Goal: Task Accomplishment & Management: Manage account settings

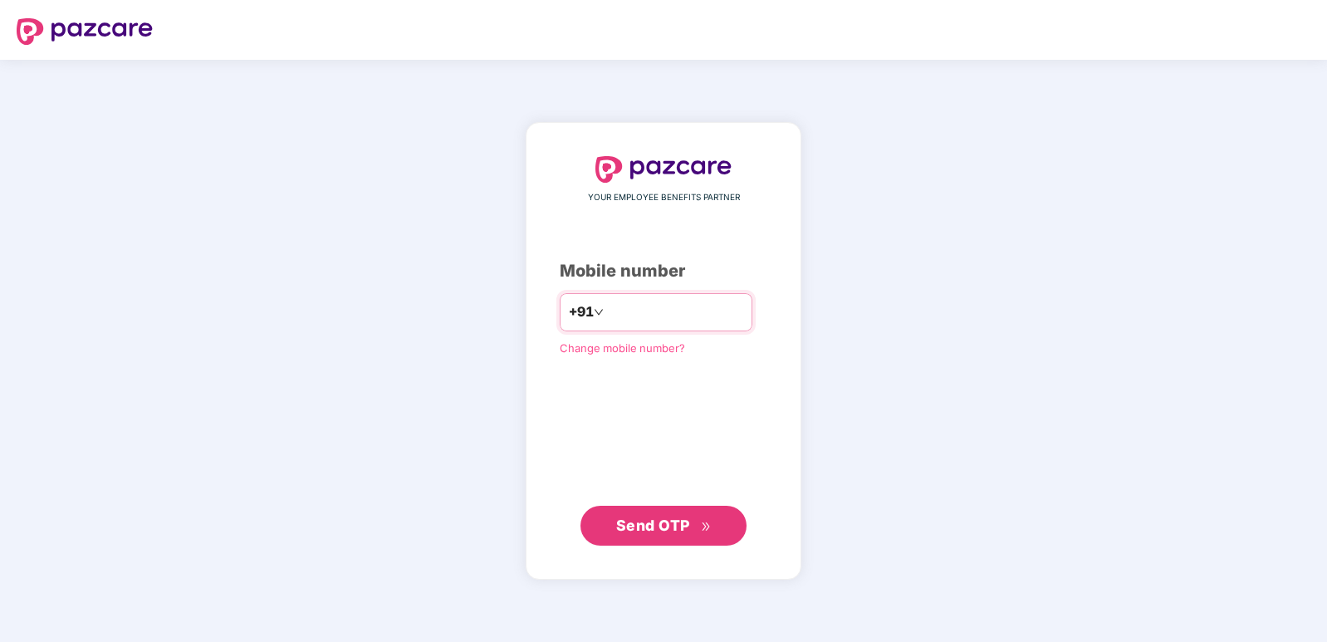
click at [638, 316] on input "number" at bounding box center [675, 312] width 136 height 27
type input "*"
type input "**********"
click at [667, 528] on span "Send OTP" at bounding box center [653, 525] width 74 height 17
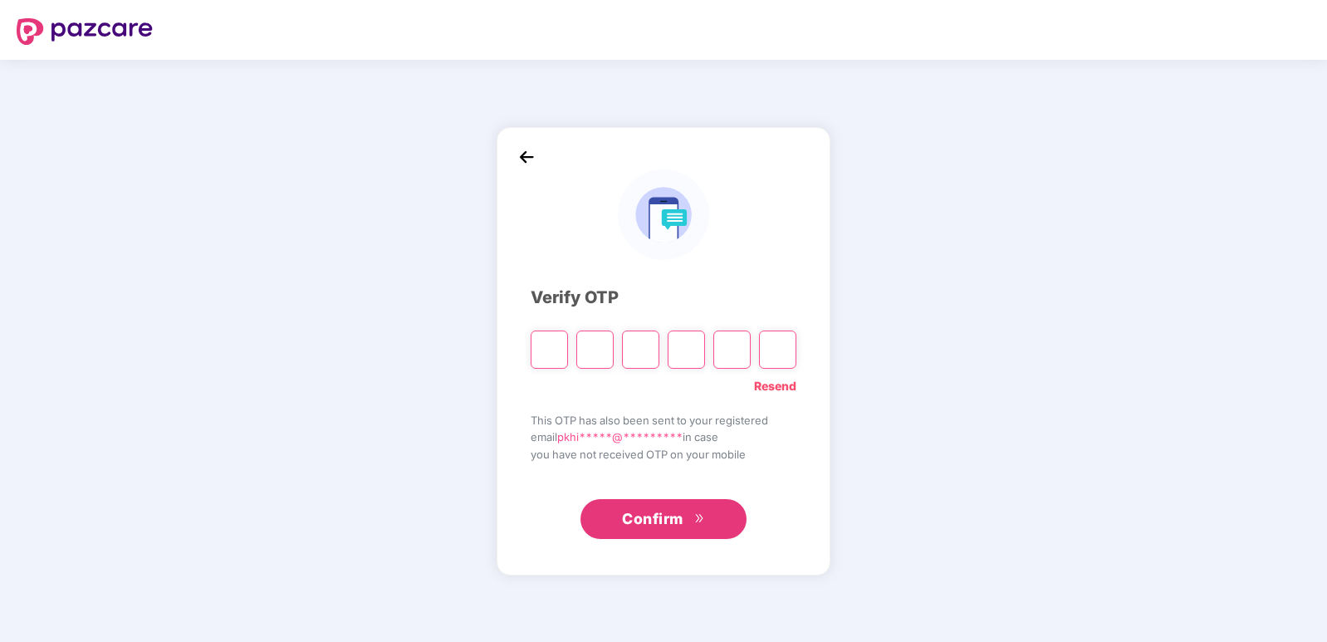
type input "*"
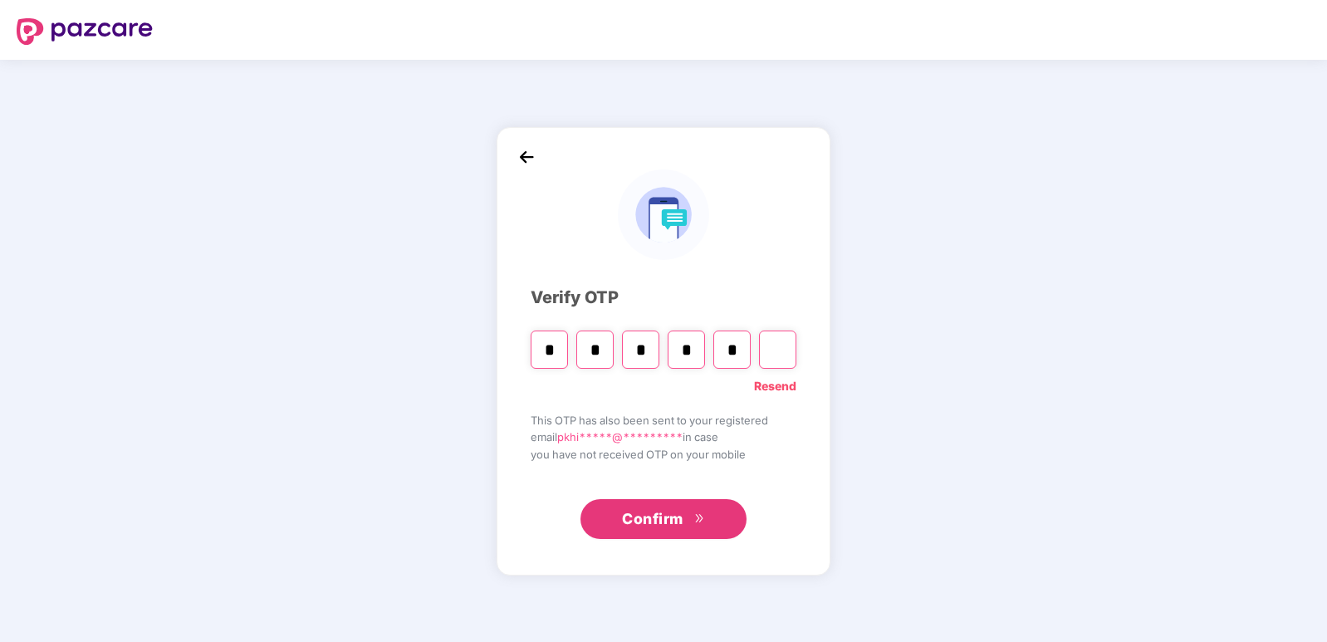
type input "*"
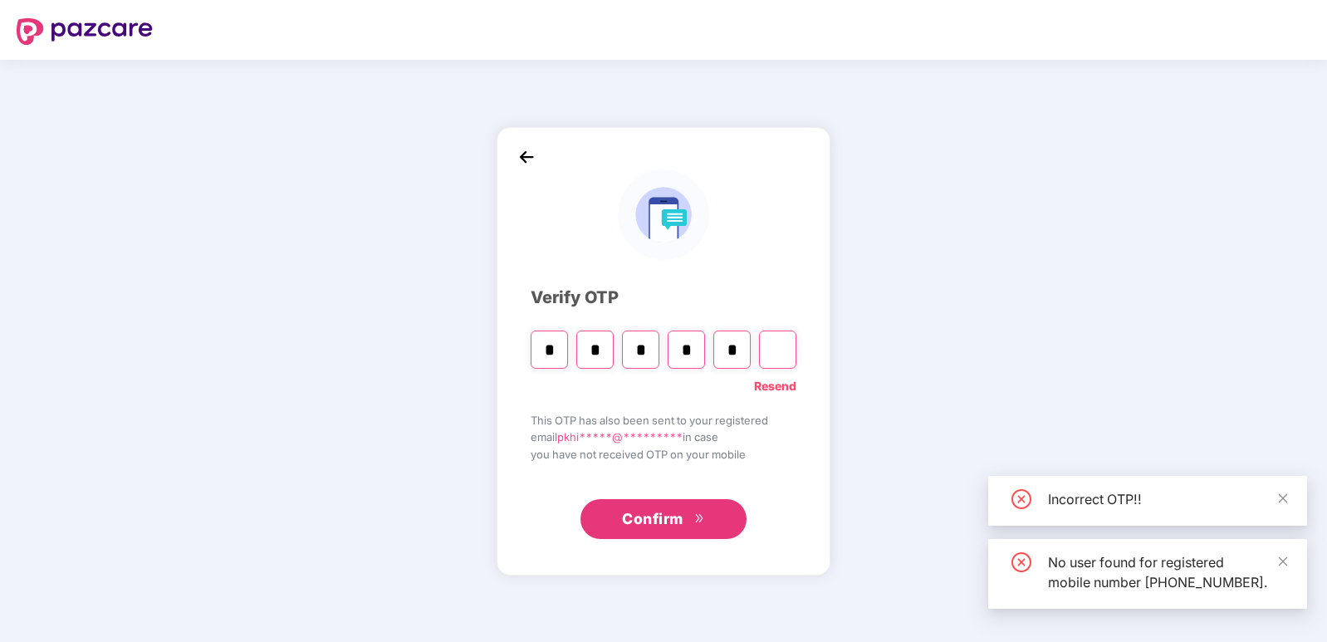
type input "*"
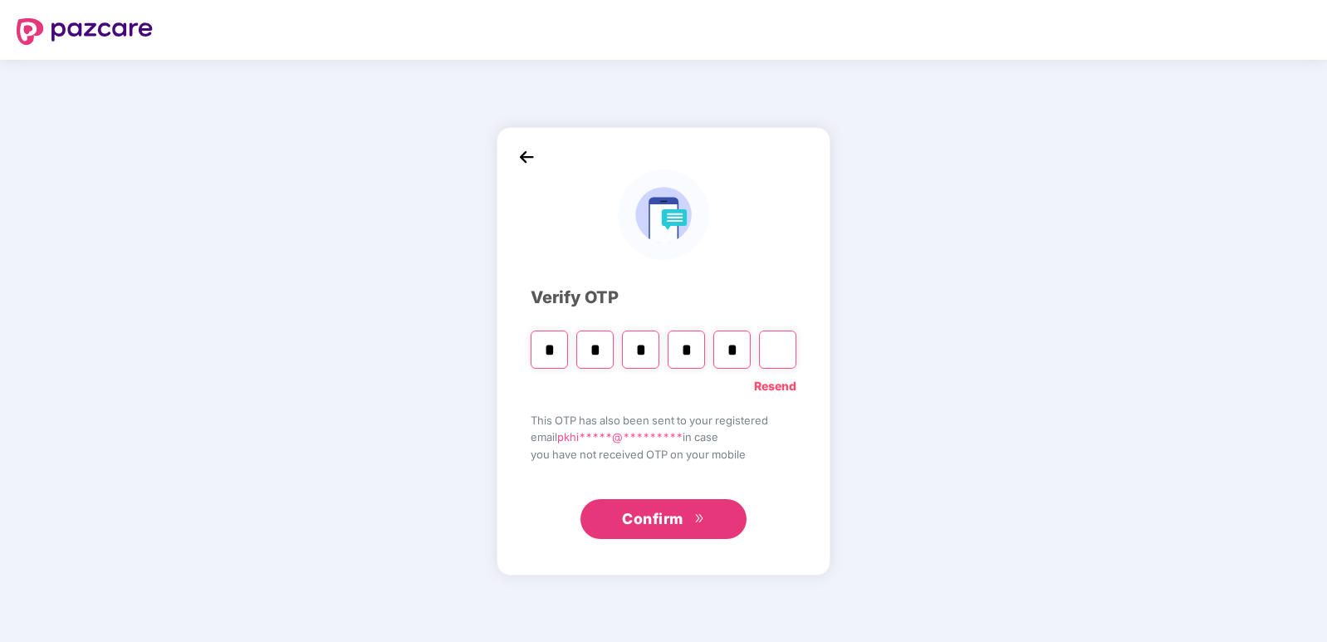
click at [733, 349] on input "*" at bounding box center [731, 350] width 37 height 38
click at [728, 346] on input "Digit 5" at bounding box center [731, 350] width 37 height 38
type input "*"
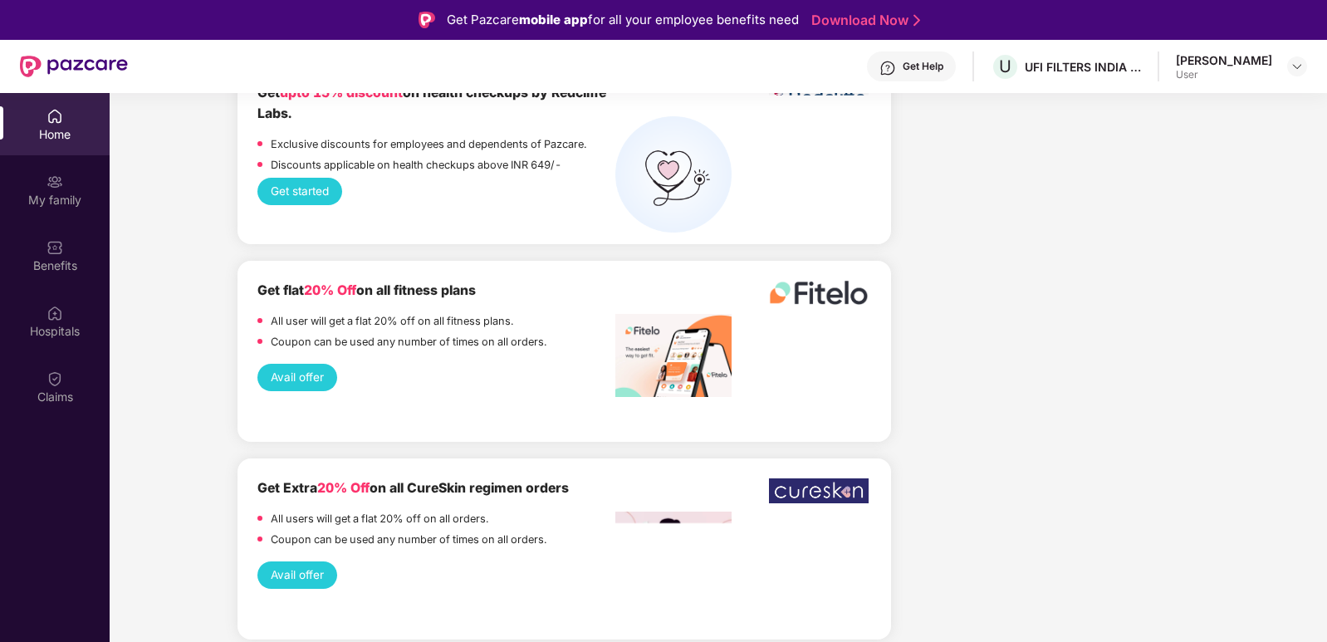
scroll to position [2906, 0]
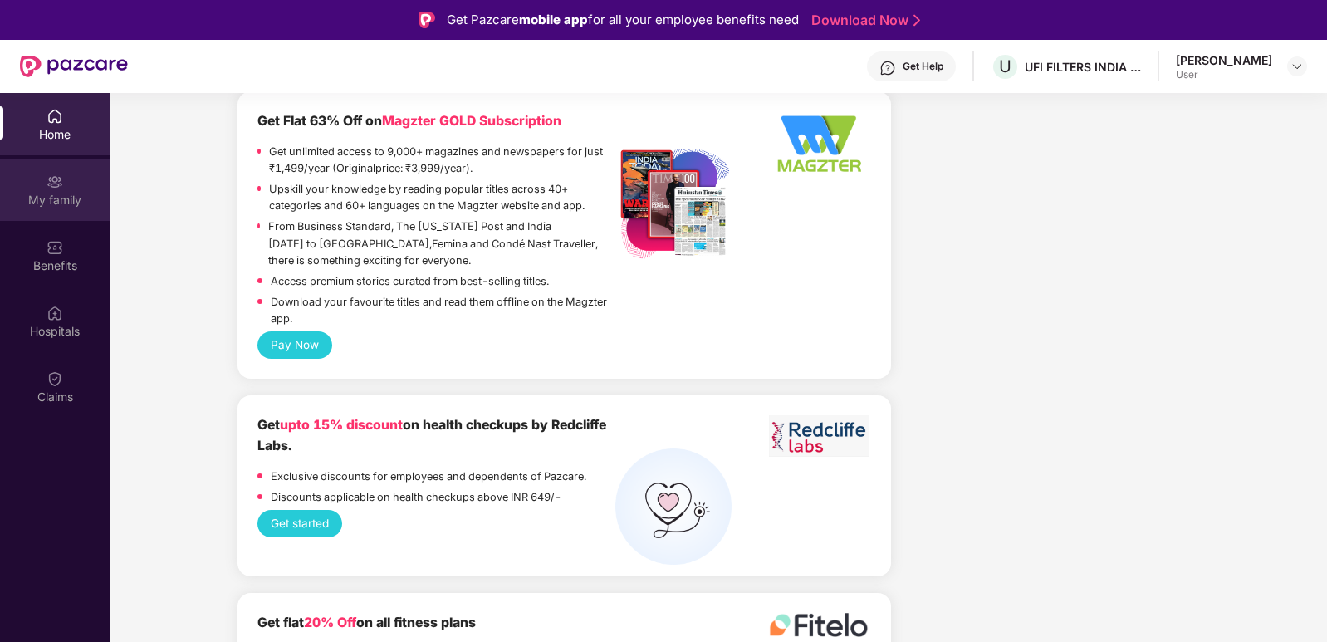
click at [54, 203] on div "My family" at bounding box center [55, 200] width 110 height 17
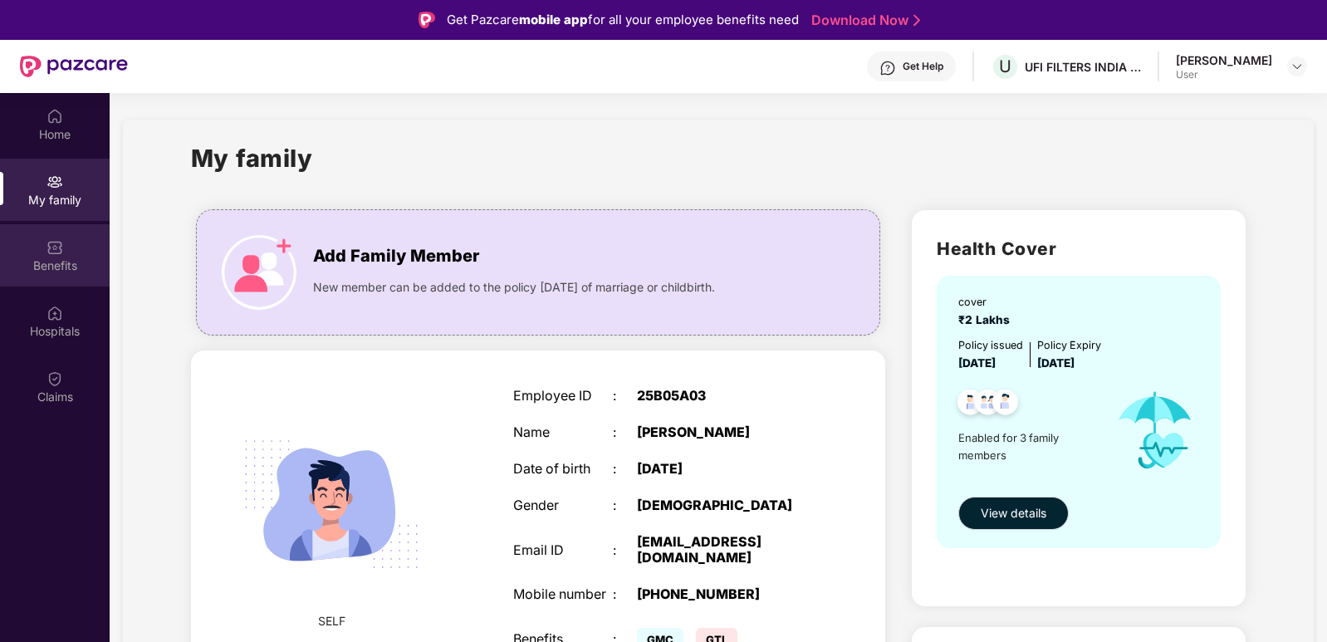
click at [41, 259] on div "Benefits" at bounding box center [55, 265] width 110 height 17
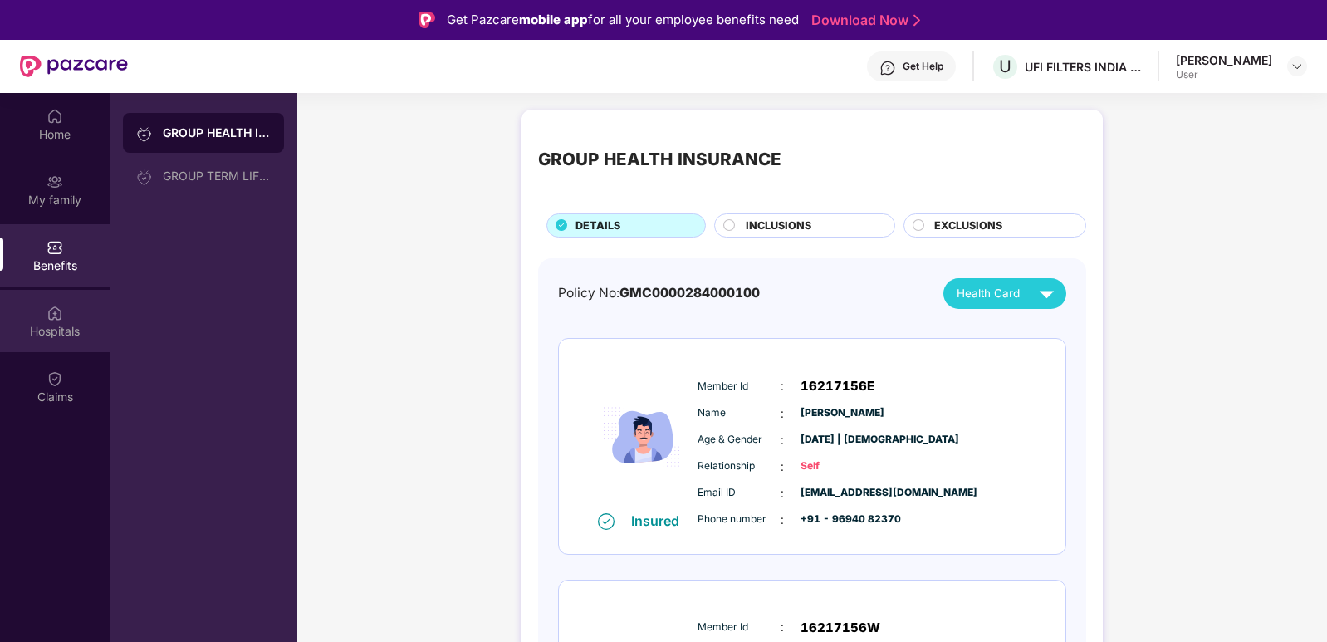
click at [58, 330] on div "Hospitals" at bounding box center [55, 331] width 110 height 17
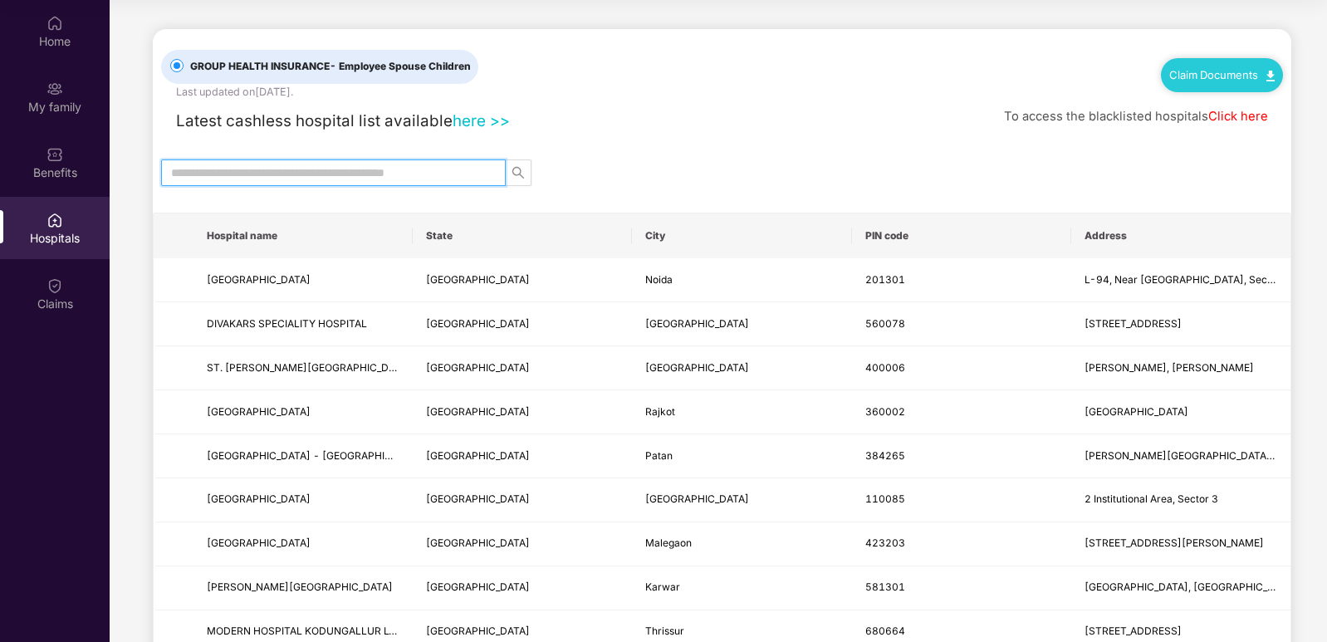
click at [321, 169] on input "text" at bounding box center [326, 173] width 311 height 18
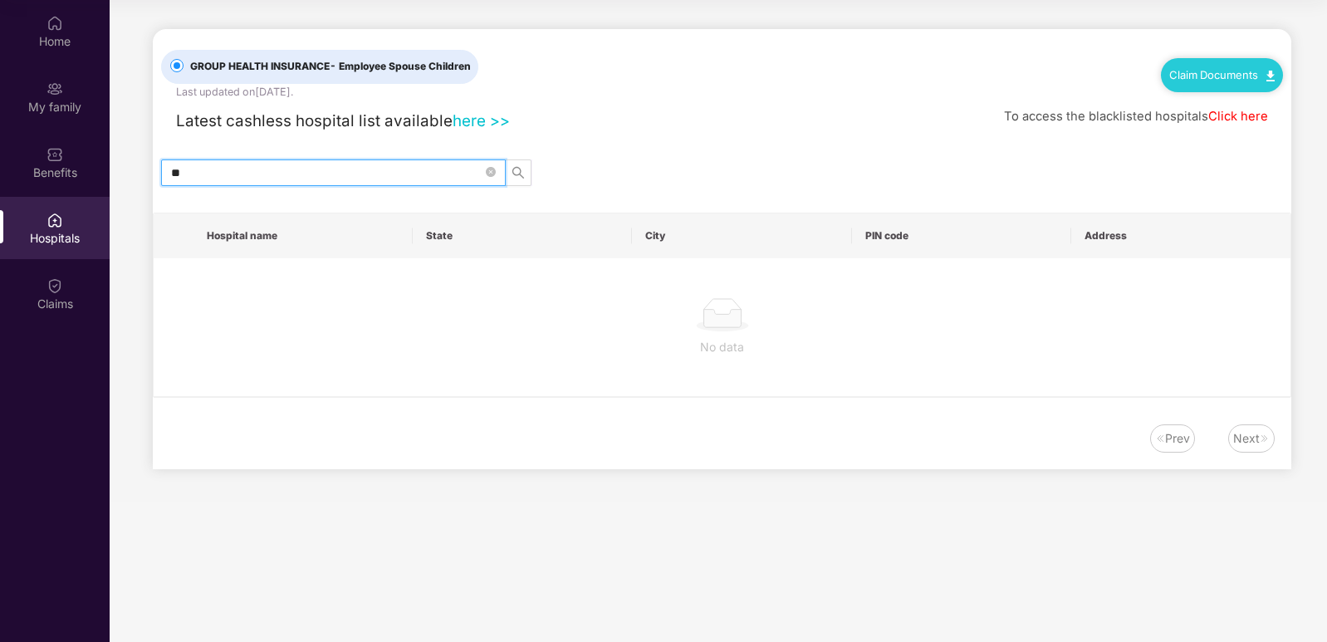
type input "*"
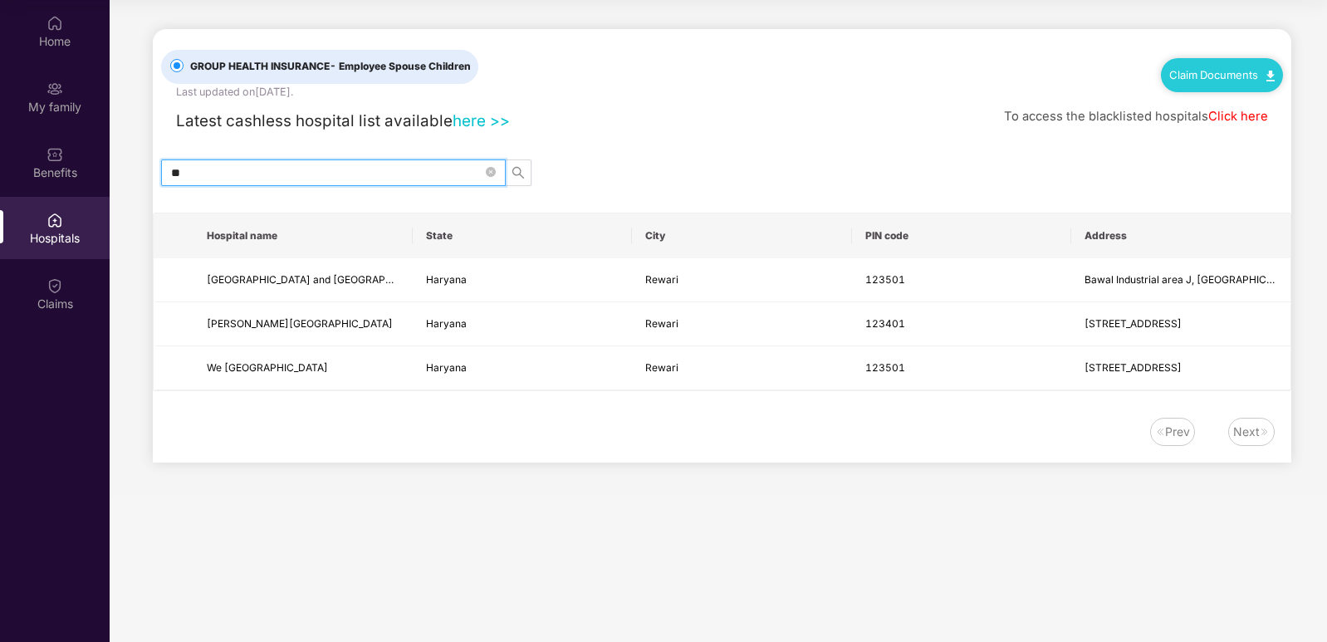
type input "*"
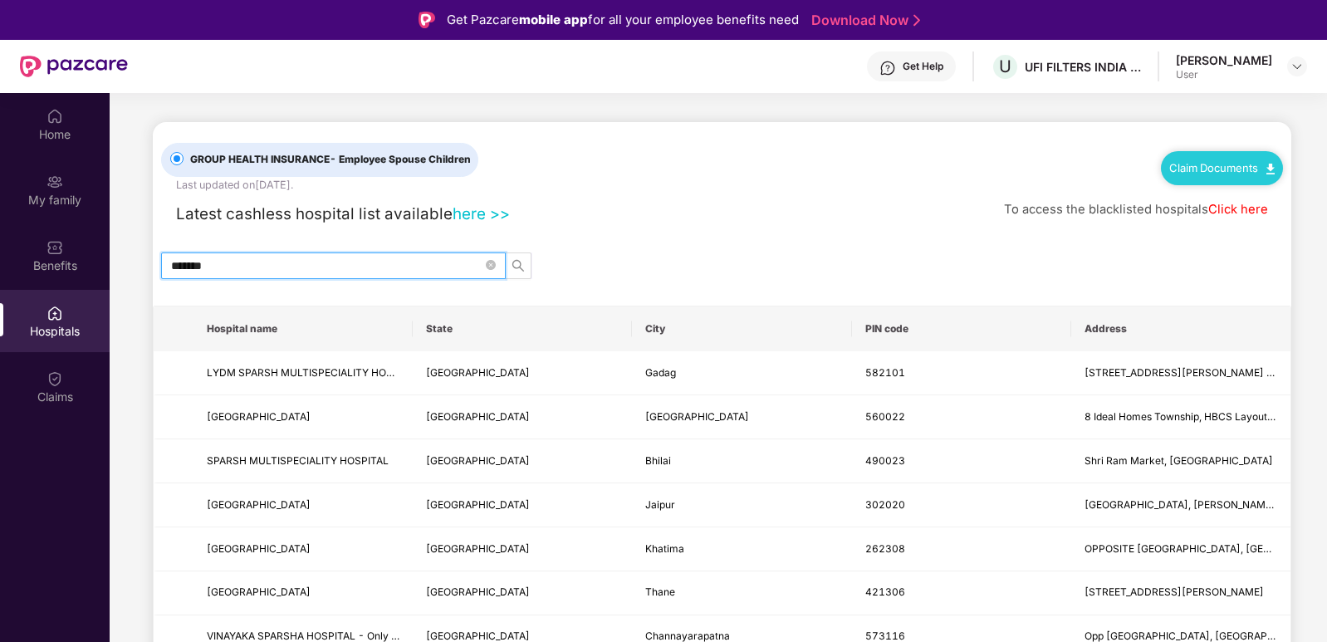
click at [243, 257] on input "******" at bounding box center [326, 266] width 311 height 18
type input "*"
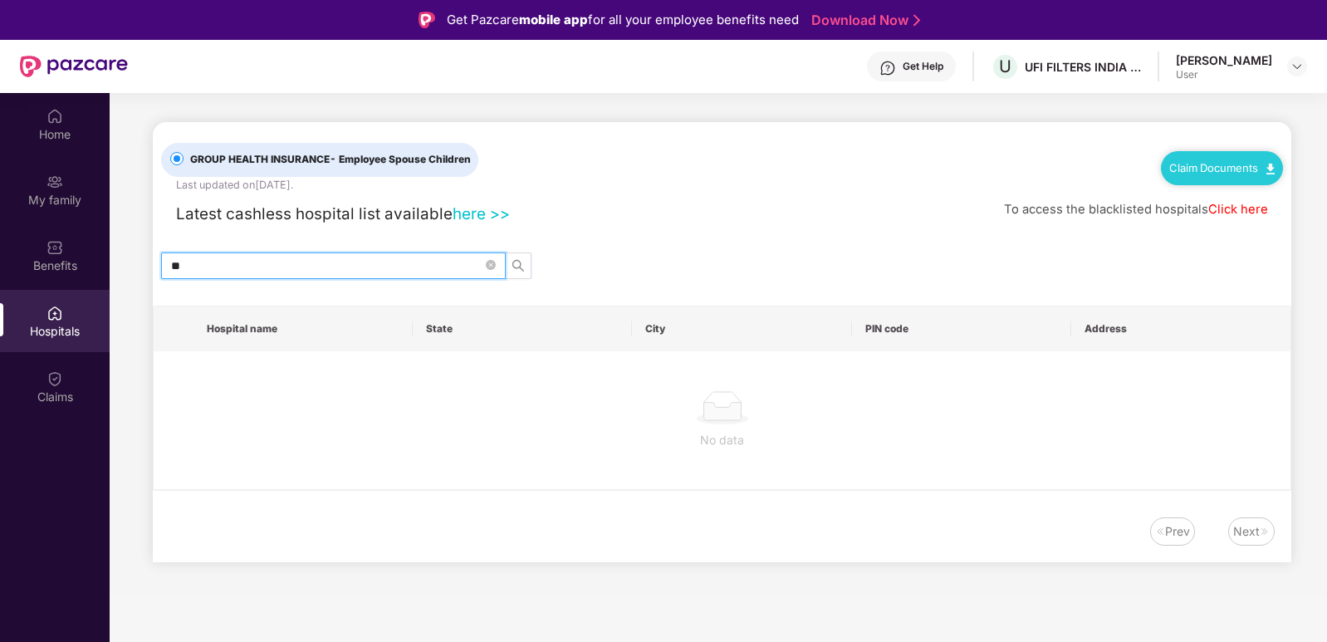
type input "*"
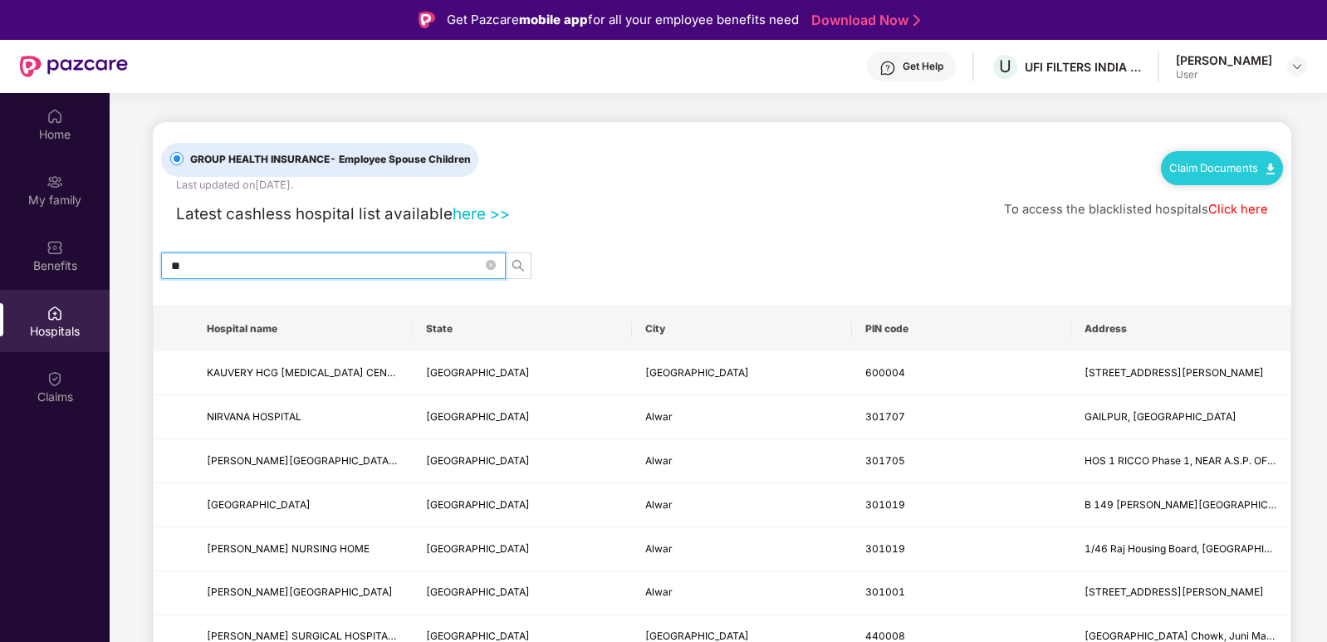
type input "*"
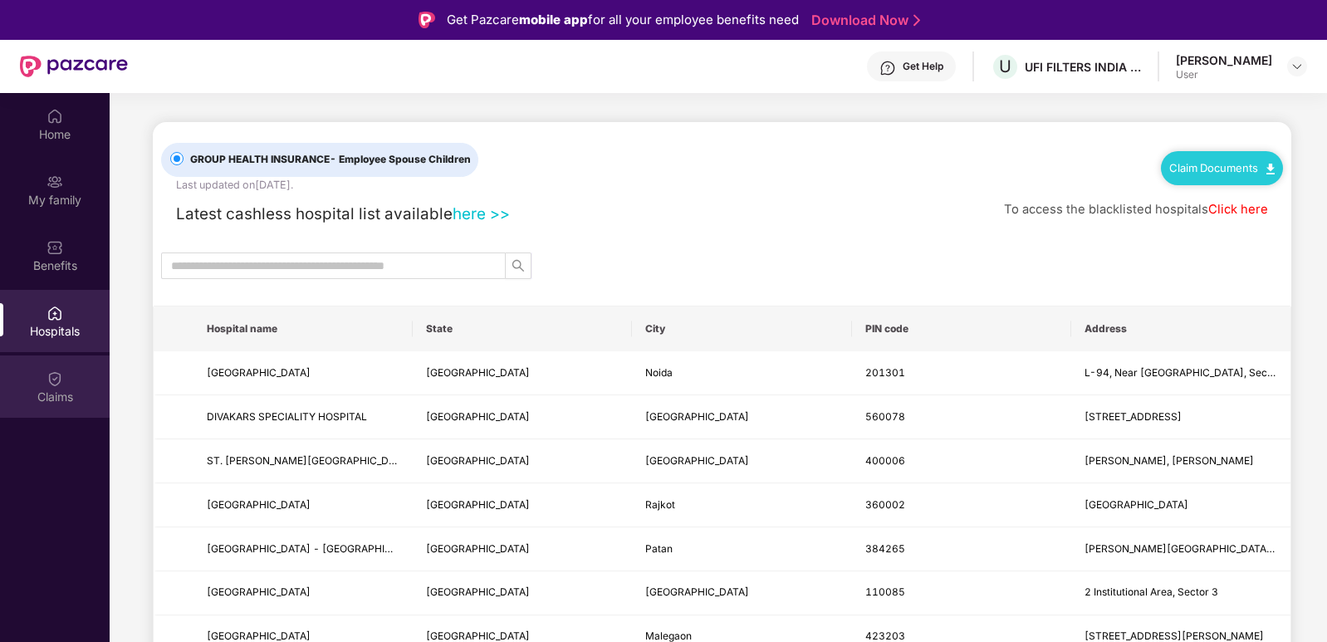
click at [48, 391] on div "Claims" at bounding box center [55, 397] width 110 height 17
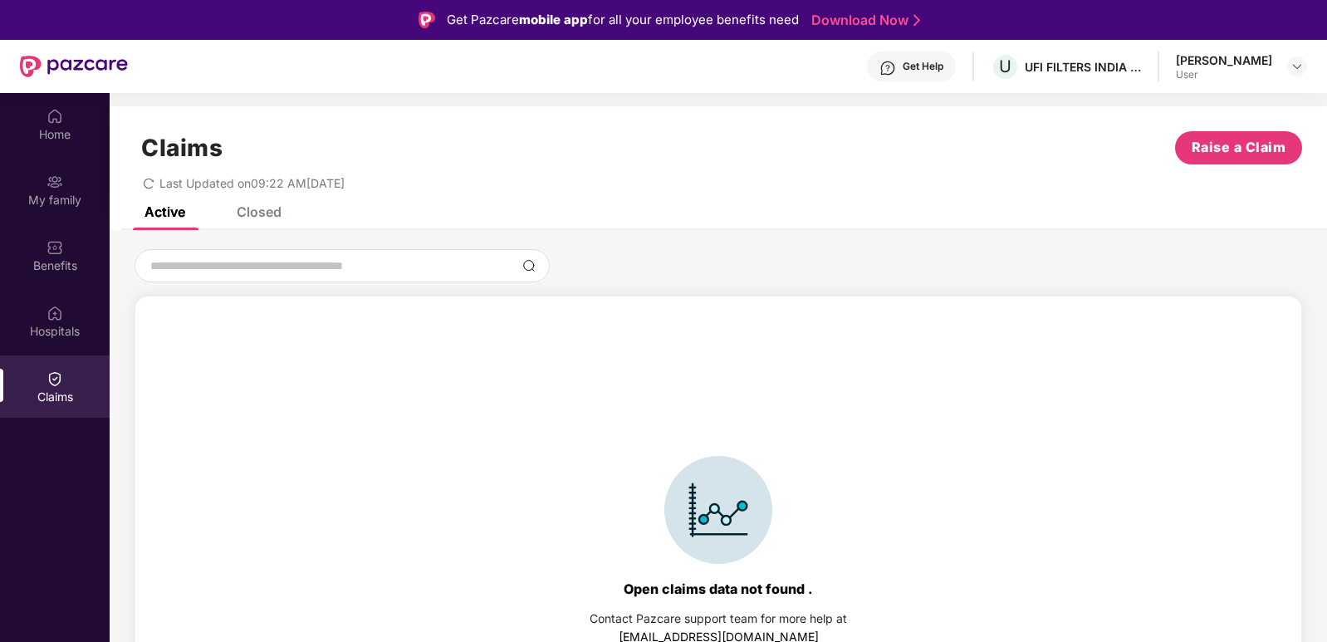
scroll to position [37, 0]
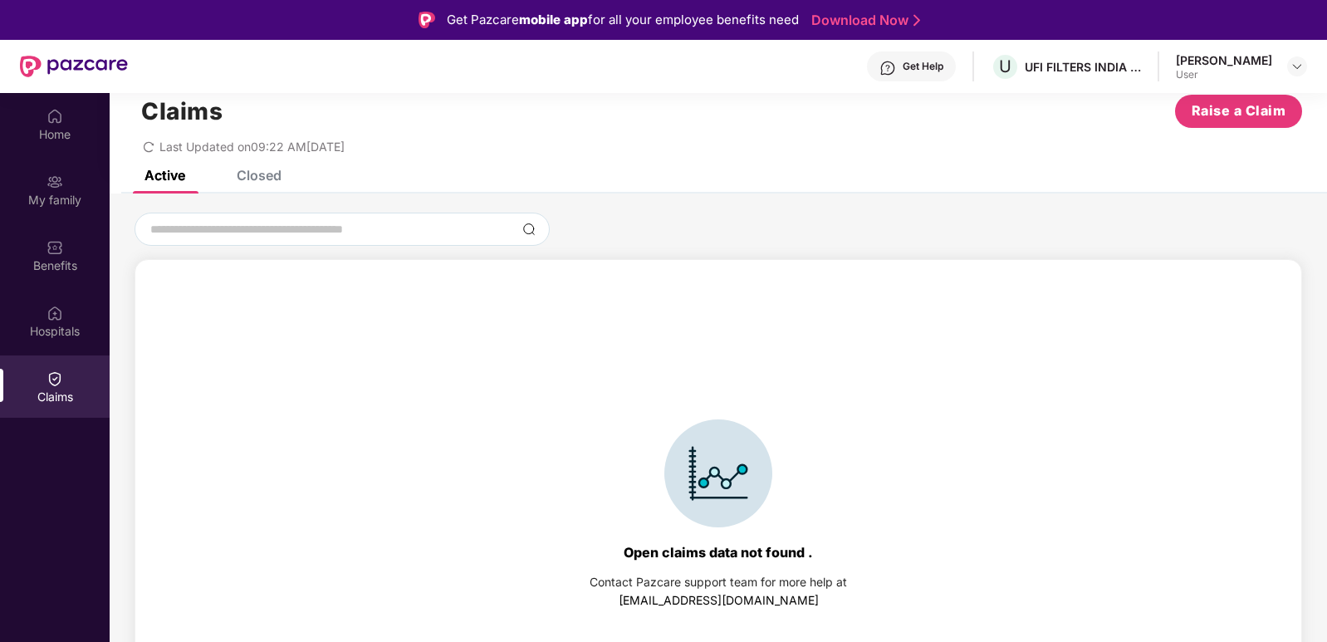
click at [247, 170] on div "Closed" at bounding box center [259, 175] width 45 height 17
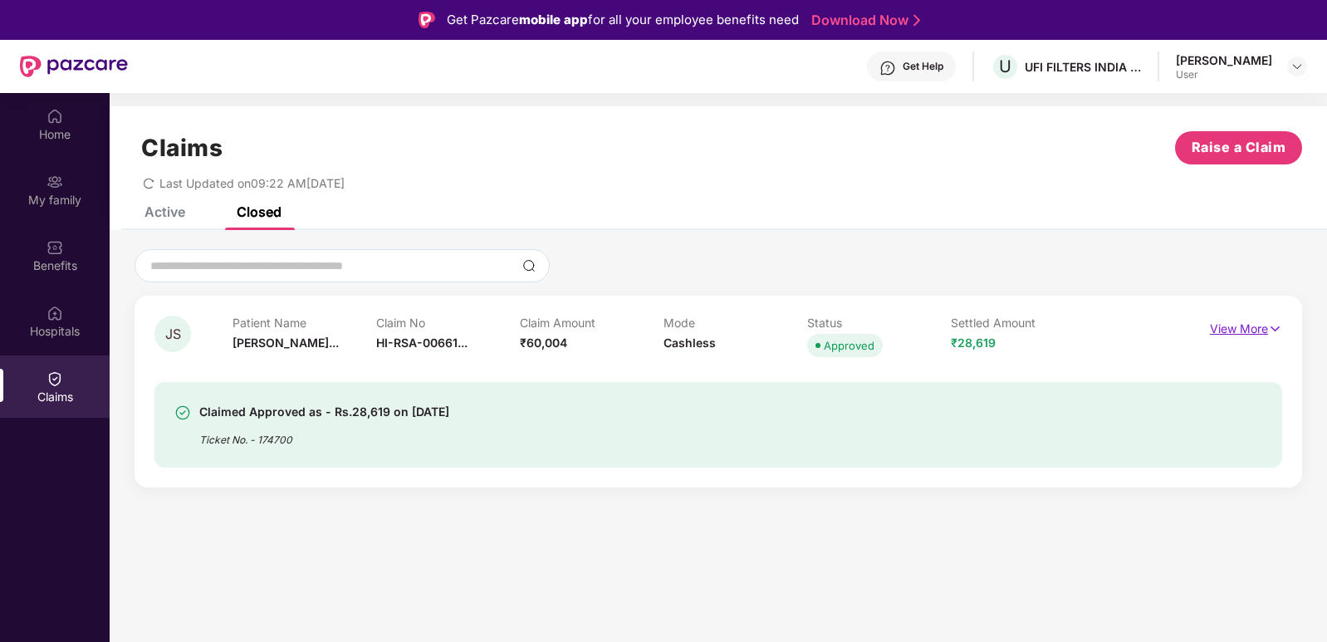
click at [1272, 330] on img at bounding box center [1275, 329] width 14 height 18
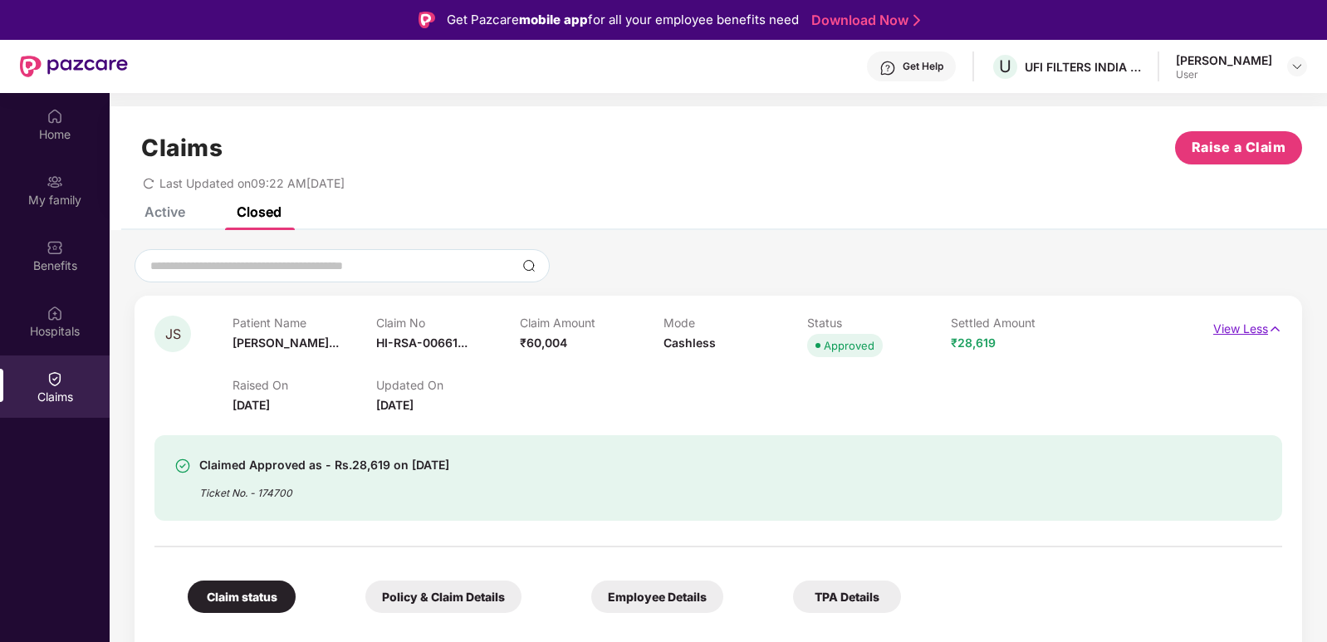
click at [1272, 330] on img at bounding box center [1275, 329] width 14 height 18
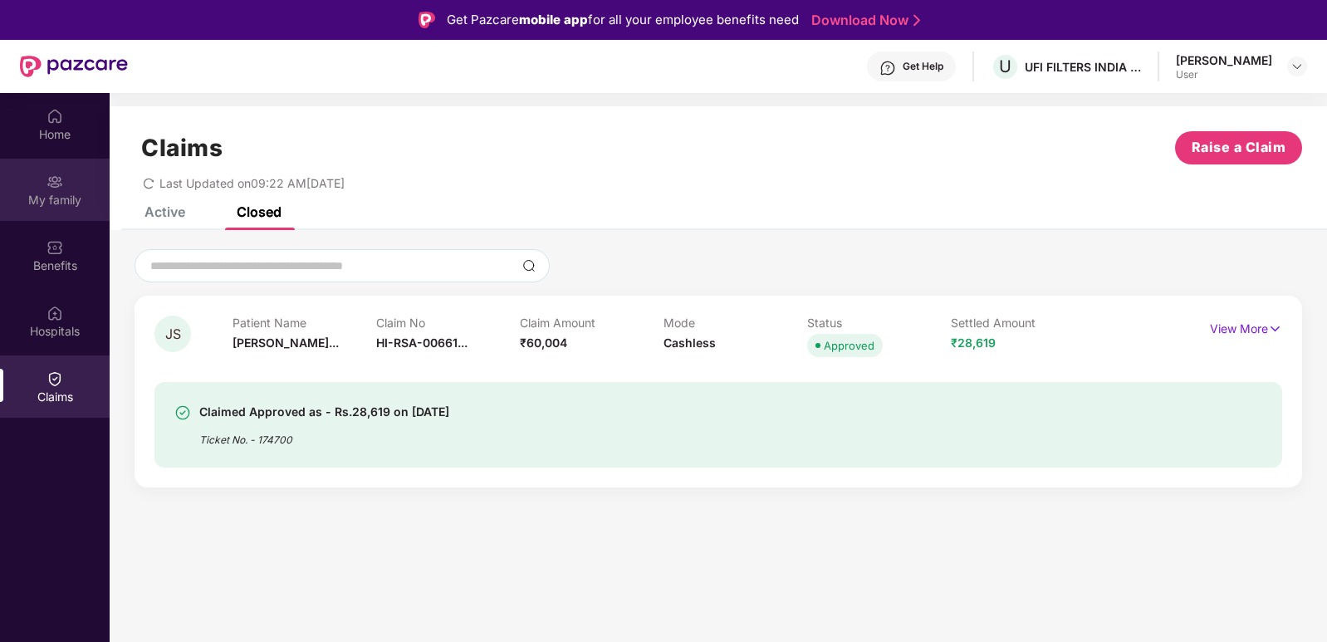
click at [76, 181] on div "My family" at bounding box center [55, 190] width 110 height 62
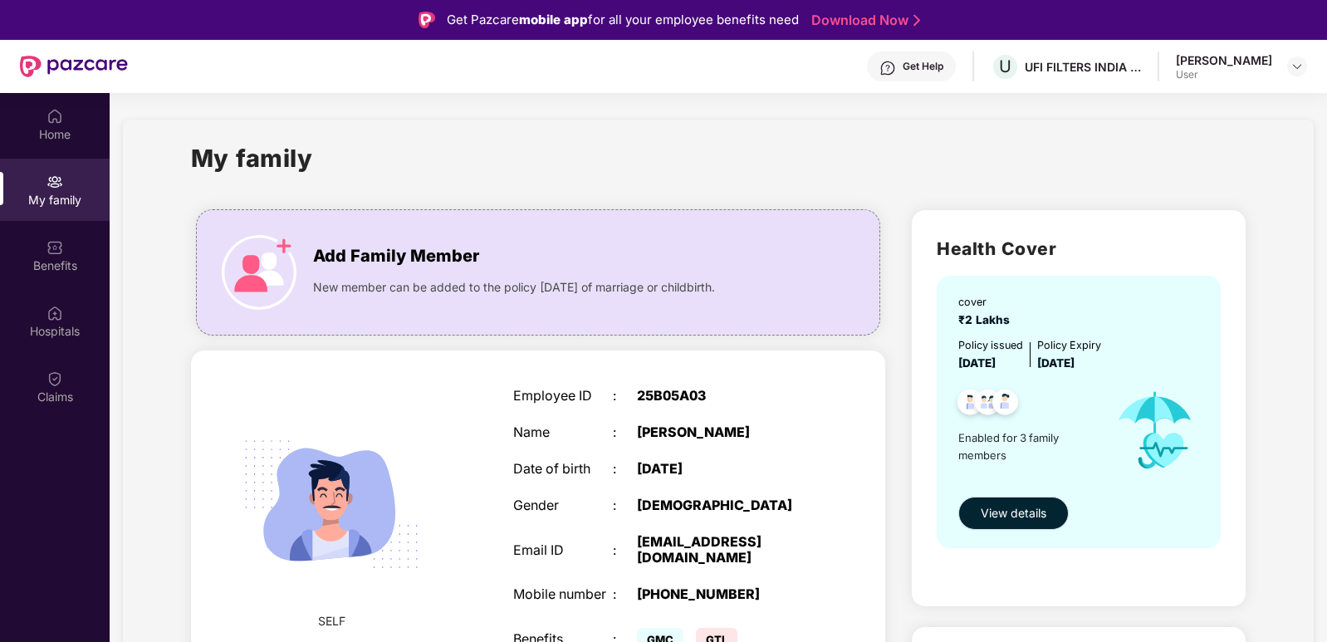
click at [992, 514] on span "View details" at bounding box center [1014, 513] width 66 height 18
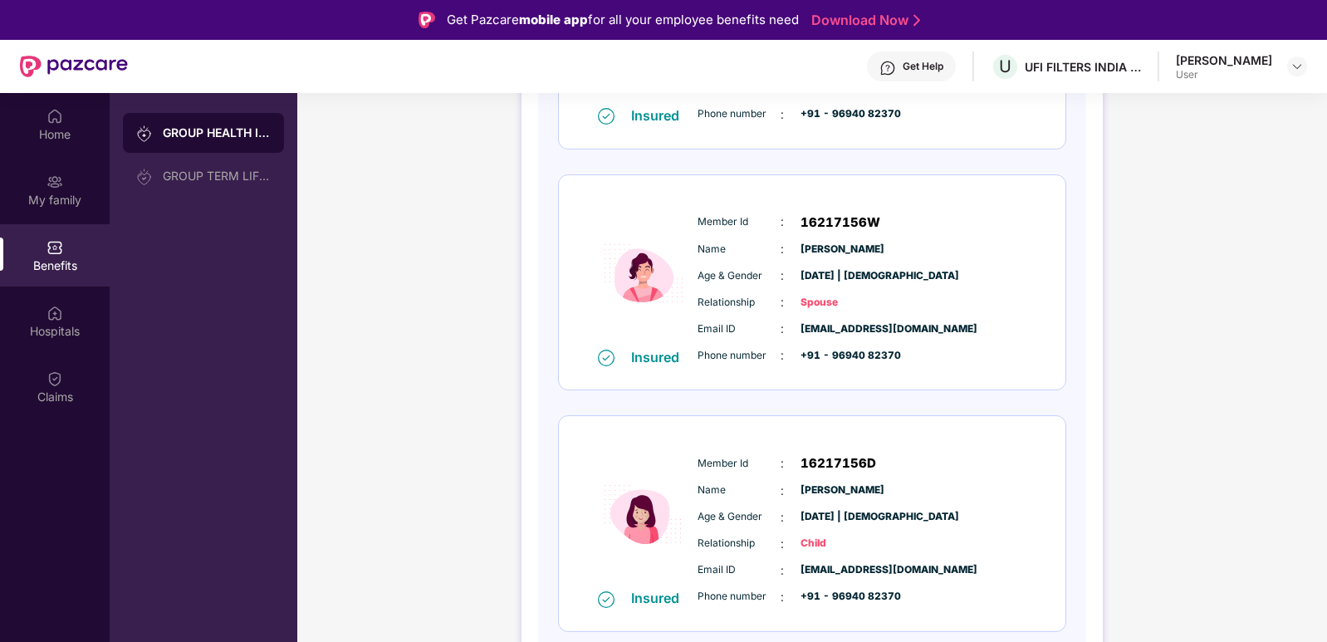
scroll to position [156, 0]
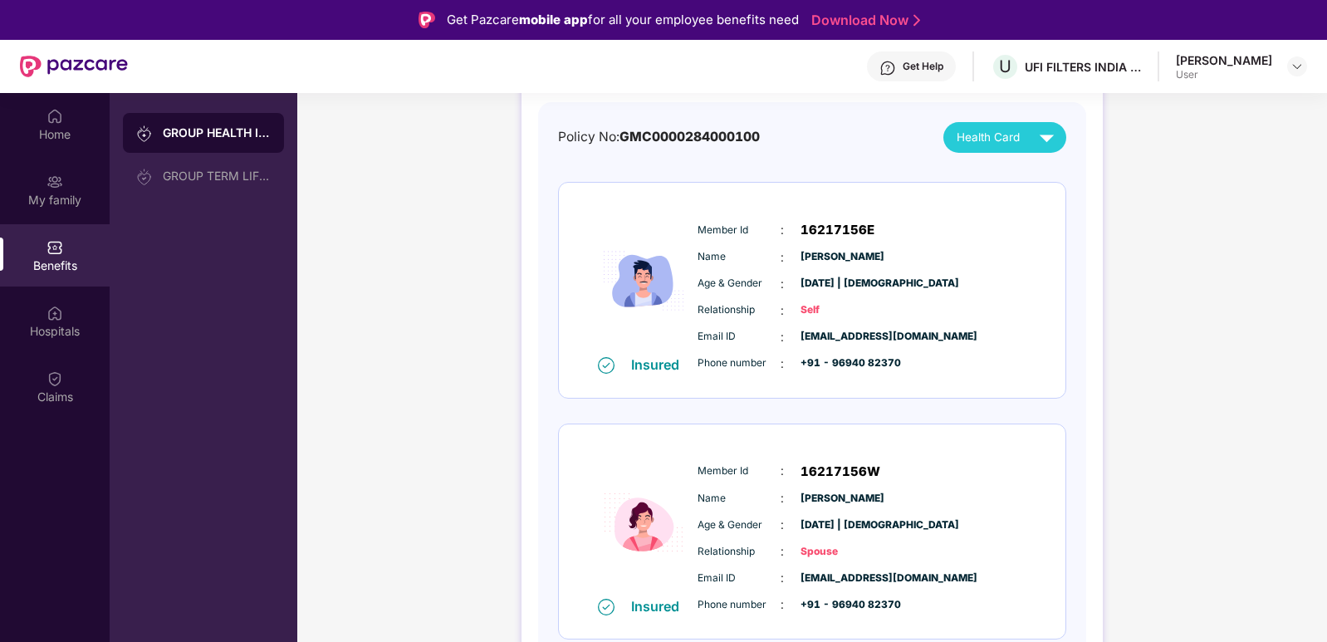
click at [835, 491] on span "[PERSON_NAME]" at bounding box center [842, 499] width 83 height 16
click at [839, 499] on span "[PERSON_NAME]" at bounding box center [842, 499] width 83 height 16
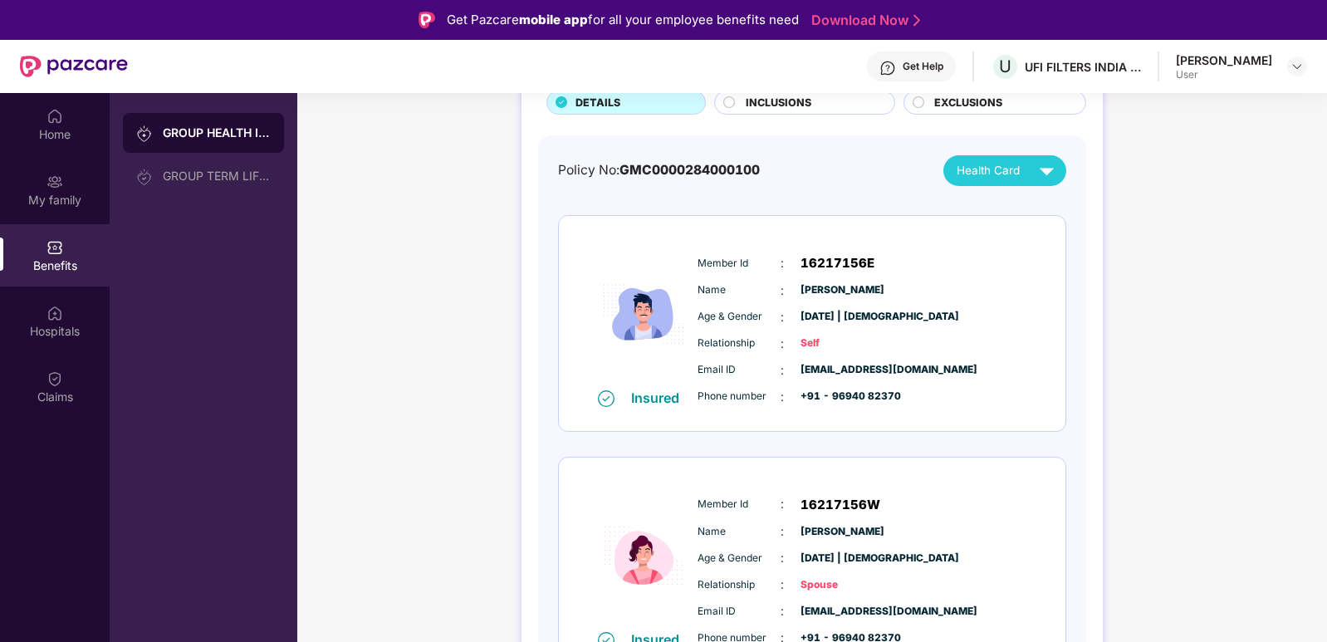
scroll to position [166, 0]
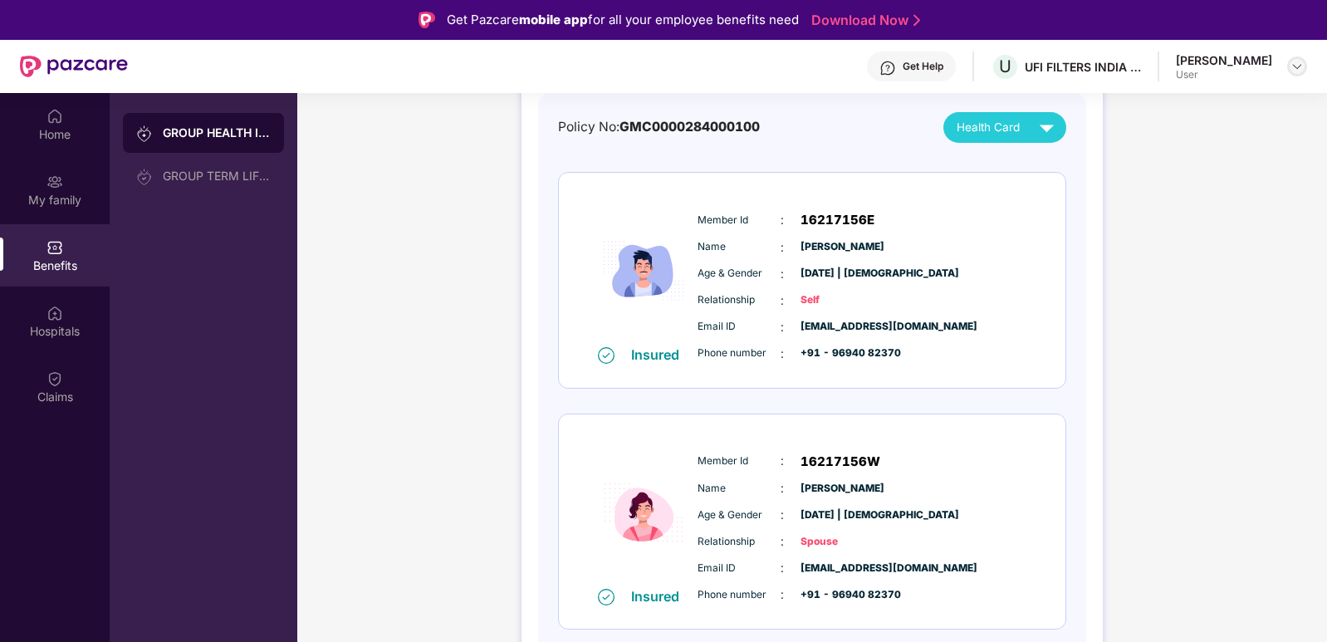
click at [1297, 63] on img at bounding box center [1297, 66] width 13 height 13
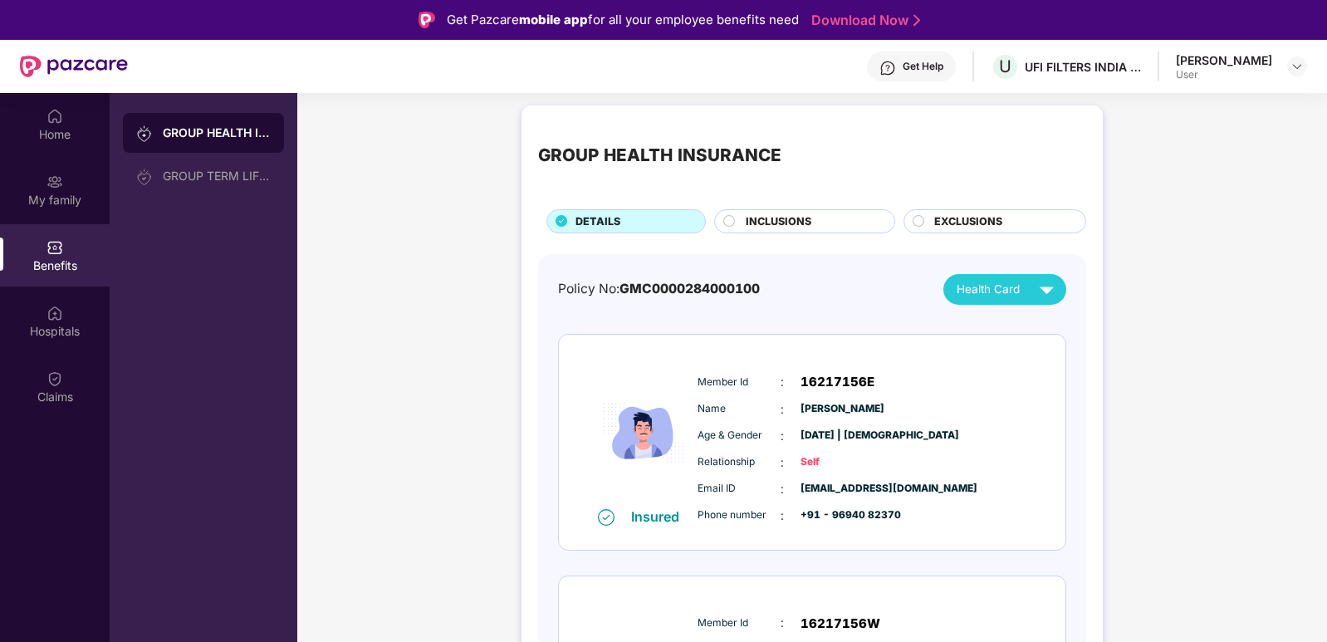
scroll to position [0, 0]
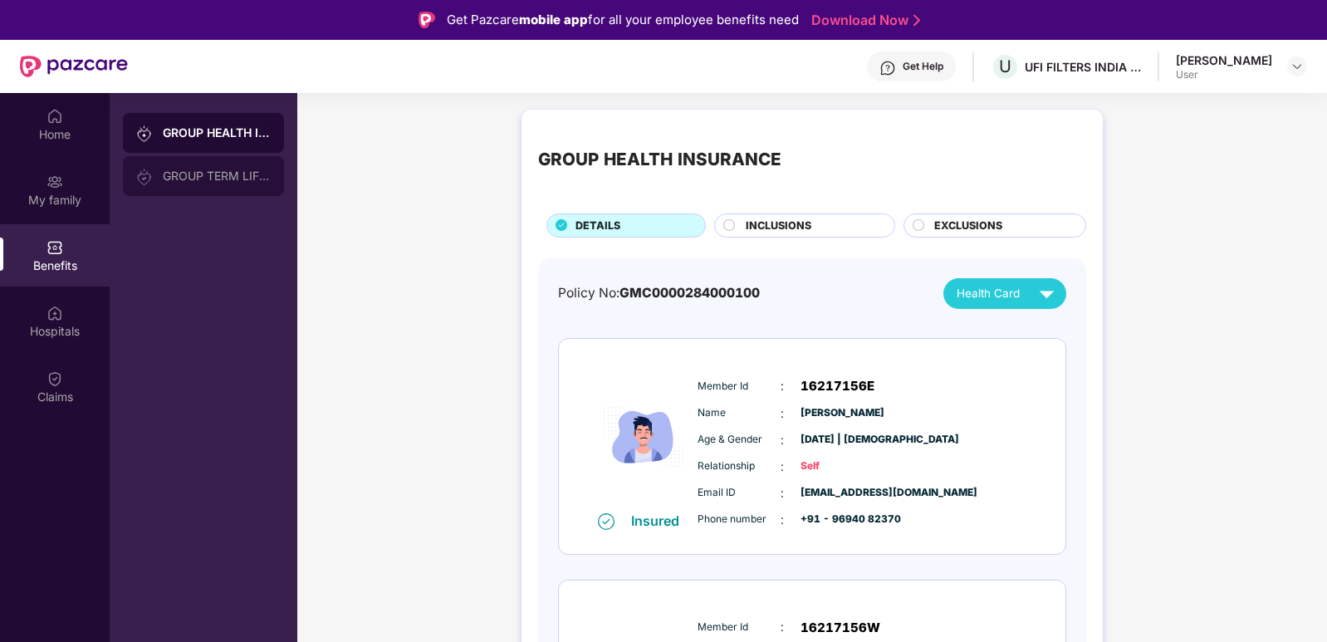
click at [218, 179] on div "GROUP TERM LIFE INSURANCE" at bounding box center [217, 175] width 108 height 13
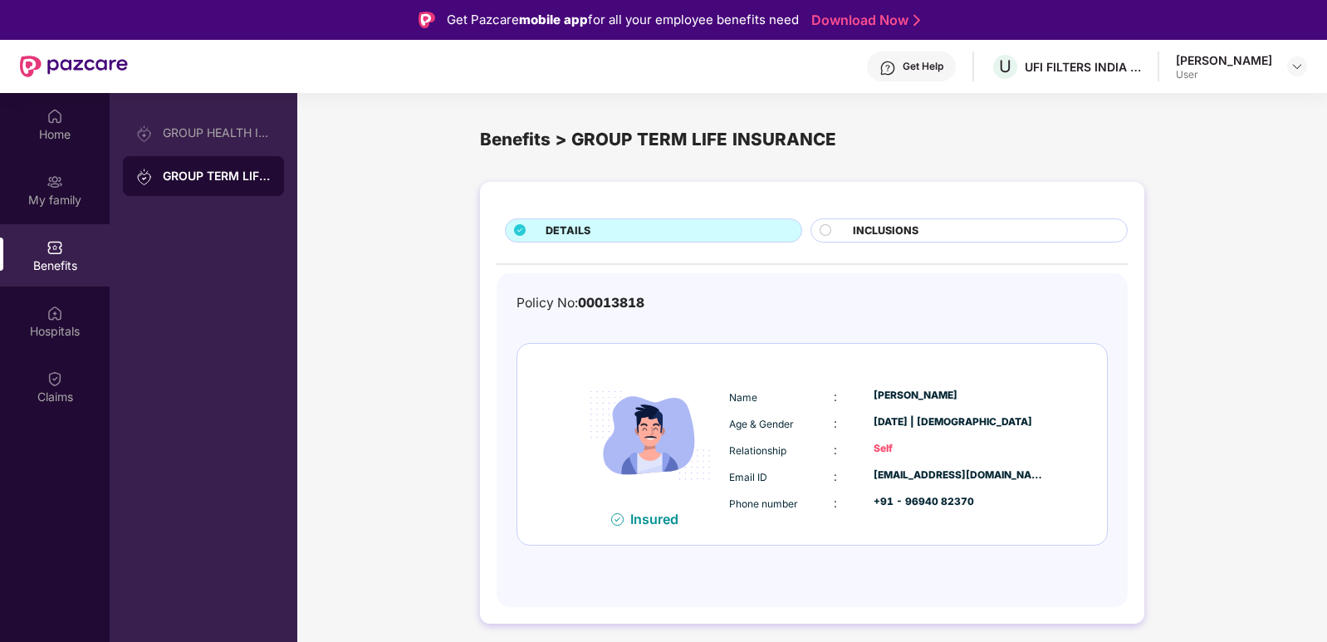
click at [910, 223] on span "INCLUSIONS" at bounding box center [886, 231] width 66 height 17
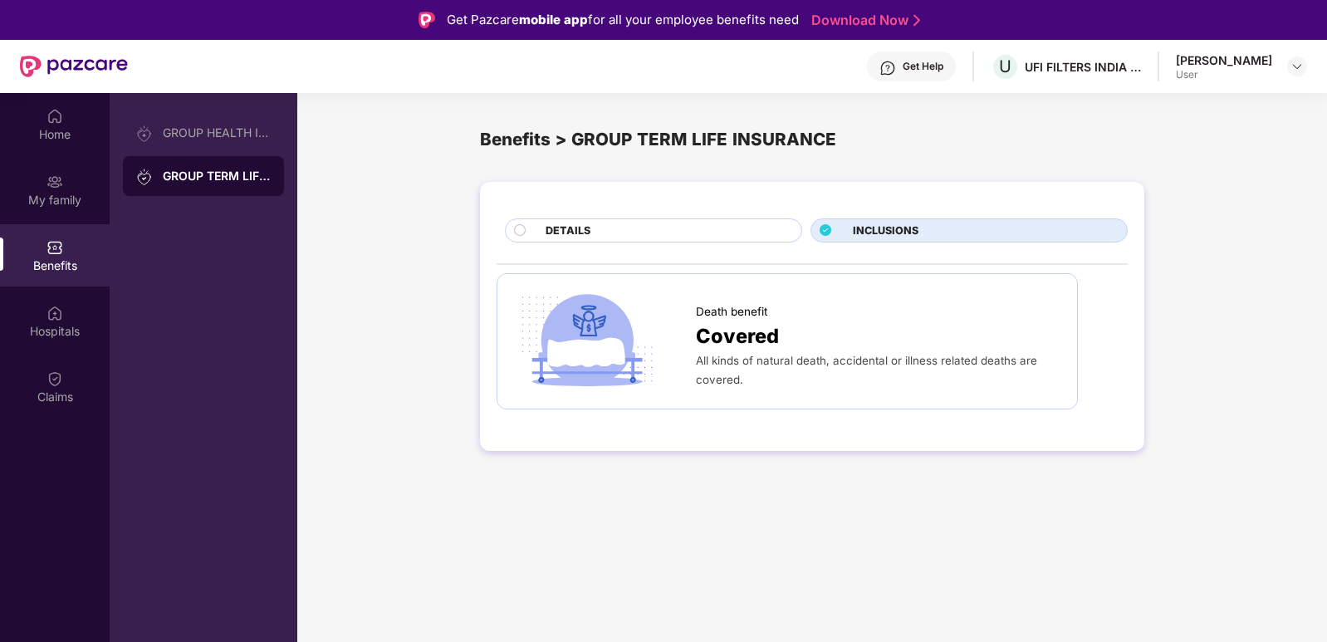
click at [651, 228] on div "DETAILS" at bounding box center [665, 232] width 256 height 19
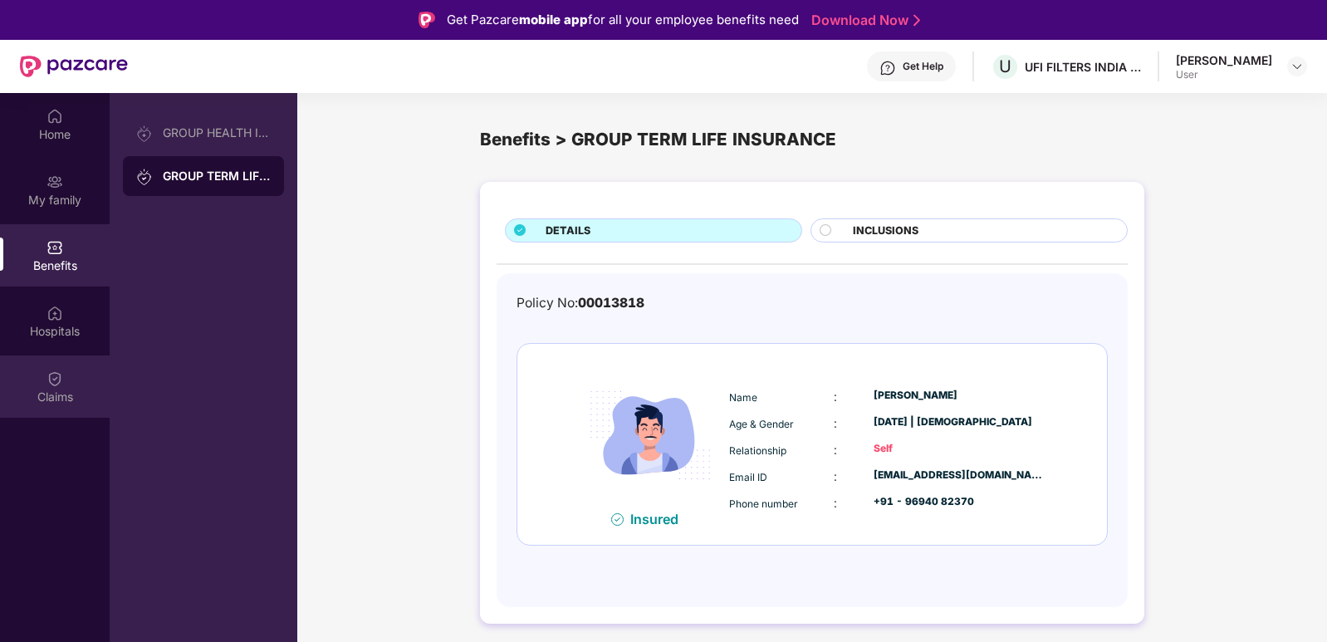
click at [53, 387] on div "Claims" at bounding box center [55, 386] width 110 height 62
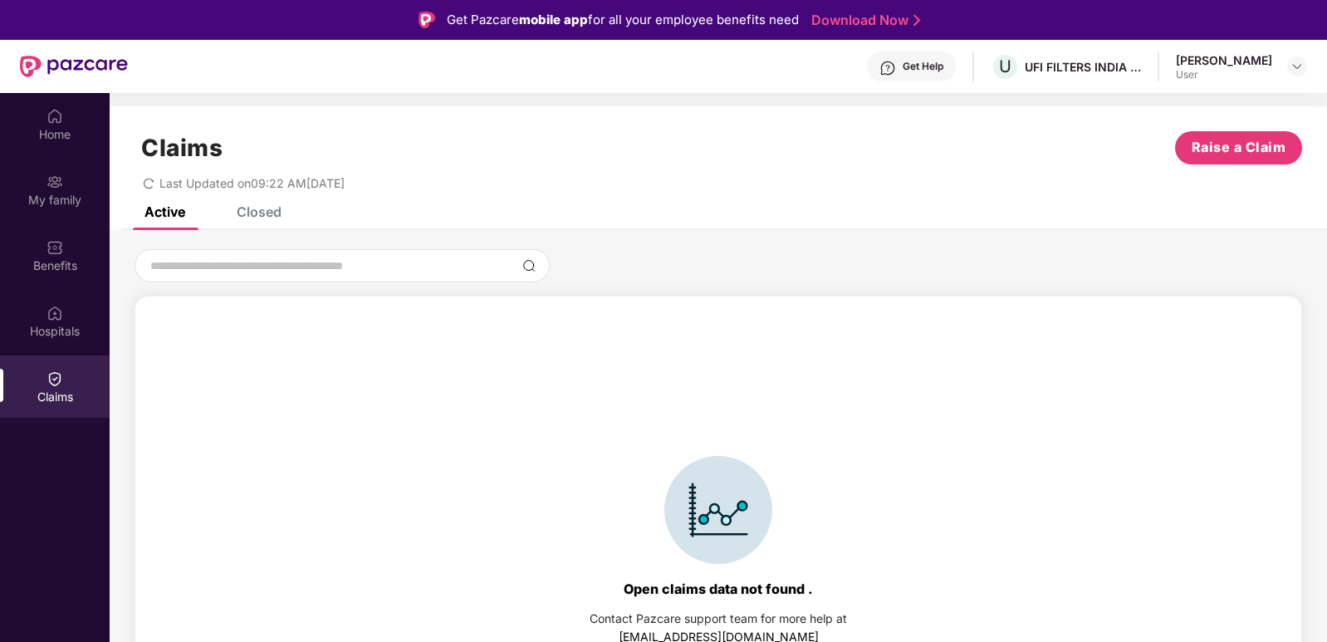
click at [258, 209] on div "Closed" at bounding box center [259, 211] width 45 height 17
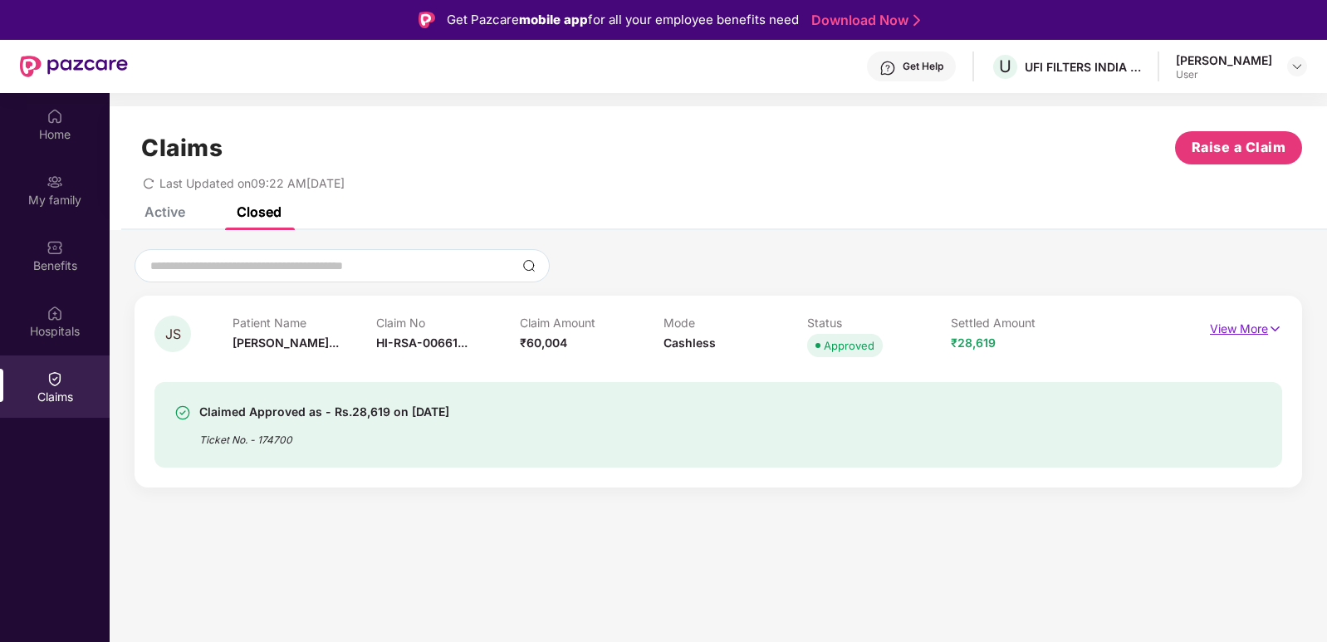
click at [1278, 326] on img at bounding box center [1275, 329] width 14 height 18
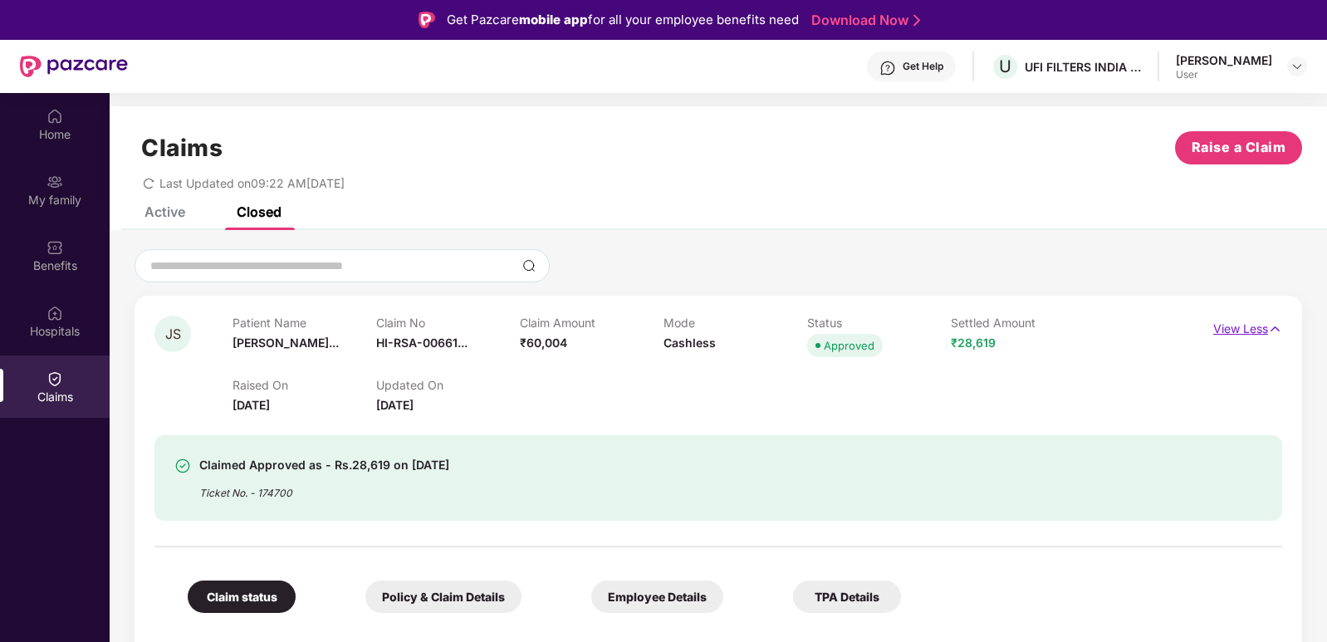
click at [1278, 326] on img at bounding box center [1275, 329] width 14 height 18
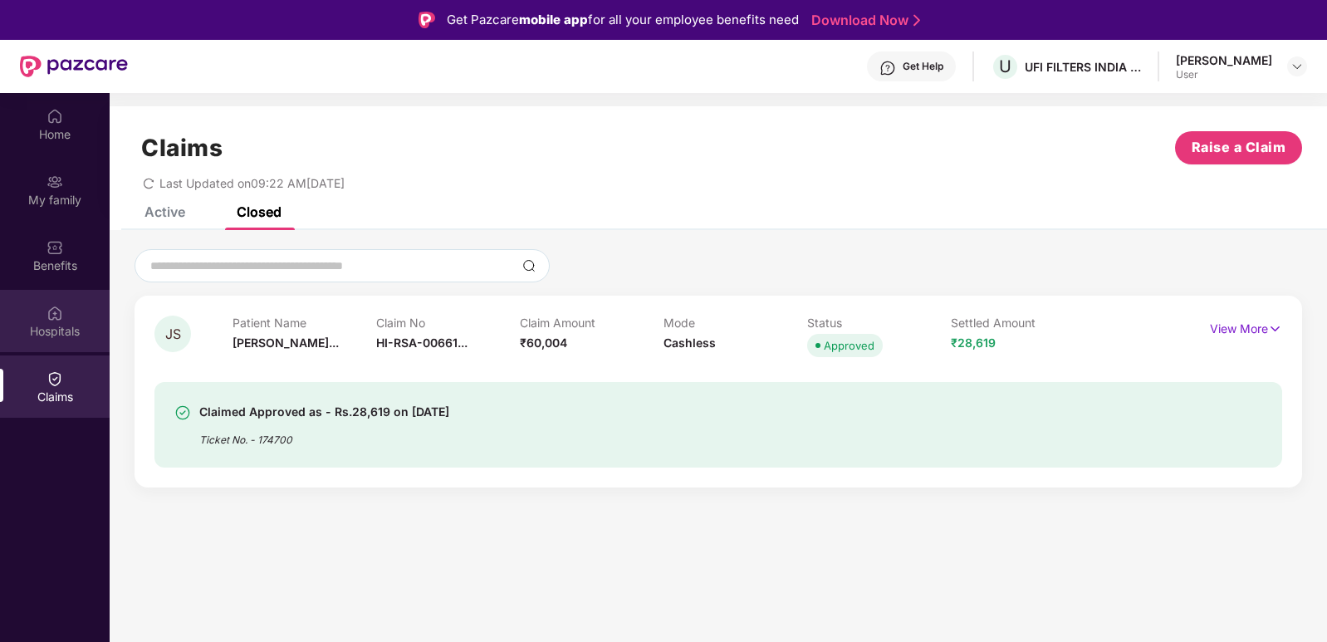
click at [52, 326] on div "Hospitals" at bounding box center [55, 331] width 110 height 17
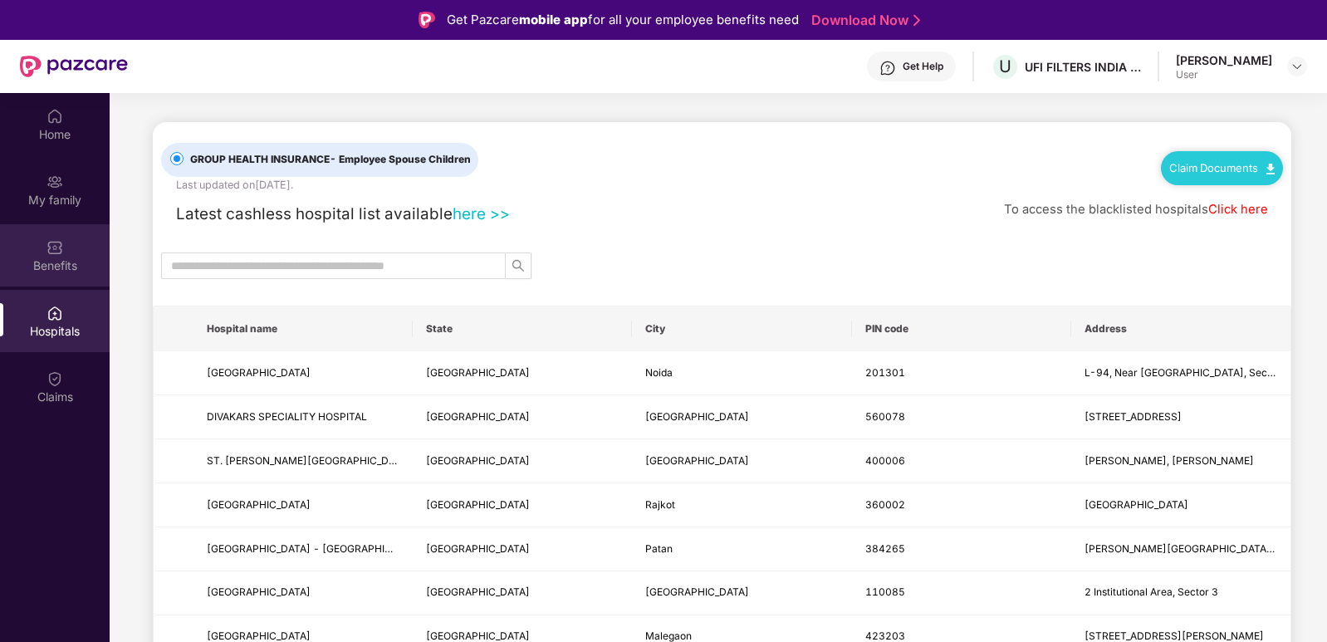
click at [73, 257] on div "Benefits" at bounding box center [55, 265] width 110 height 17
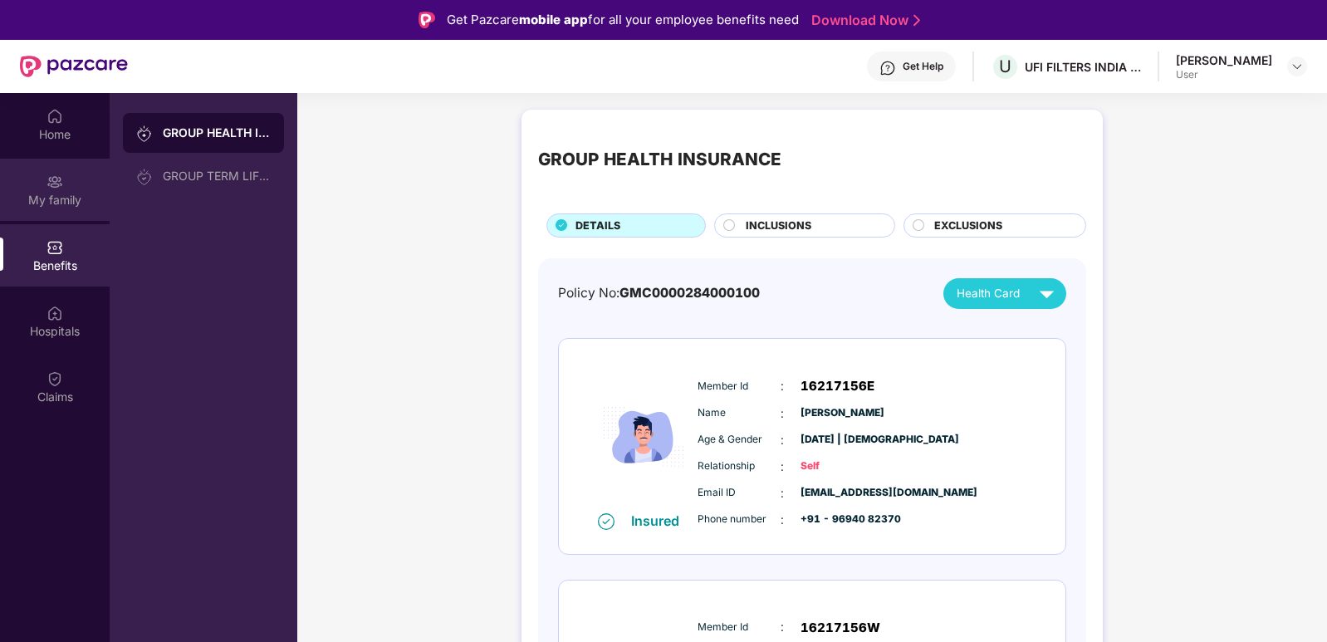
click at [56, 203] on div "My family" at bounding box center [55, 200] width 110 height 17
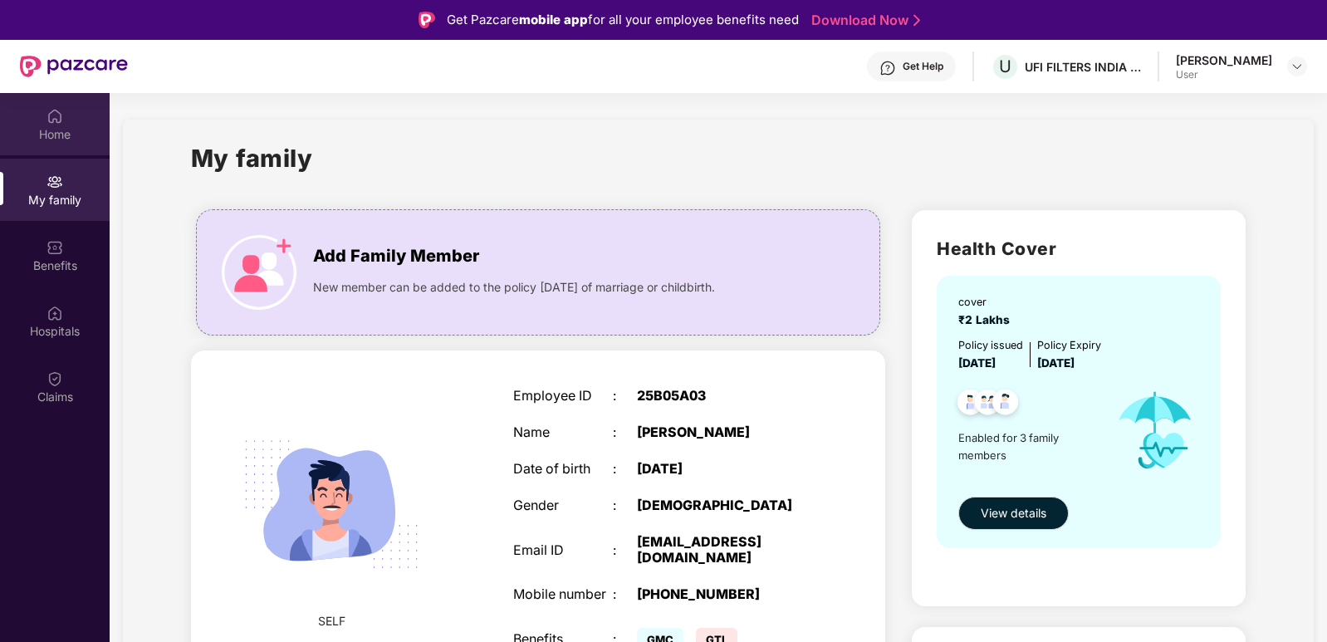
click at [71, 129] on div "Home" at bounding box center [55, 134] width 110 height 17
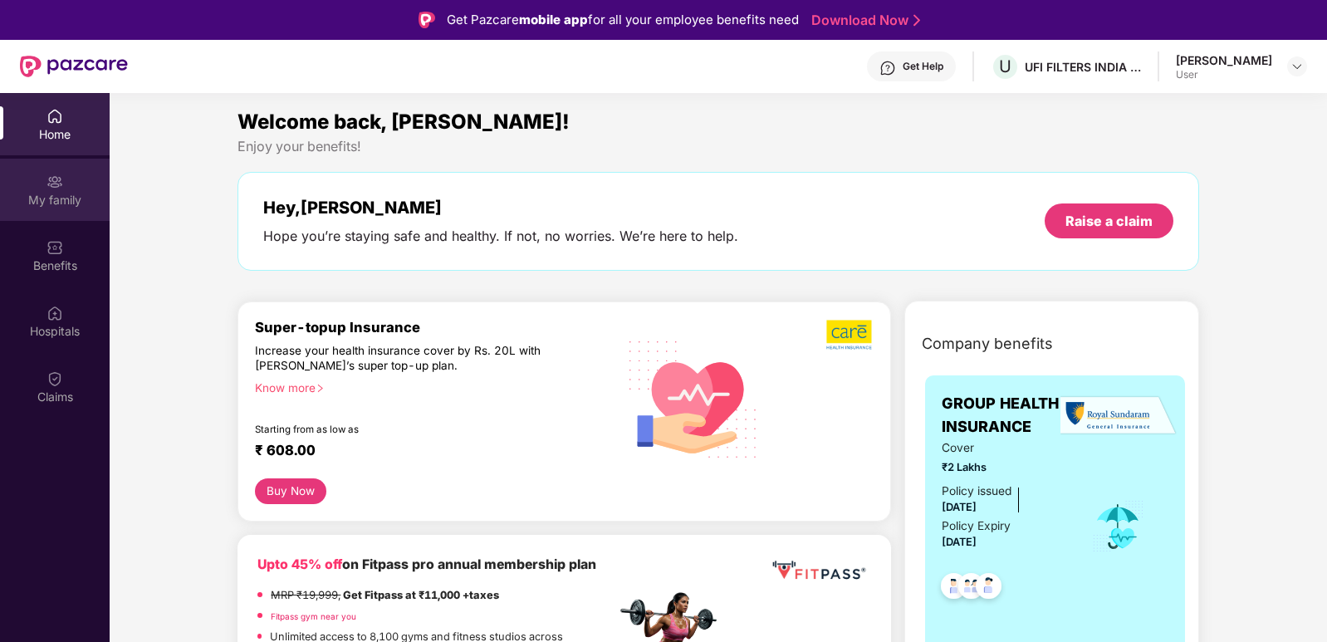
click at [64, 192] on div "My family" at bounding box center [55, 200] width 110 height 17
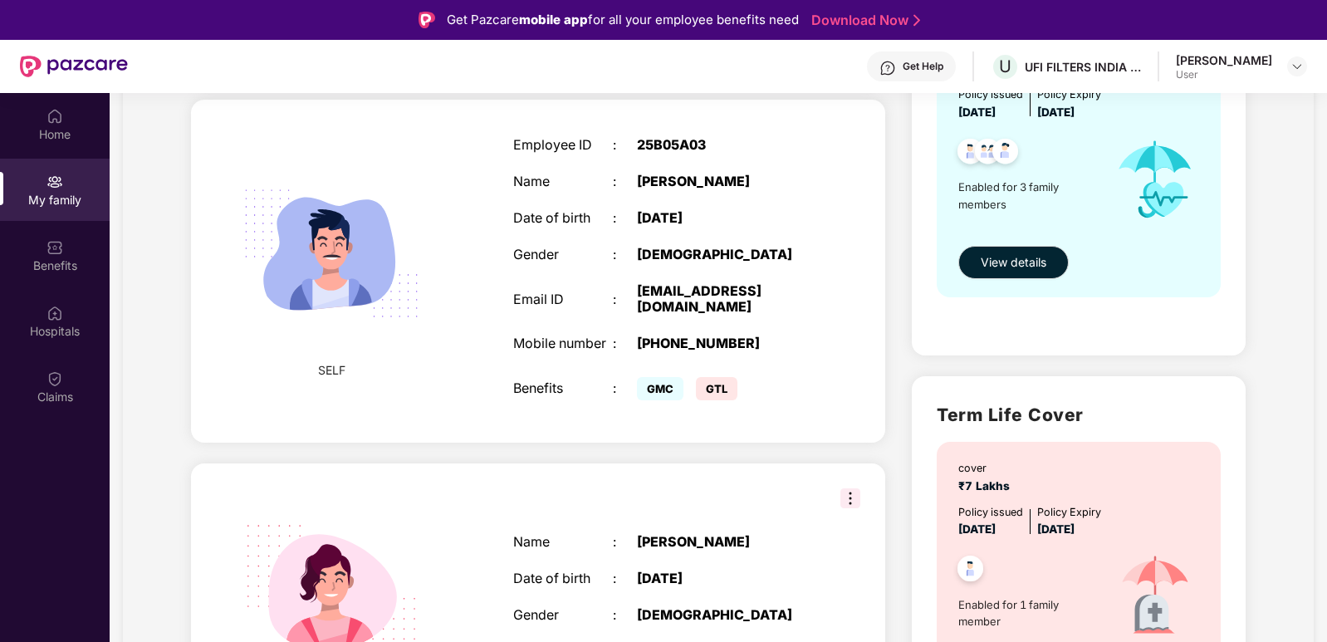
scroll to position [498, 0]
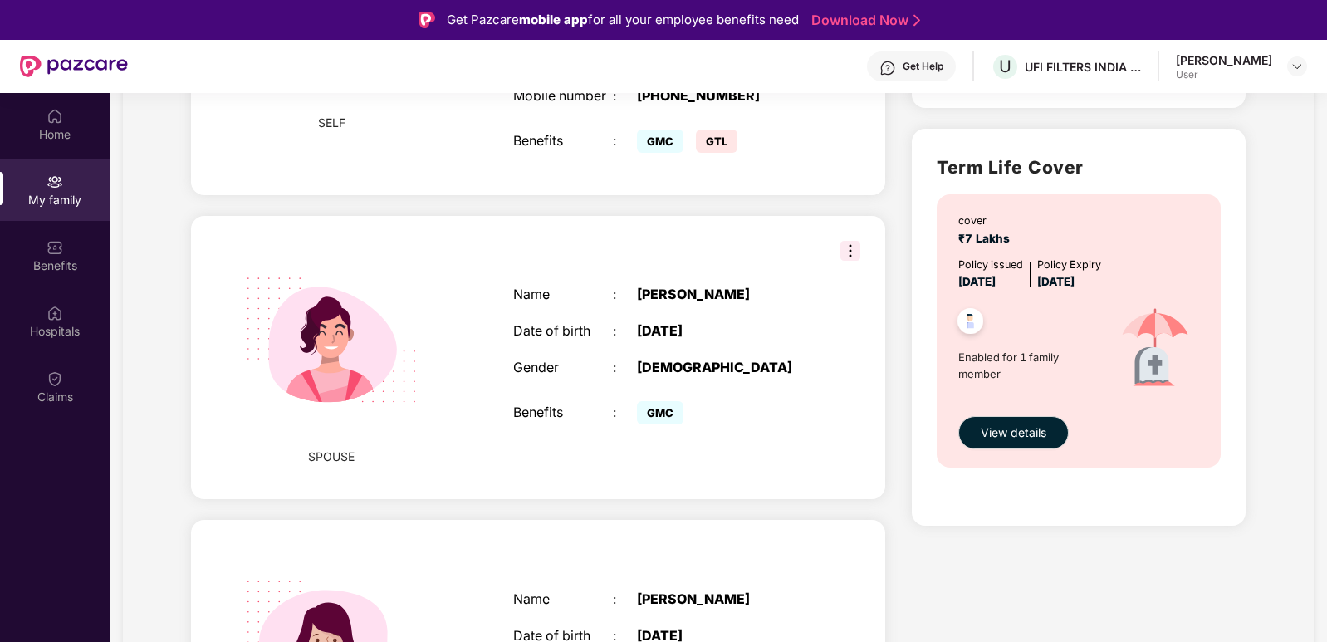
click at [715, 296] on div "[PERSON_NAME]" at bounding box center [724, 295] width 174 height 16
click at [841, 252] on img at bounding box center [851, 251] width 20 height 20
click at [772, 254] on div "SPOUSE Name : [PERSON_NAME] Date of birth : [DEMOGRAPHIC_DATA] Gender : [DEMOGR…" at bounding box center [538, 358] width 694 height 284
click at [704, 294] on div "[PERSON_NAME]" at bounding box center [724, 295] width 174 height 16
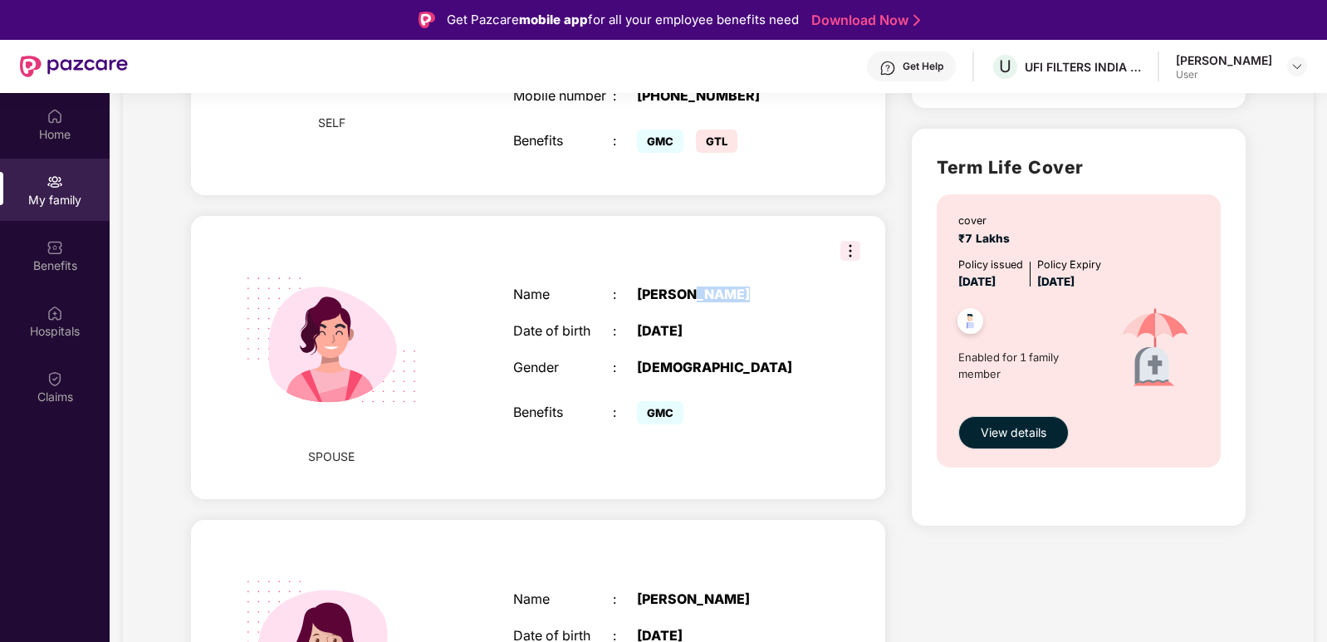
click at [705, 297] on div "[PERSON_NAME]" at bounding box center [724, 295] width 174 height 16
click at [702, 295] on div "[PERSON_NAME]" at bounding box center [724, 295] width 174 height 16
click at [701, 295] on div "[PERSON_NAME]" at bounding box center [724, 295] width 174 height 16
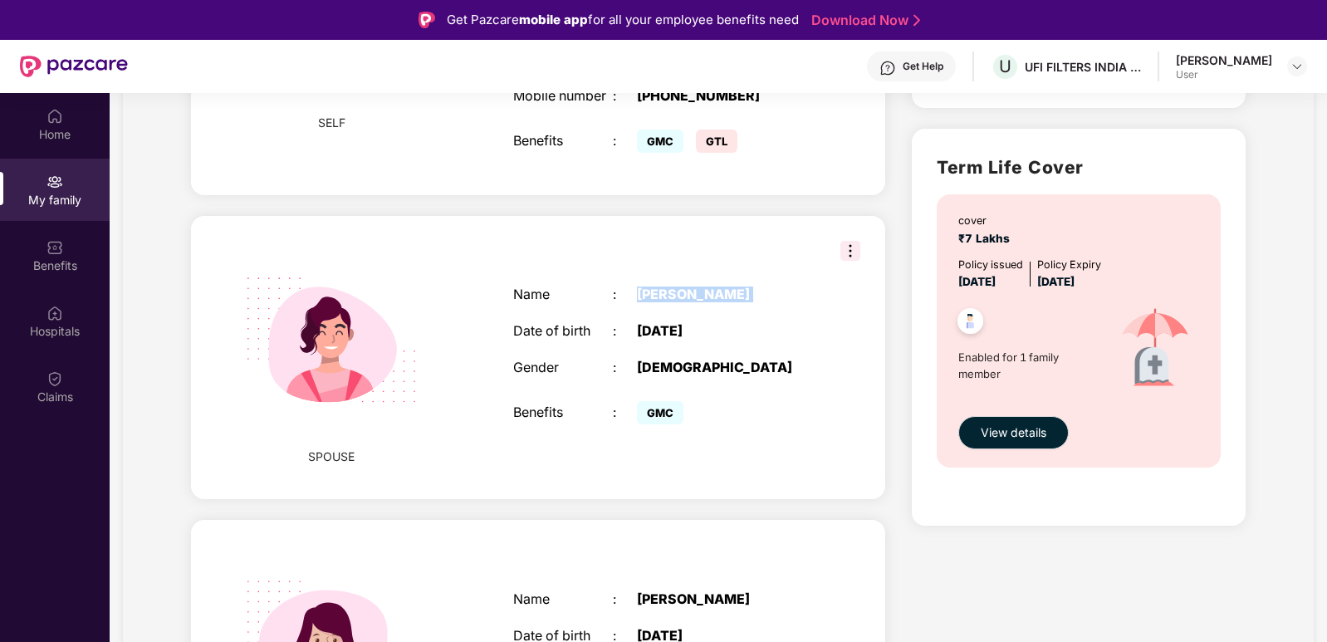
click at [701, 295] on div "[PERSON_NAME]" at bounding box center [724, 295] width 174 height 16
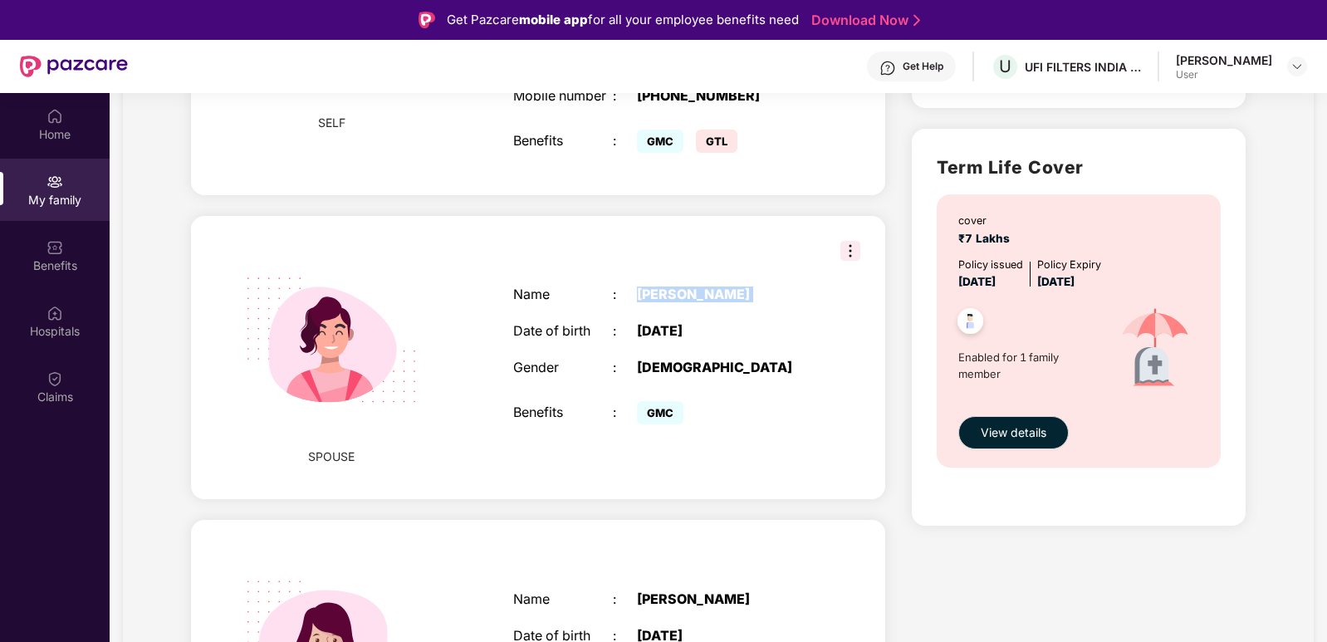
click at [701, 295] on div "[PERSON_NAME]" at bounding box center [724, 295] width 174 height 16
click at [699, 297] on div "[PERSON_NAME]" at bounding box center [724, 295] width 174 height 16
click at [697, 297] on div "[PERSON_NAME]" at bounding box center [724, 295] width 174 height 16
drag, startPoint x: 703, startPoint y: 297, endPoint x: 514, endPoint y: 461, distance: 250.2
click at [514, 461] on div "SPOUSE Name : Sharda Tadaun Date of birth : 09 May 1998 Gender : FEMALE Benefit…" at bounding box center [538, 358] width 694 height 284
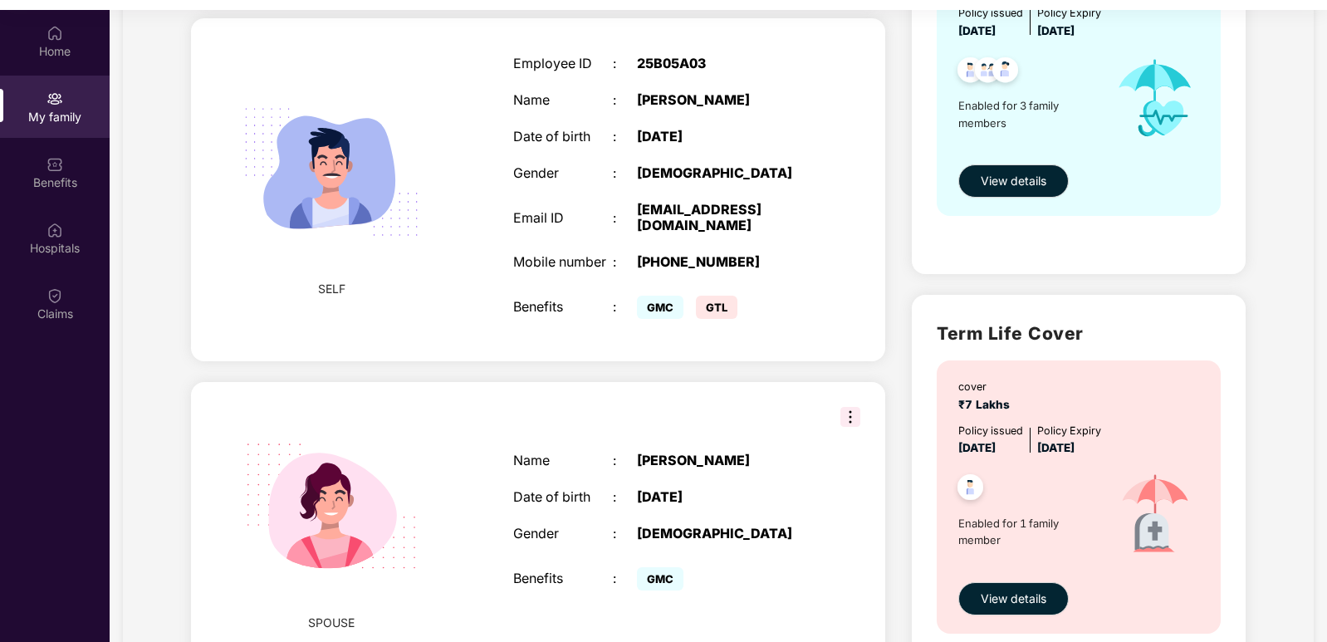
scroll to position [0, 0]
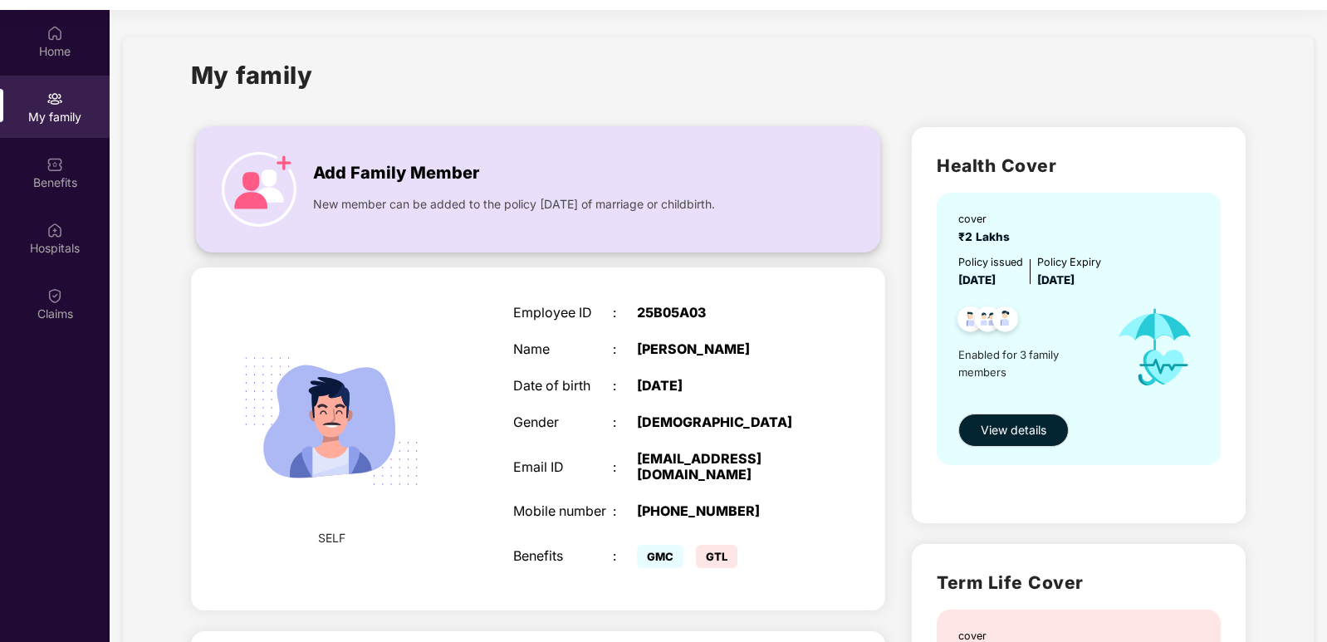
click at [297, 181] on img at bounding box center [259, 189] width 75 height 75
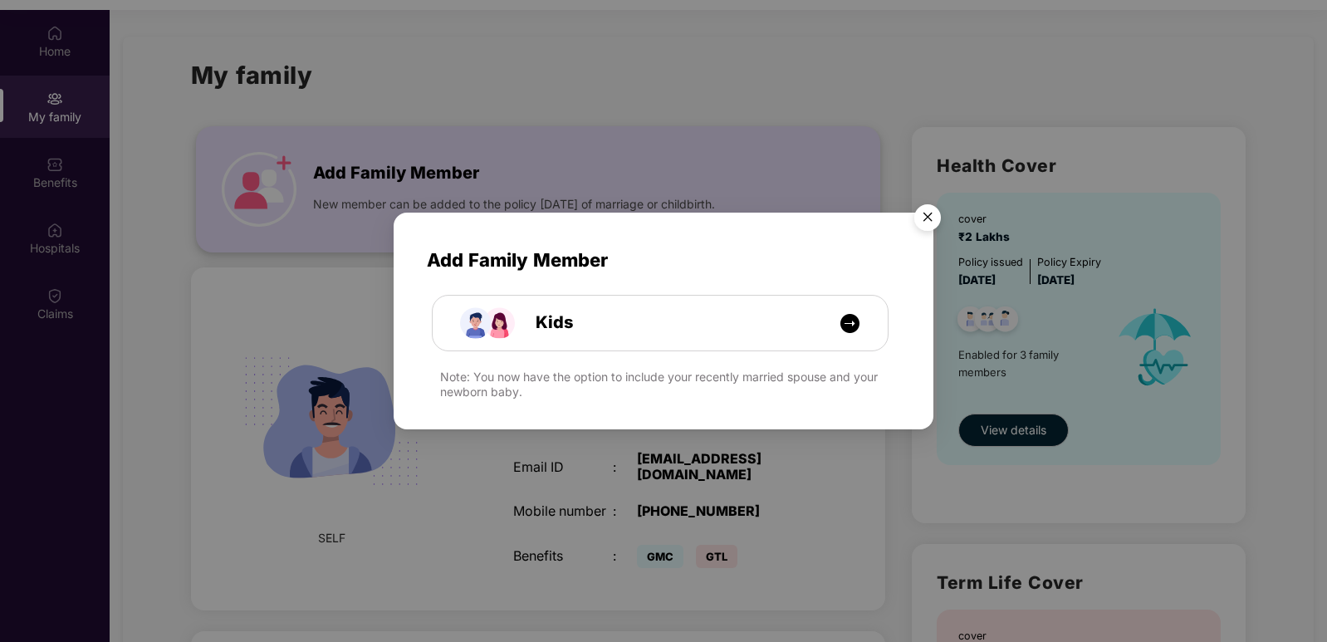
click at [308, 181] on div "Add Family Member Kids Note: You now have the option to include your recently m…" at bounding box center [663, 321] width 1327 height 642
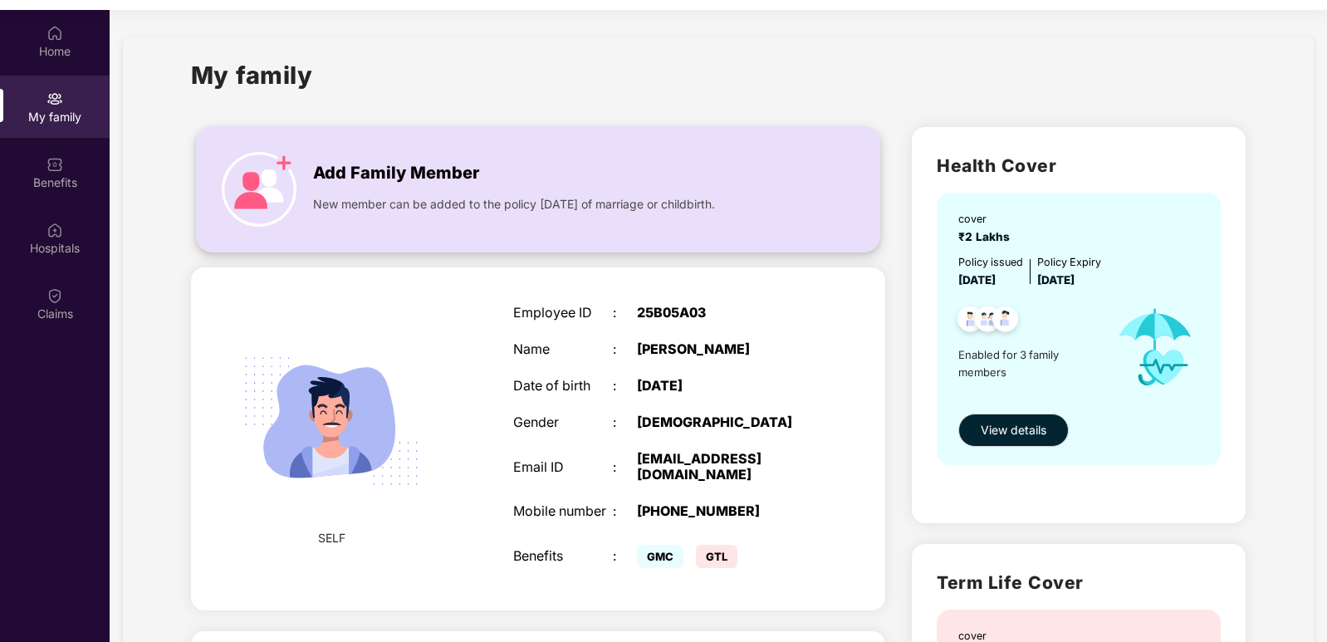
click at [297, 164] on img at bounding box center [259, 189] width 75 height 75
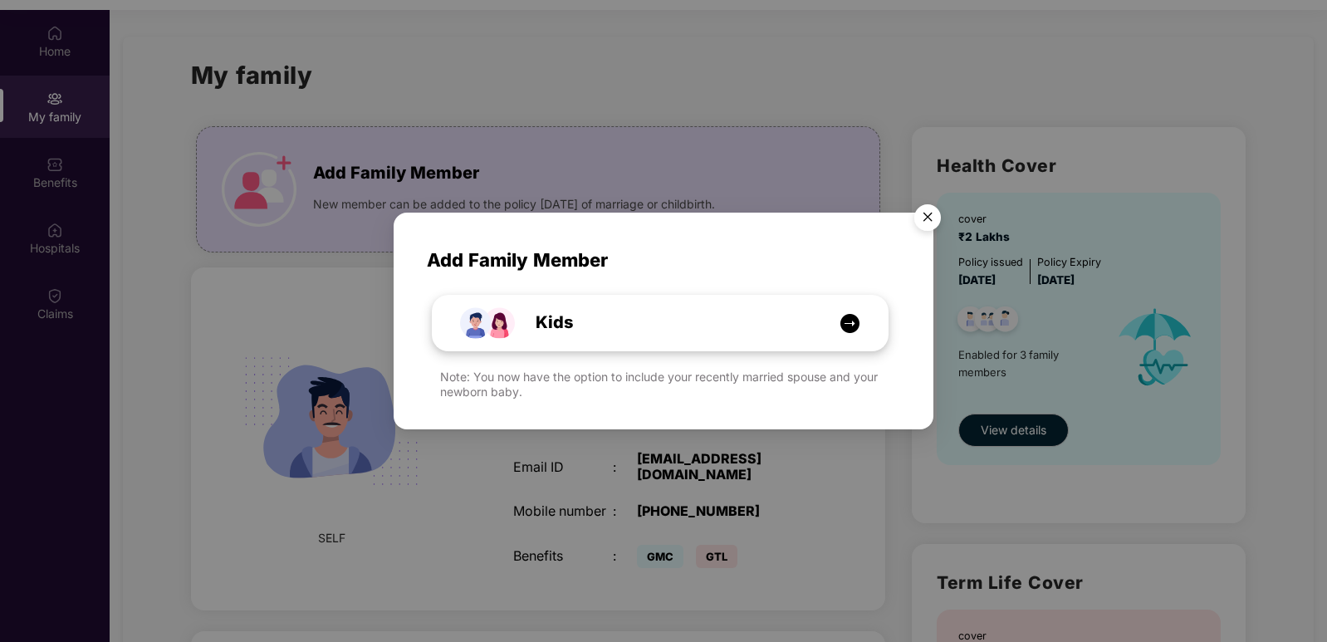
click at [851, 327] on img at bounding box center [850, 323] width 21 height 21
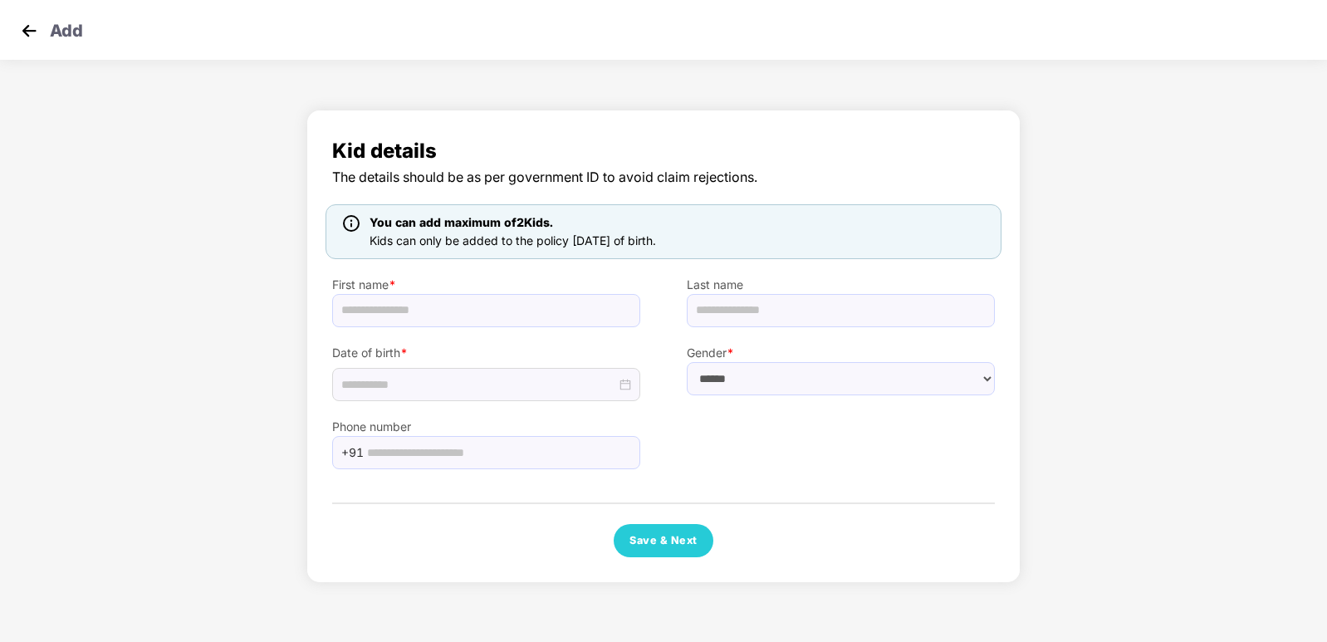
click at [22, 28] on img at bounding box center [29, 30] width 25 height 25
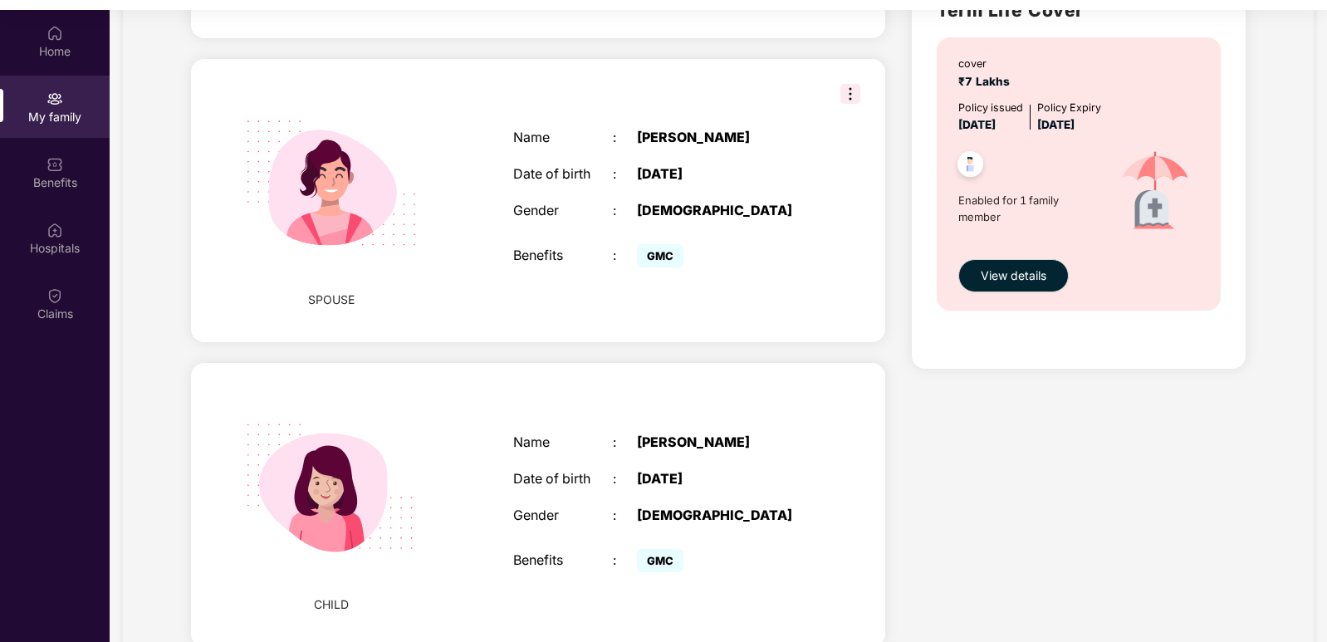
scroll to position [581, 0]
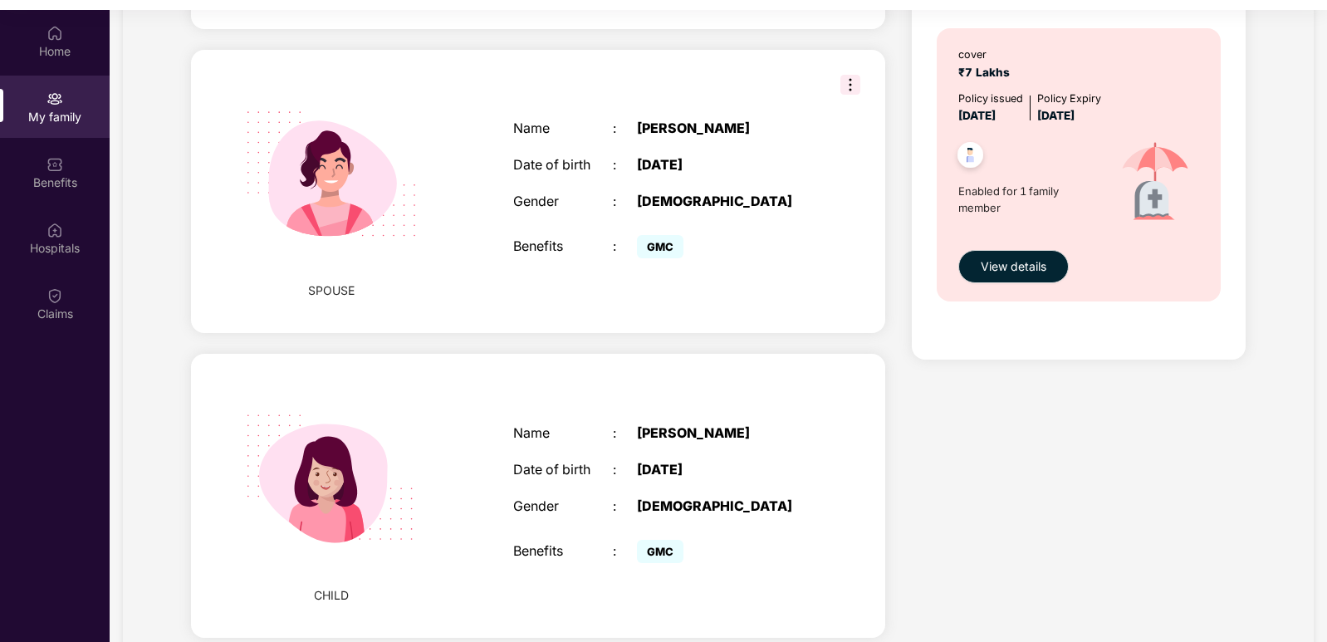
click at [710, 441] on div "[PERSON_NAME]" at bounding box center [724, 433] width 174 height 16
drag, startPoint x: 743, startPoint y: 436, endPoint x: 751, endPoint y: 408, distance: 29.2
click at [762, 416] on div "Name : Harshita Kalyanwat Date of birth : 03 Aug 2024 Gender : FEMALE Benefits …" at bounding box center [662, 496] width 331 height 184
click at [718, 262] on div "GMC" at bounding box center [724, 246] width 174 height 32
click at [841, 84] on img at bounding box center [851, 85] width 20 height 20
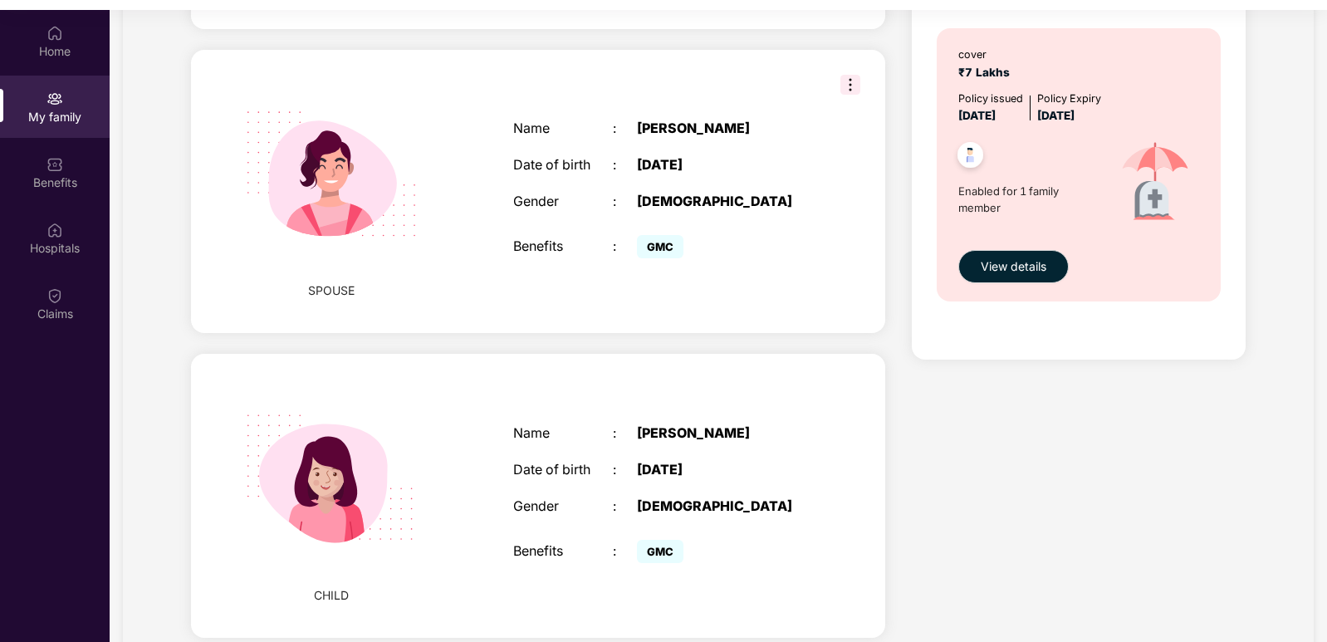
drag, startPoint x: 691, startPoint y: 131, endPoint x: 743, endPoint y: 142, distance: 52.6
click at [743, 142] on div "Name : Sharda Tadaun Date of birth : 09 May 1998 Gender : FEMALE Benefits : GMC" at bounding box center [662, 192] width 331 height 184
click at [701, 130] on div "[PERSON_NAME]" at bounding box center [724, 128] width 174 height 16
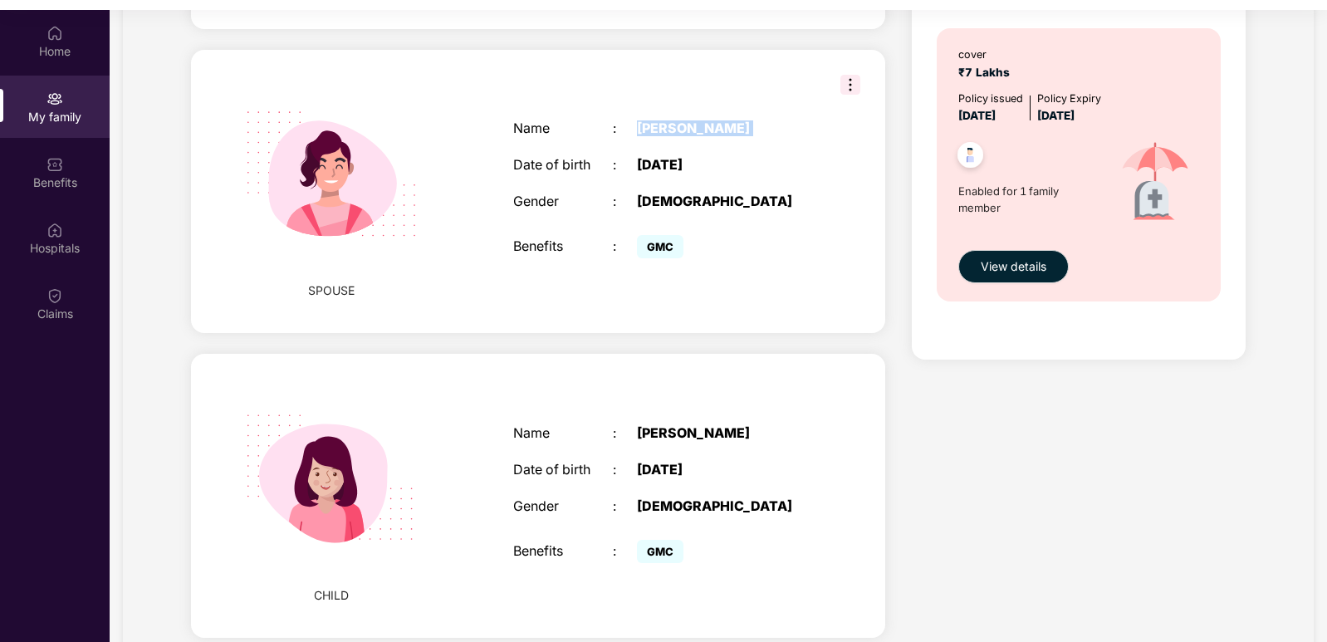
click at [701, 130] on div "[PERSON_NAME]" at bounding box center [724, 128] width 174 height 16
click at [700, 130] on div "[PERSON_NAME]" at bounding box center [724, 128] width 174 height 16
click at [699, 130] on div "[PERSON_NAME]" at bounding box center [724, 128] width 174 height 16
click at [841, 86] on img at bounding box center [851, 85] width 20 height 20
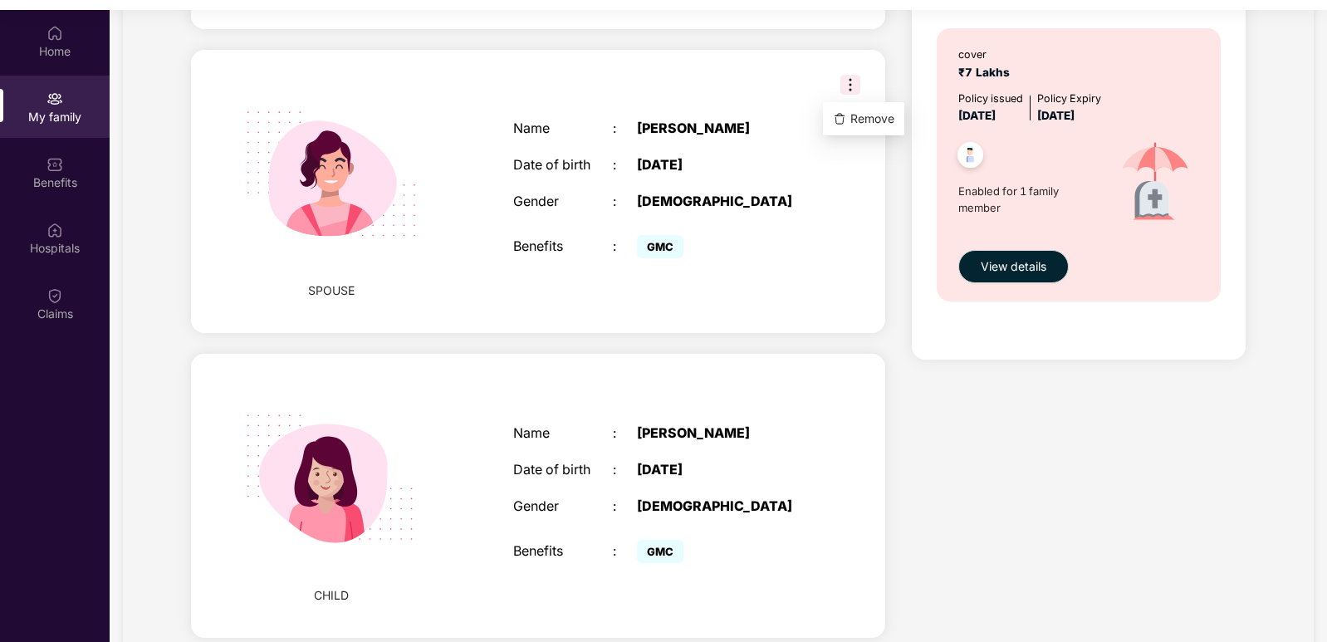
click at [762, 95] on div "SPOUSE Name : Sharda Tadaun Date of birth : 09 May 1998 Gender : FEMALE Benefit…" at bounding box center [538, 192] width 694 height 284
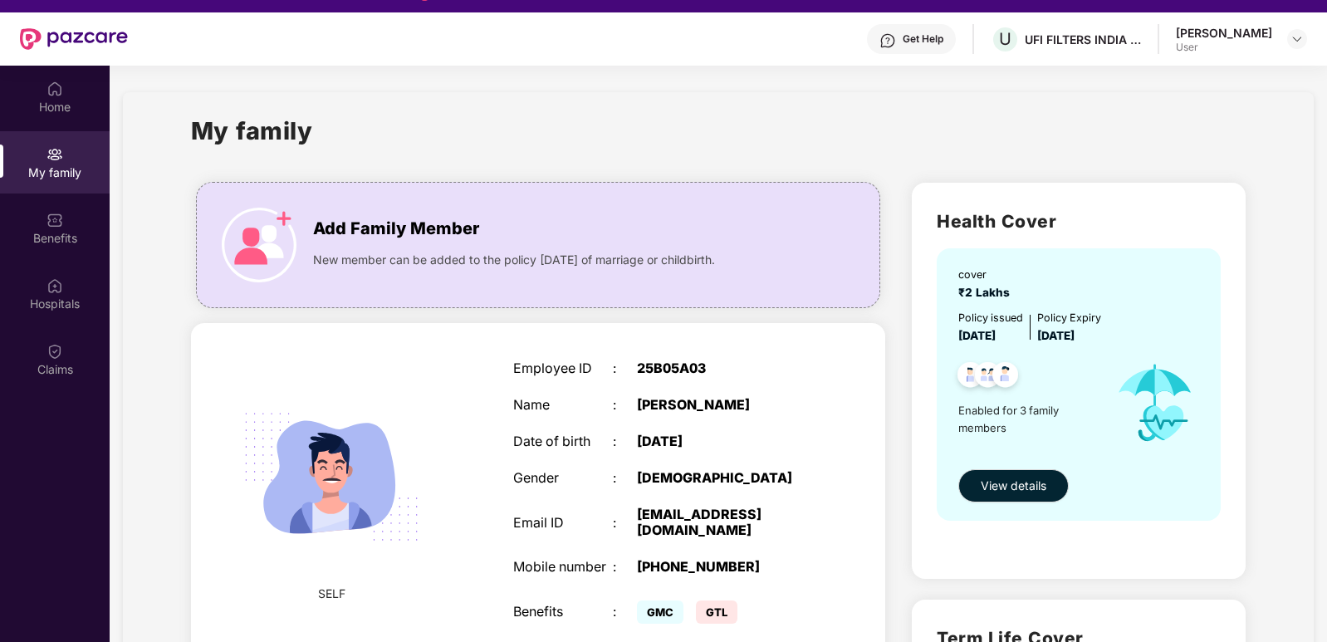
scroll to position [0, 0]
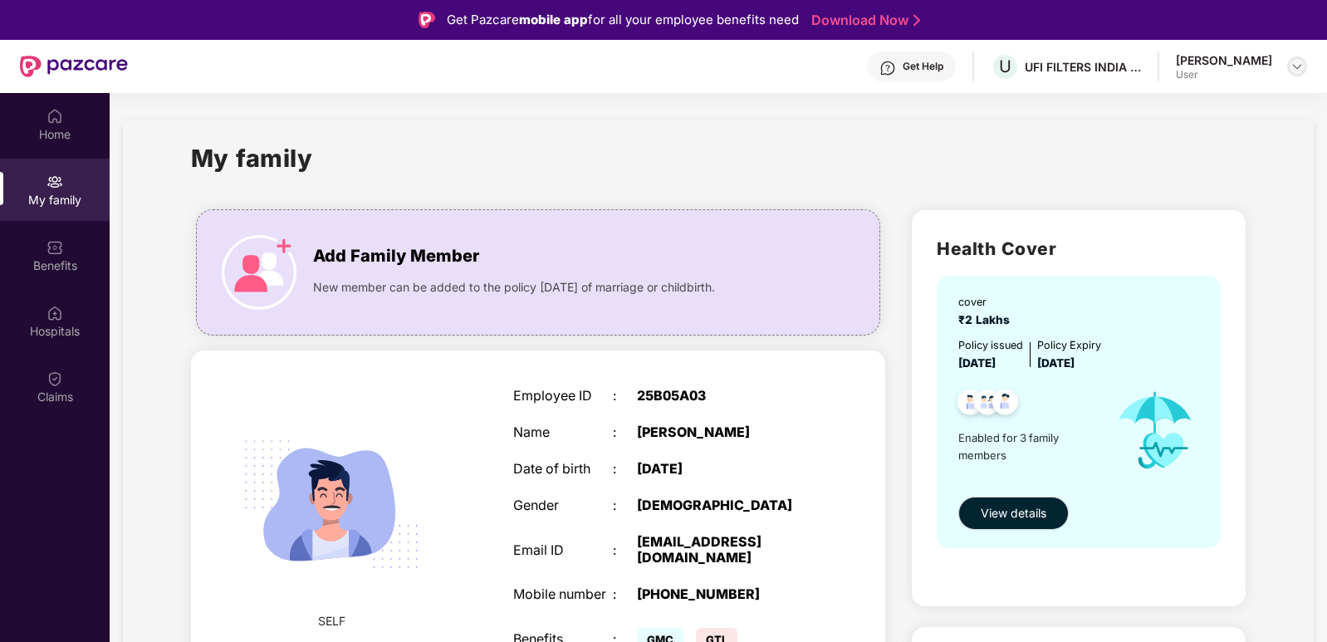
click at [1291, 65] on img at bounding box center [1297, 66] width 13 height 13
click at [1235, 158] on div "[PERSON_NAME]" at bounding box center [1206, 152] width 96 height 16
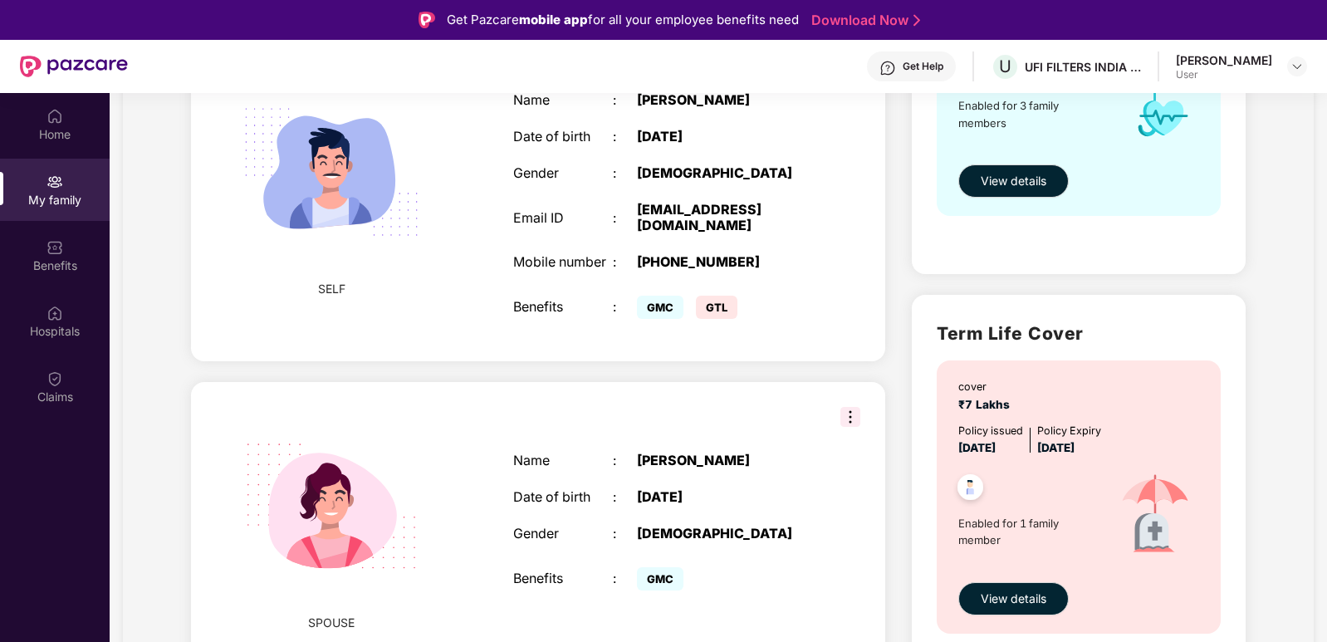
scroll to position [581, 0]
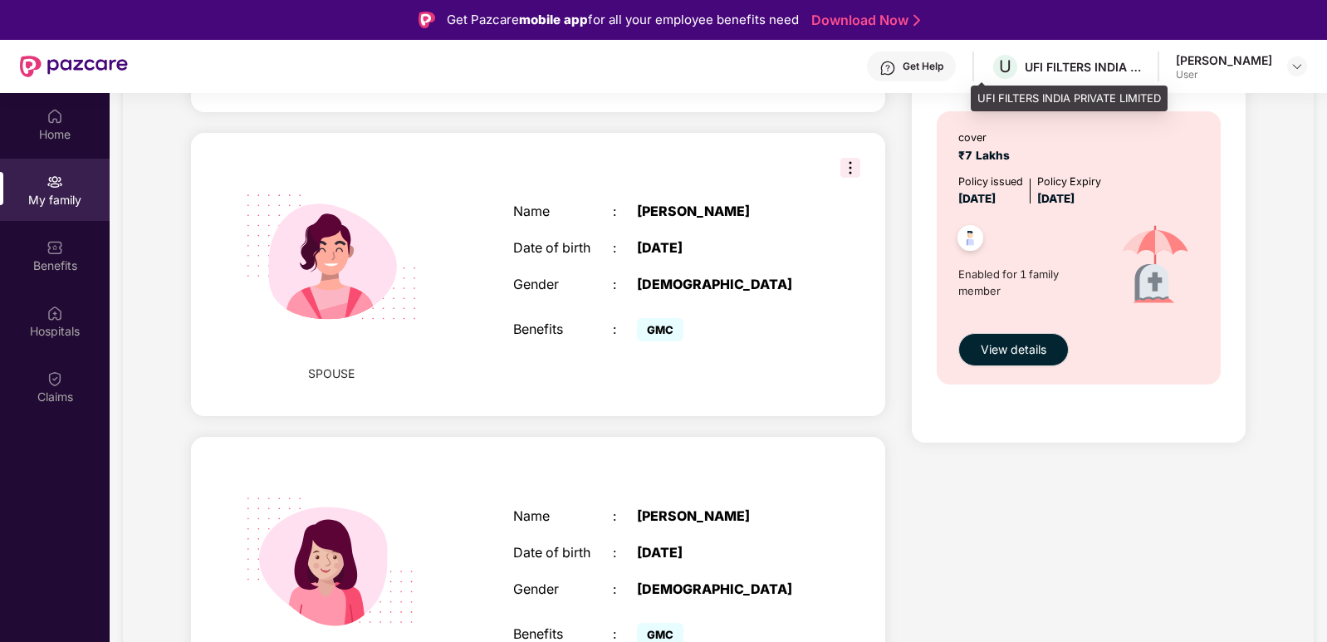
click at [1095, 64] on div "UFI FILTERS INDIA PRIVATE LIMITED" at bounding box center [1083, 67] width 116 height 16
click at [1123, 73] on div "Get Help U UFI FILTERS INDIA PRIVATE LIMITED Jagdish Singh Rajpoot User" at bounding box center [717, 66] width 1179 height 53
click at [1119, 68] on div "UFI FILTERS INDIA PRIVATE LIMITED" at bounding box center [1083, 67] width 116 height 16
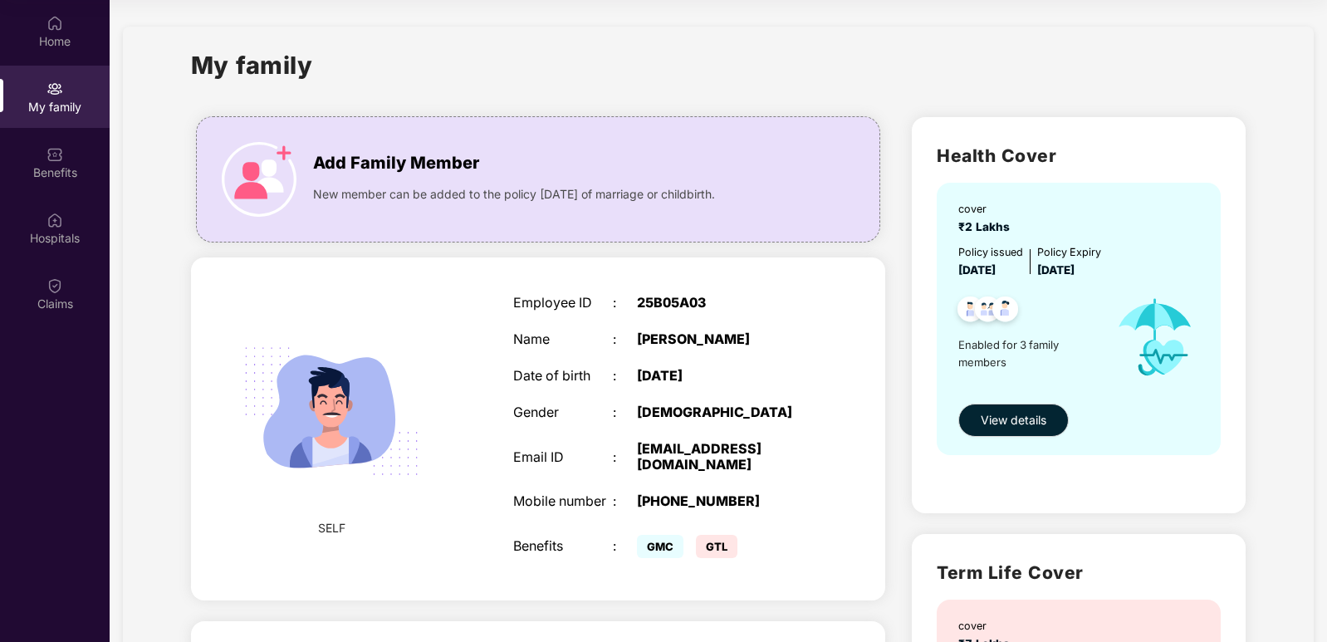
scroll to position [166, 0]
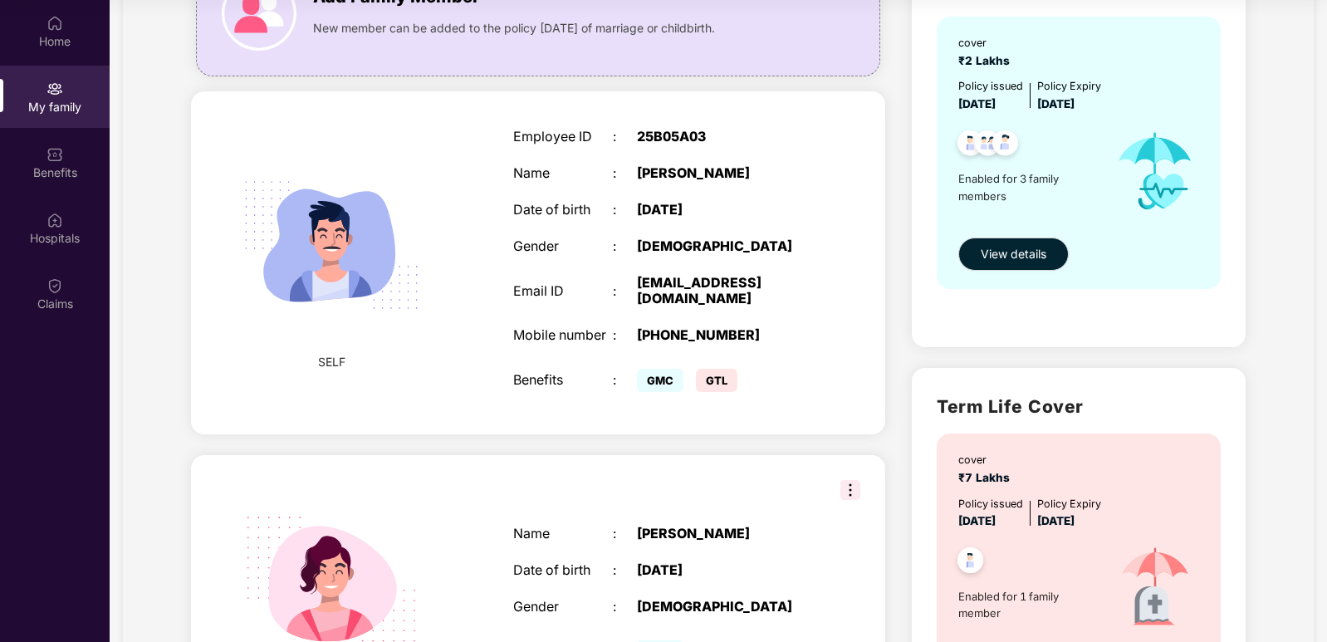
click at [379, 264] on img at bounding box center [331, 245] width 216 height 216
click at [346, 370] on span "SELF" at bounding box center [331, 362] width 27 height 18
drag, startPoint x: 650, startPoint y: 176, endPoint x: 787, endPoint y: 183, distance: 136.4
click at [787, 181] on div "[PERSON_NAME]" at bounding box center [724, 173] width 174 height 16
click at [799, 177] on div "Employee ID : 25B05A03 Name : Jagdish Singh Rajpoot Date of birth : 03 Mar 1999…" at bounding box center [662, 262] width 331 height 309
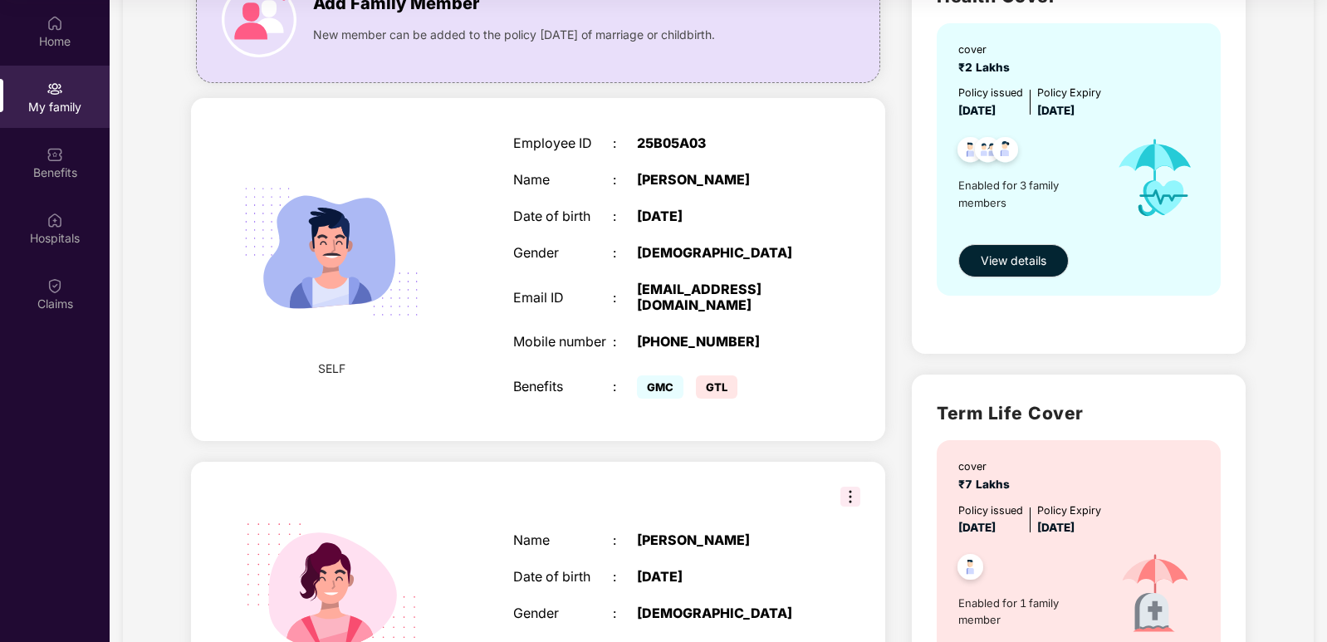
scroll to position [415, 0]
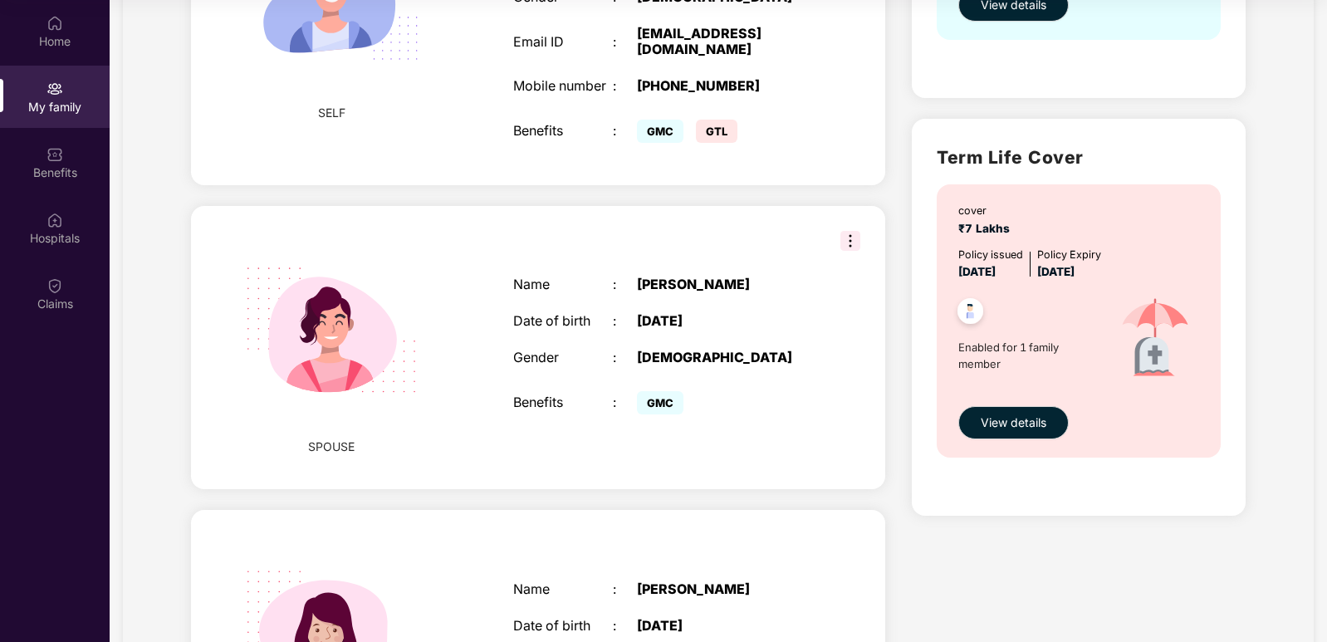
click at [698, 286] on div "[PERSON_NAME]" at bounding box center [724, 285] width 174 height 16
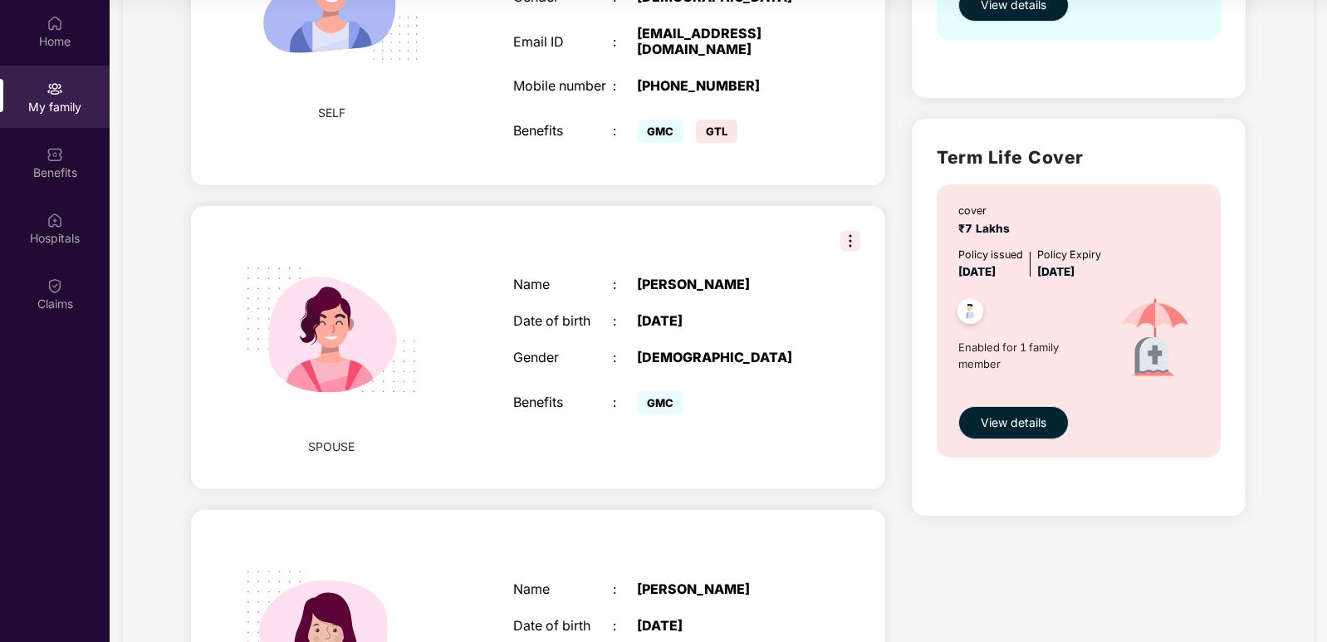
click at [700, 287] on div "[PERSON_NAME]" at bounding box center [724, 285] width 174 height 16
drag, startPoint x: 690, startPoint y: 287, endPoint x: 750, endPoint y: 287, distance: 59.8
click at [770, 289] on div "[PERSON_NAME]" at bounding box center [724, 285] width 174 height 16
click at [747, 287] on div "[PERSON_NAME]" at bounding box center [724, 285] width 174 height 16
click at [701, 282] on div "[PERSON_NAME]" at bounding box center [724, 285] width 174 height 16
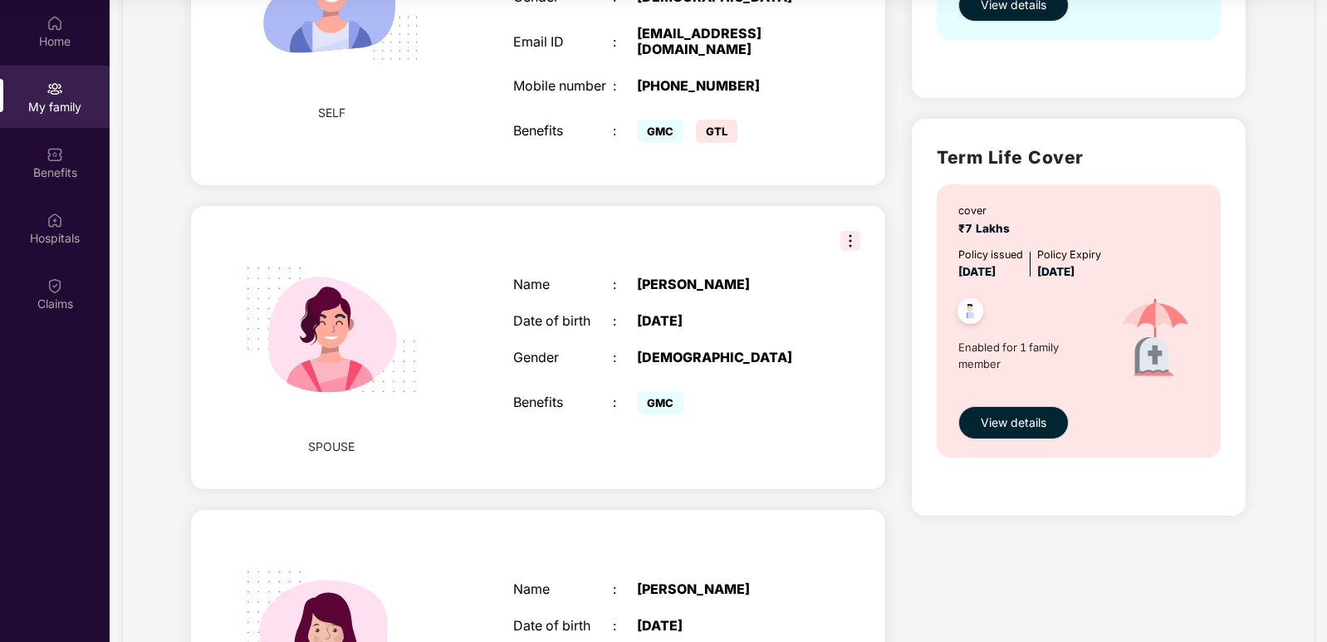
click at [701, 285] on div "[PERSON_NAME]" at bounding box center [724, 285] width 174 height 16
drag, startPoint x: 689, startPoint y: 287, endPoint x: 765, endPoint y: 289, distance: 76.4
click at [765, 289] on div "[PERSON_NAME]" at bounding box center [724, 285] width 174 height 16
click at [701, 289] on div "[PERSON_NAME]" at bounding box center [724, 285] width 174 height 16
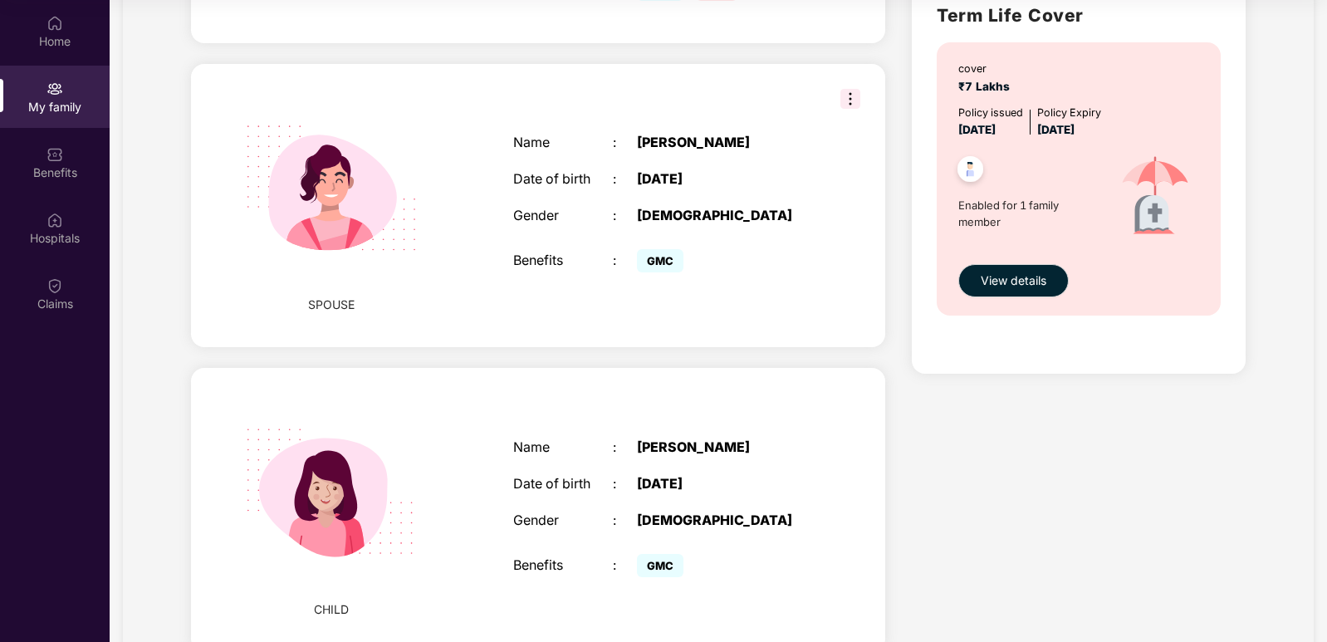
scroll to position [581, 0]
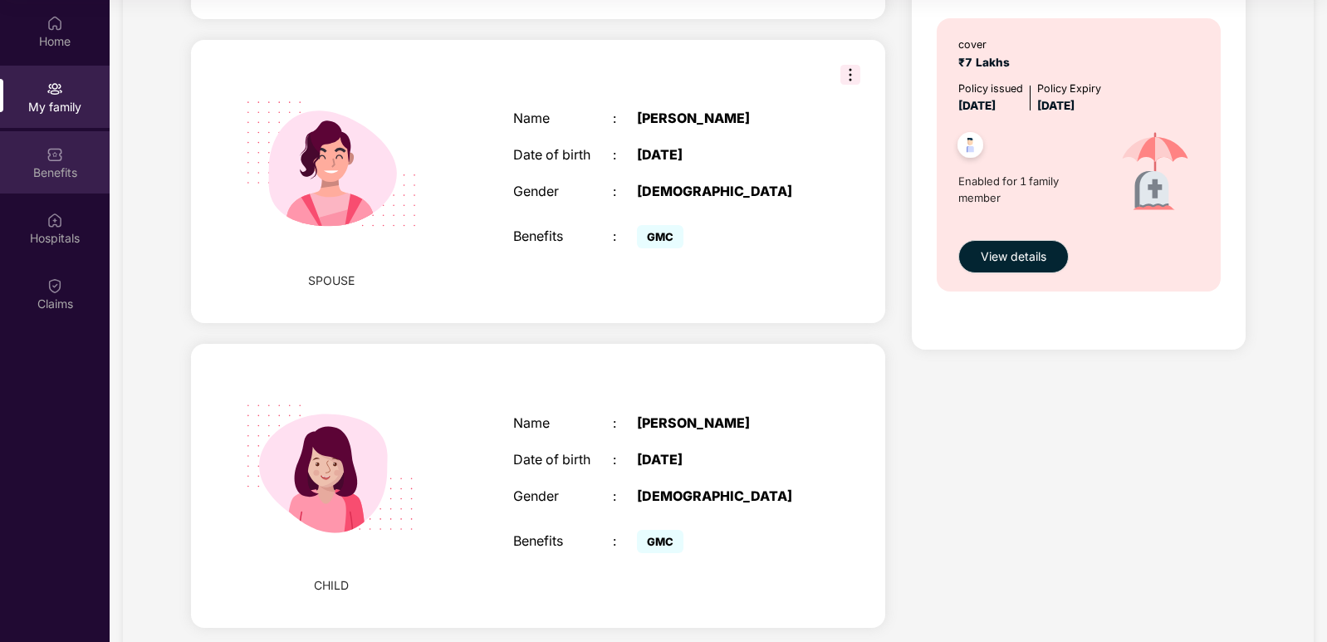
click at [59, 151] on img at bounding box center [55, 154] width 17 height 17
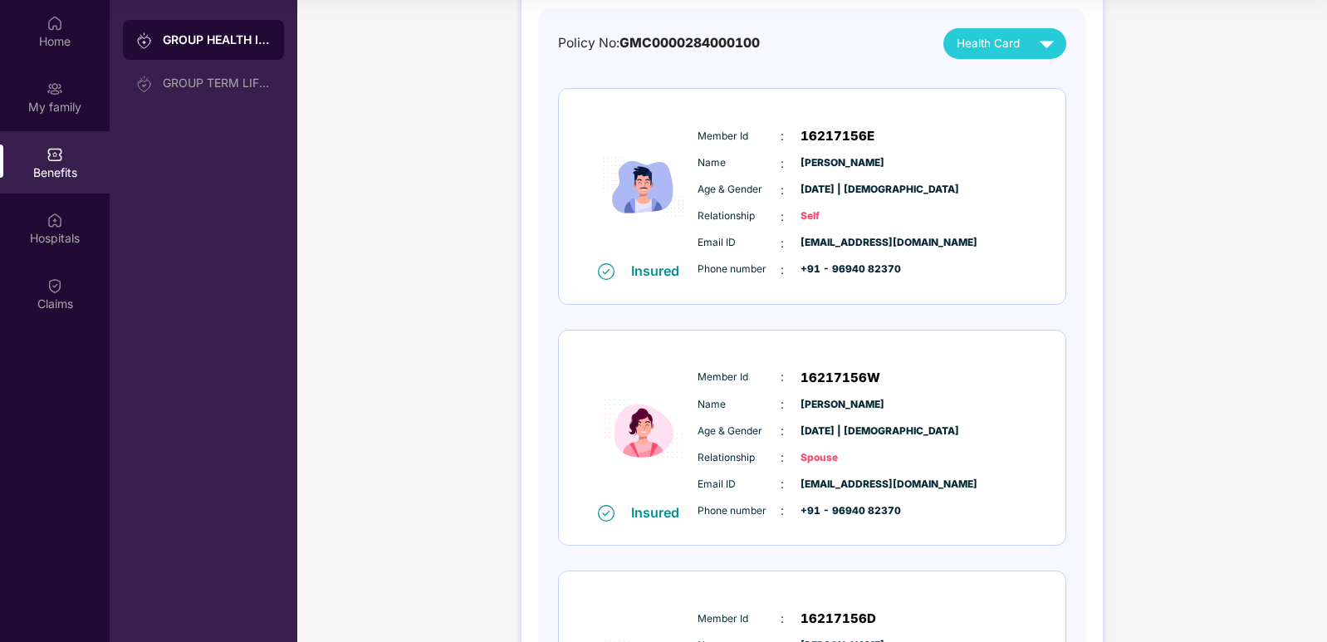
scroll to position [156, 0]
click at [841, 404] on span "[PERSON_NAME]" at bounding box center [842, 406] width 83 height 16
click at [840, 404] on span "[PERSON_NAME]" at bounding box center [842, 406] width 83 height 16
click at [839, 404] on span "[PERSON_NAME]" at bounding box center [842, 406] width 83 height 16
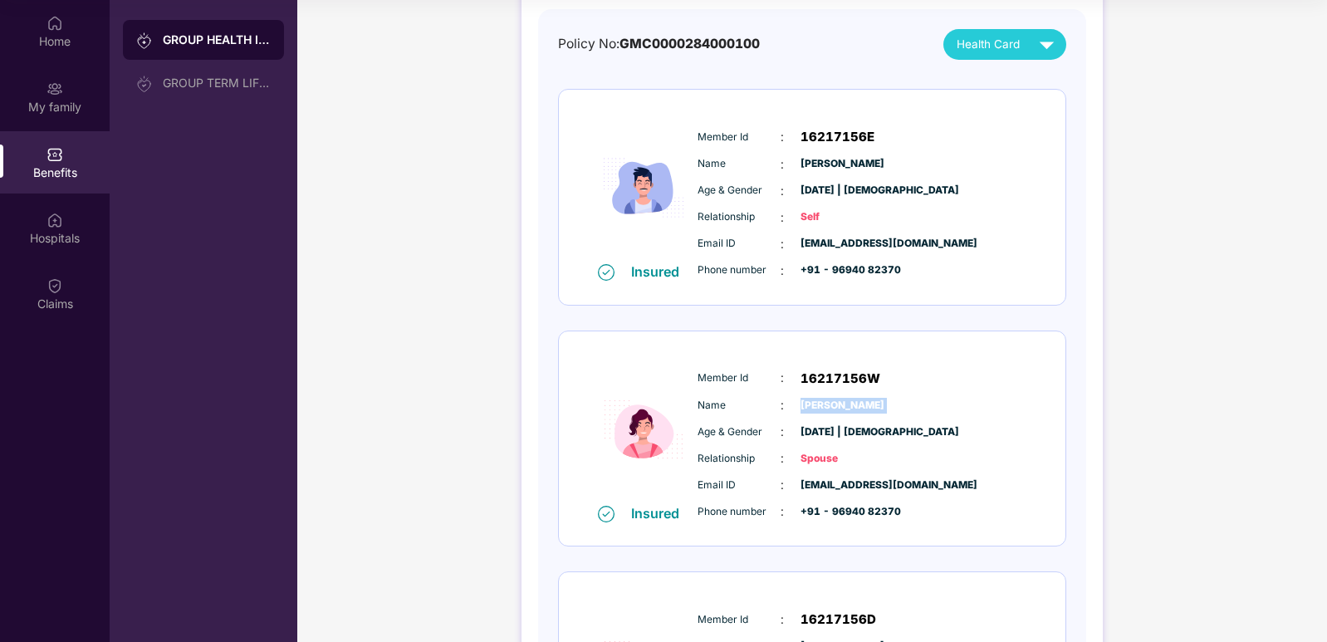
click at [840, 404] on span "[PERSON_NAME]" at bounding box center [842, 406] width 83 height 16
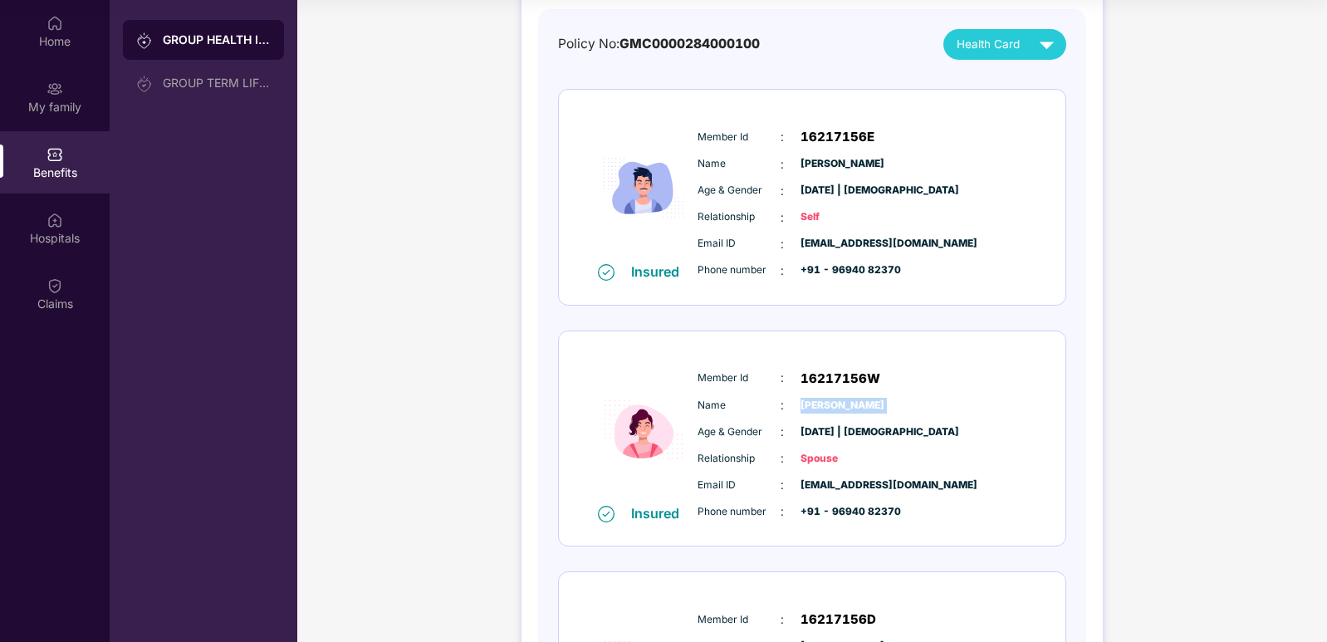
click at [840, 404] on span "[PERSON_NAME]" at bounding box center [842, 406] width 83 height 16
click at [899, 406] on div "Name : Sharda Tadaun" at bounding box center [863, 405] width 330 height 18
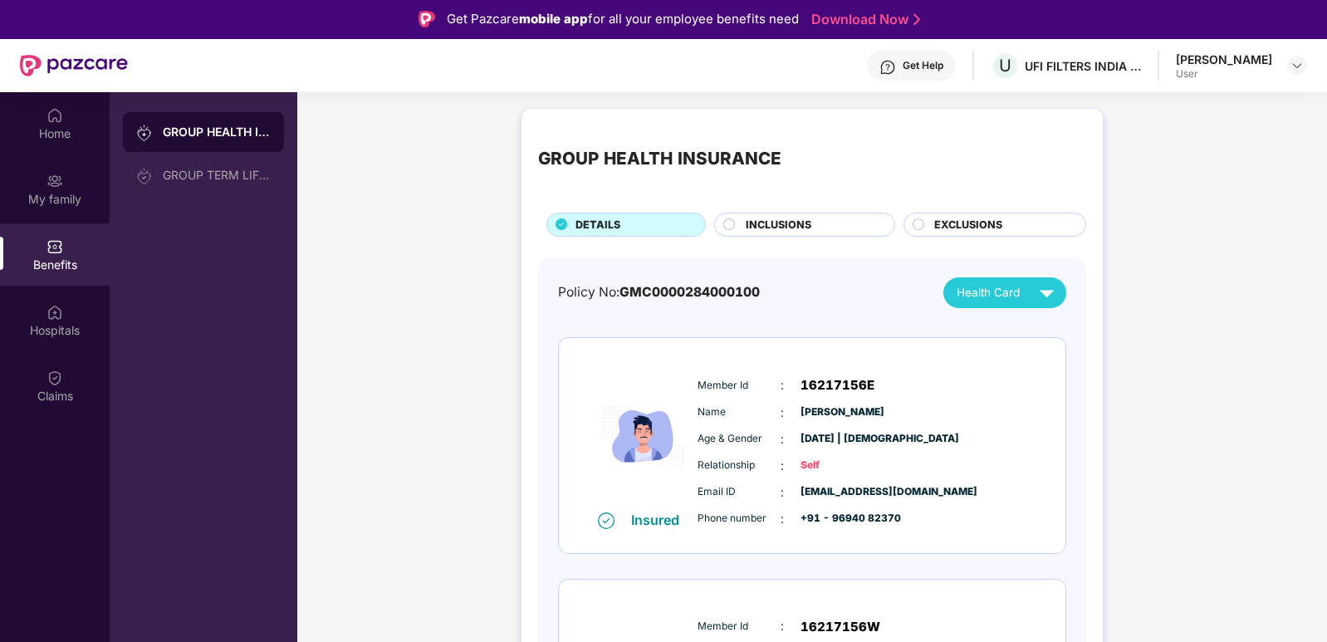
scroll to position [0, 0]
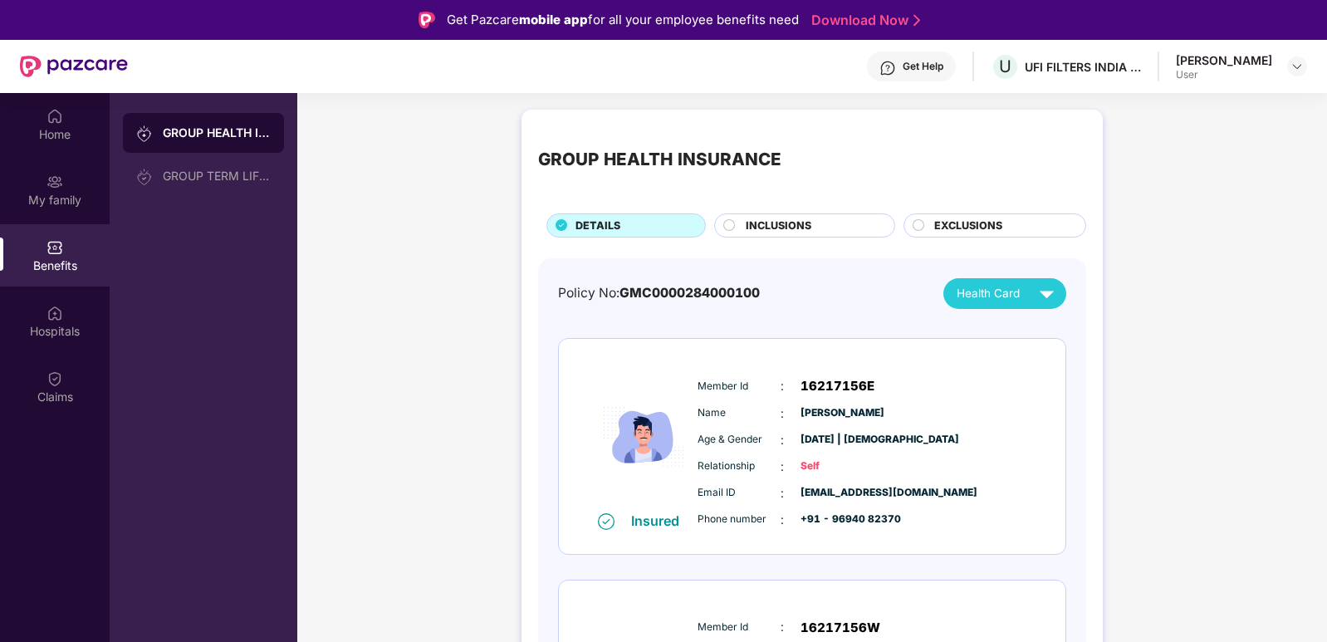
click at [978, 227] on span "EXCLUSIONS" at bounding box center [968, 226] width 68 height 17
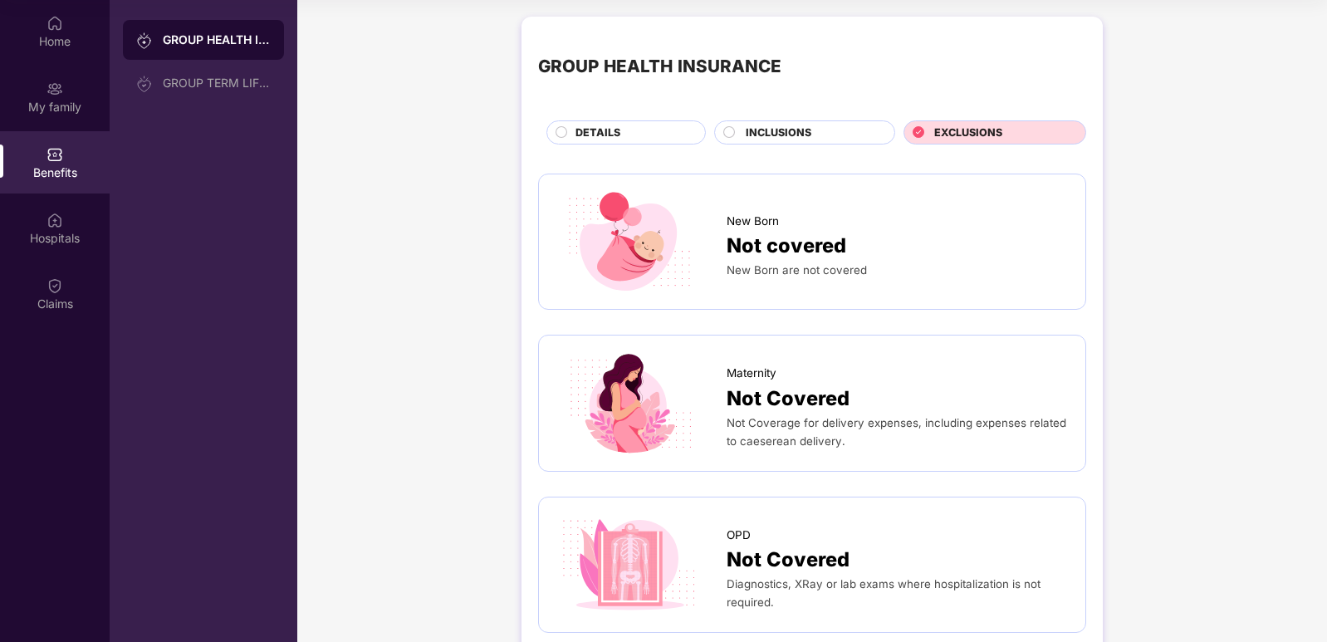
click at [776, 130] on span "INCLUSIONS" at bounding box center [779, 133] width 66 height 17
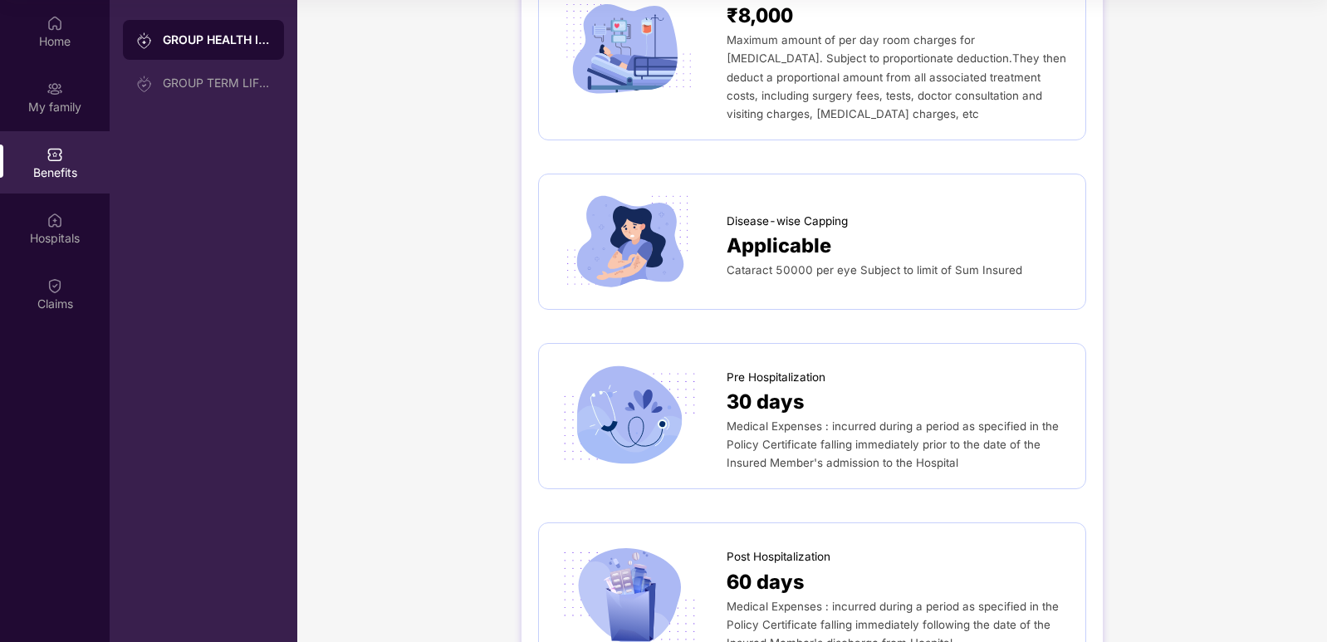
scroll to position [480, 0]
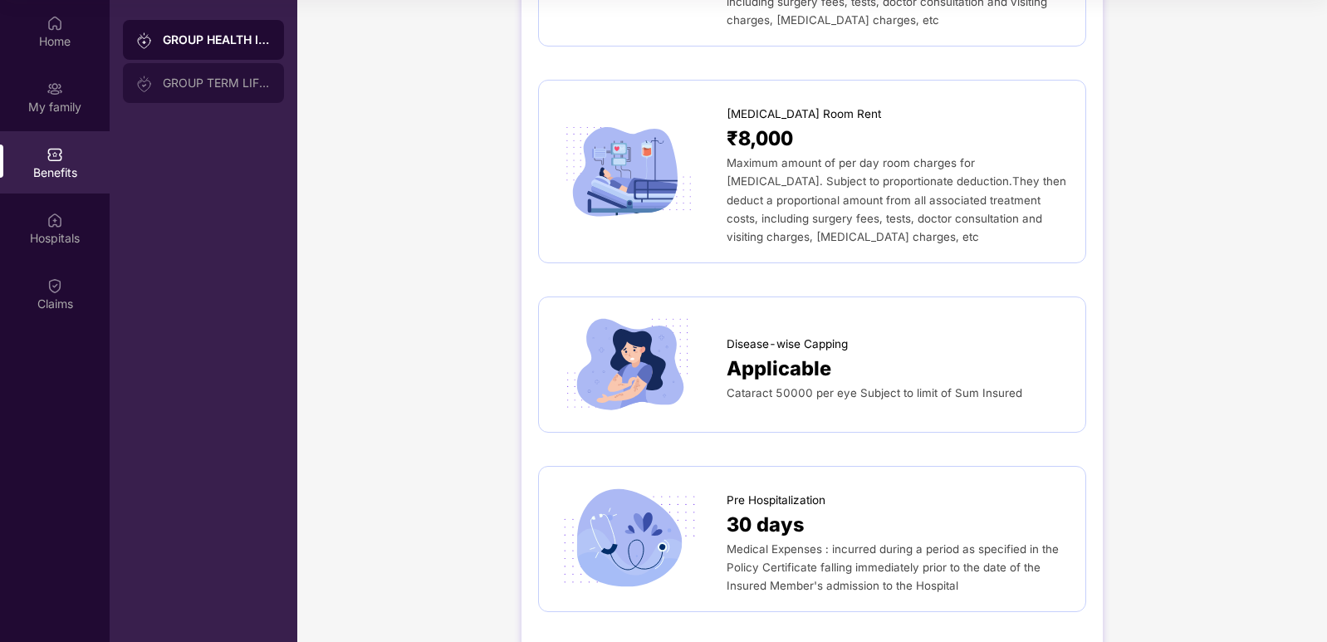
click at [235, 84] on div "GROUP TERM LIFE INSURANCE" at bounding box center [217, 82] width 108 height 13
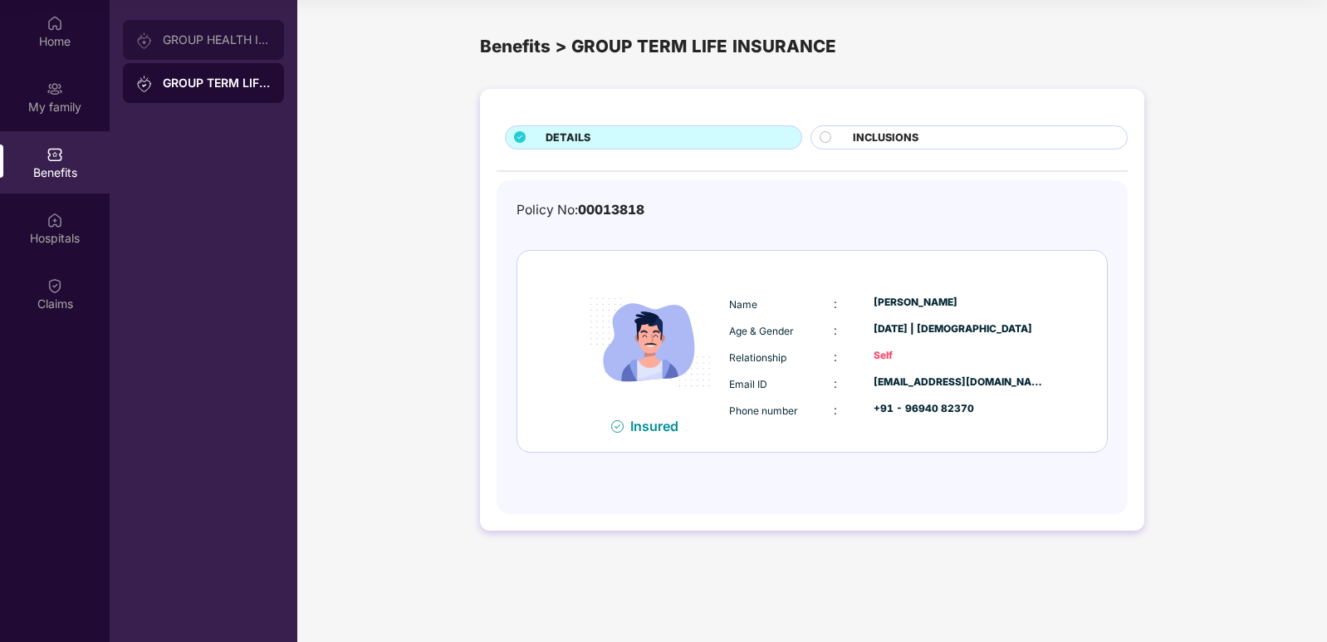
click at [236, 42] on div "GROUP HEALTH INSURANCE" at bounding box center [217, 39] width 108 height 13
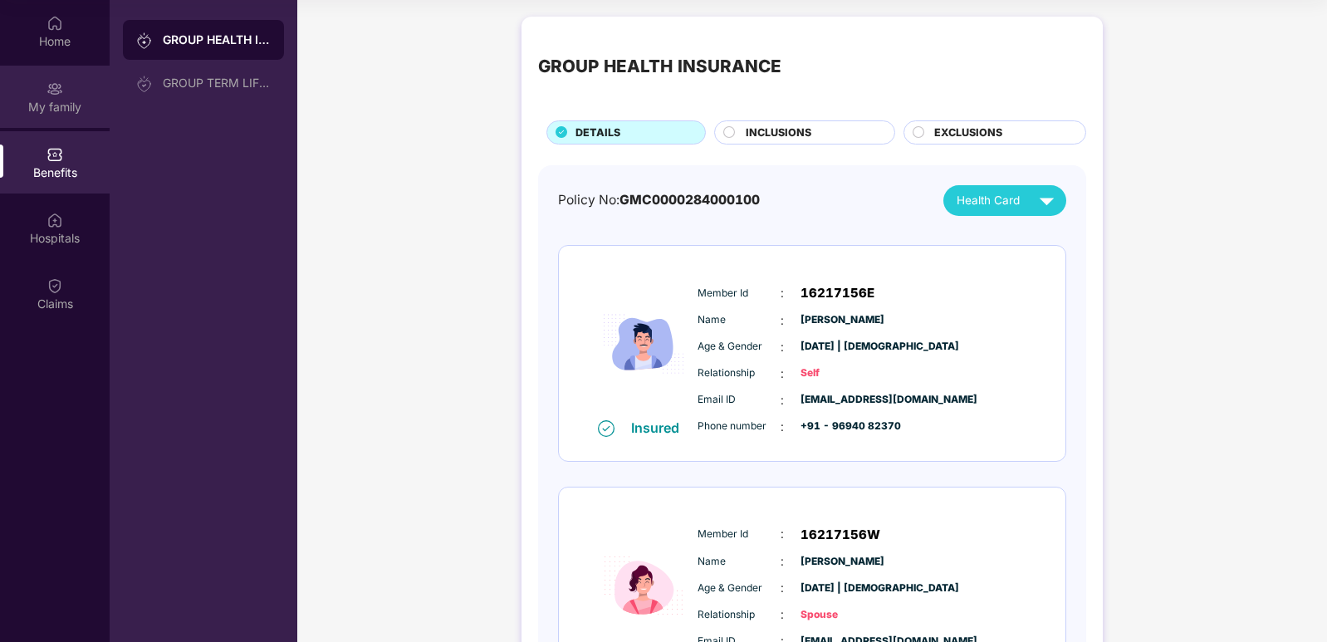
click at [51, 93] on img at bounding box center [55, 89] width 17 height 17
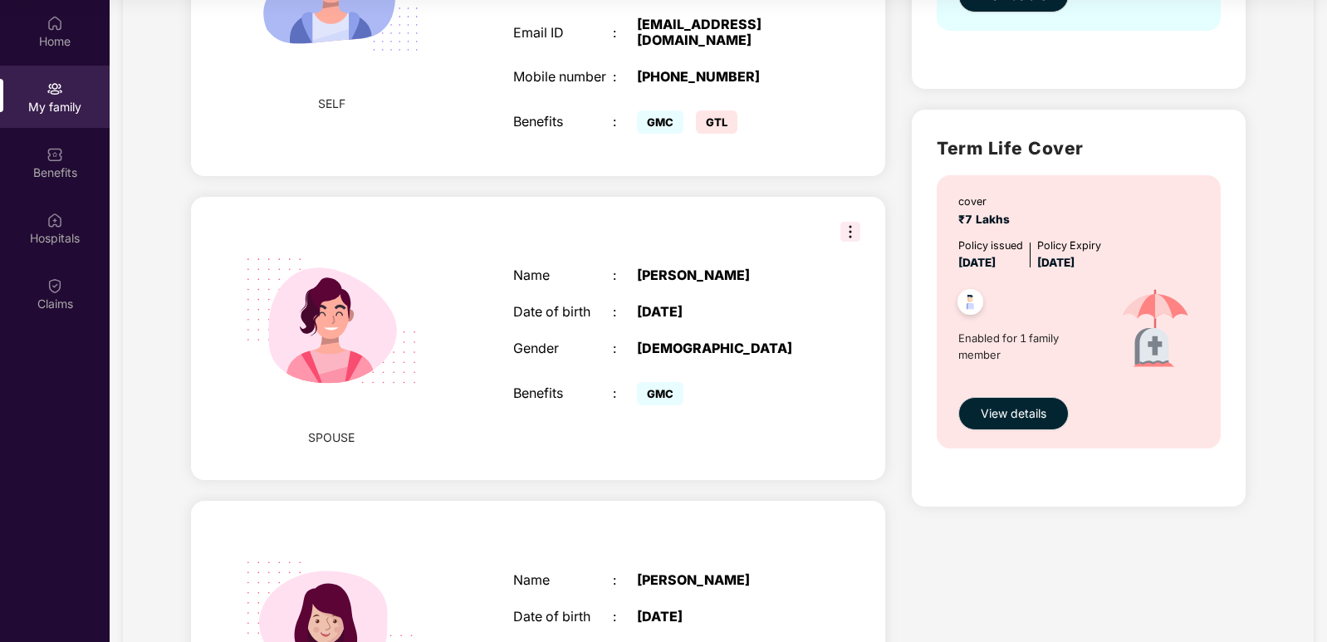
scroll to position [498, 0]
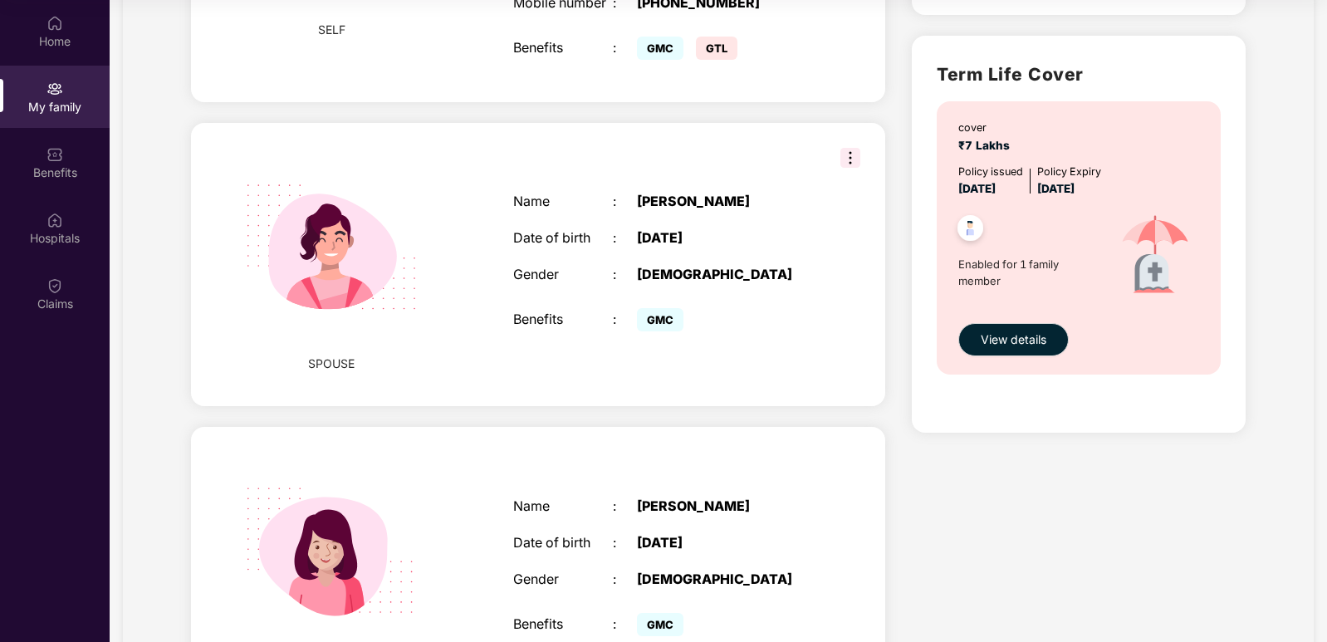
click at [841, 162] on img at bounding box center [851, 158] width 20 height 20
click at [772, 163] on div "SPOUSE Name : Sharda Tadaun Date of birth : 09 May 1998 Gender : FEMALE Benefit…" at bounding box center [538, 265] width 694 height 284
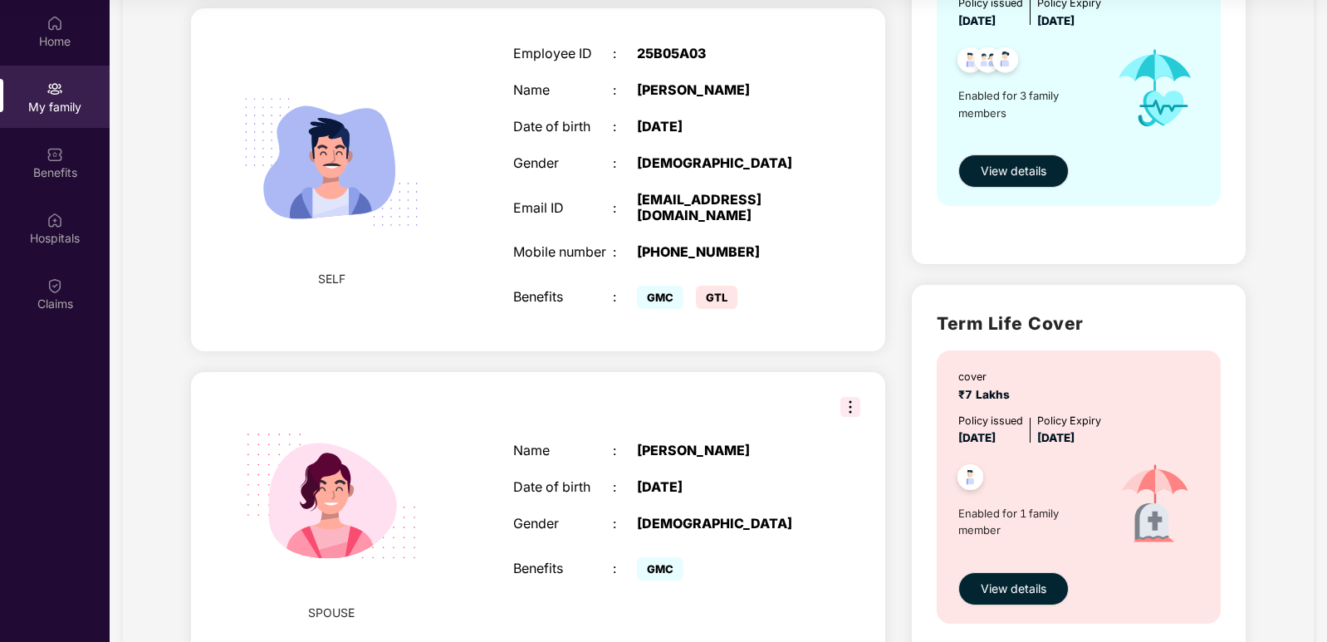
scroll to position [0, 0]
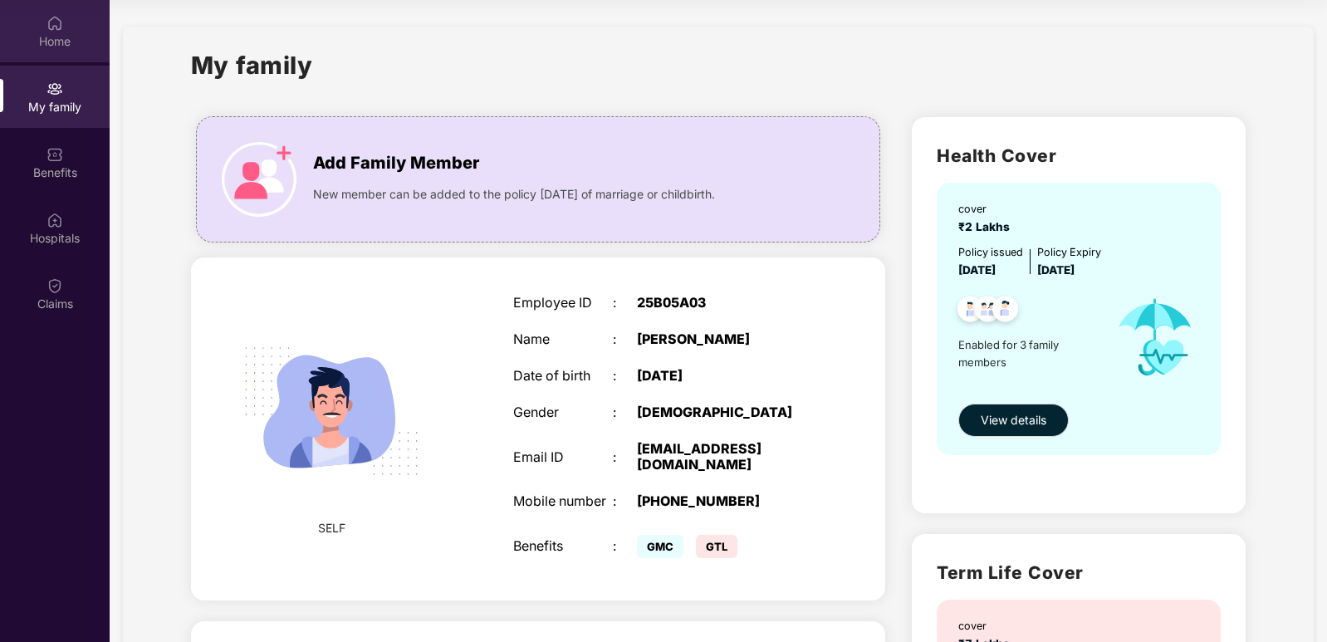
click at [43, 27] on div "Home" at bounding box center [55, 31] width 110 height 62
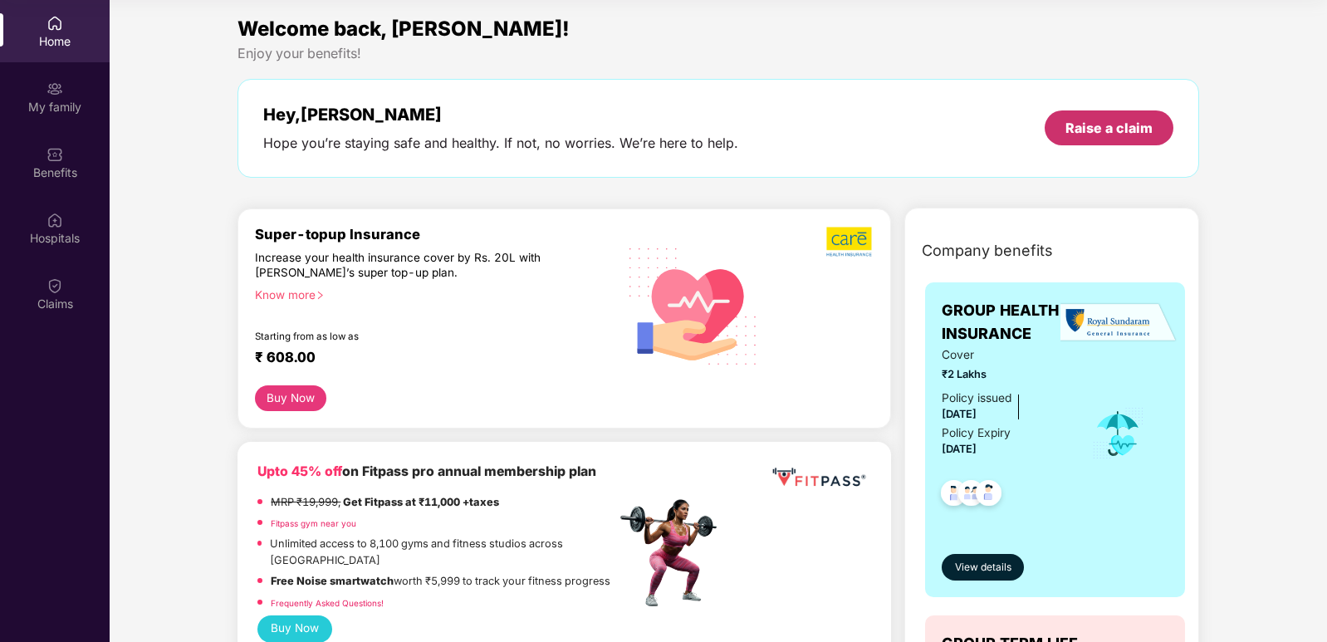
click at [1066, 130] on div "Raise a claim" at bounding box center [1109, 128] width 87 height 18
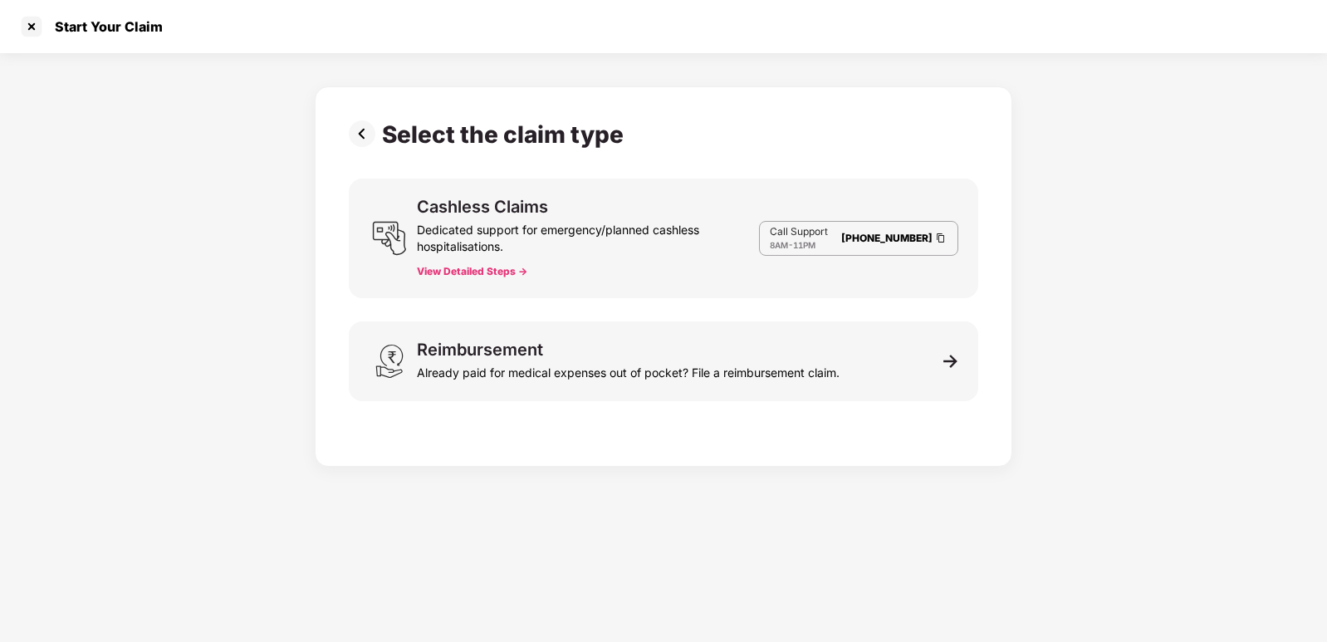
scroll to position [40, 0]
click at [31, 28] on div at bounding box center [31, 26] width 27 height 27
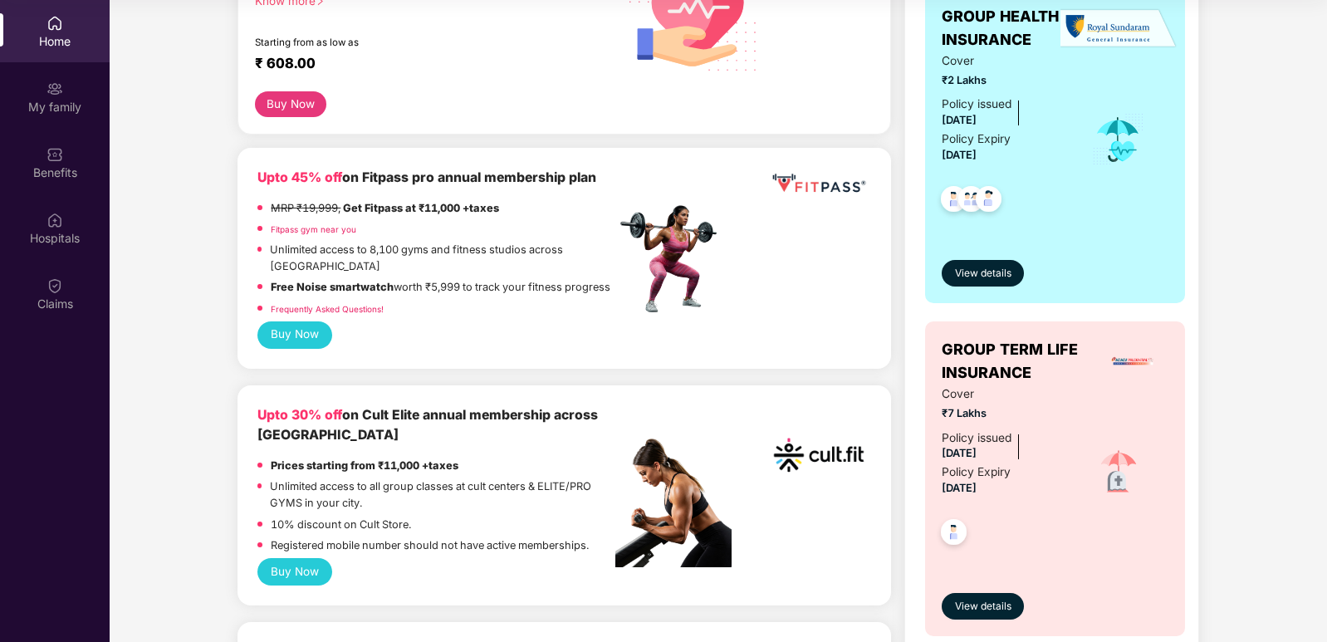
scroll to position [82, 0]
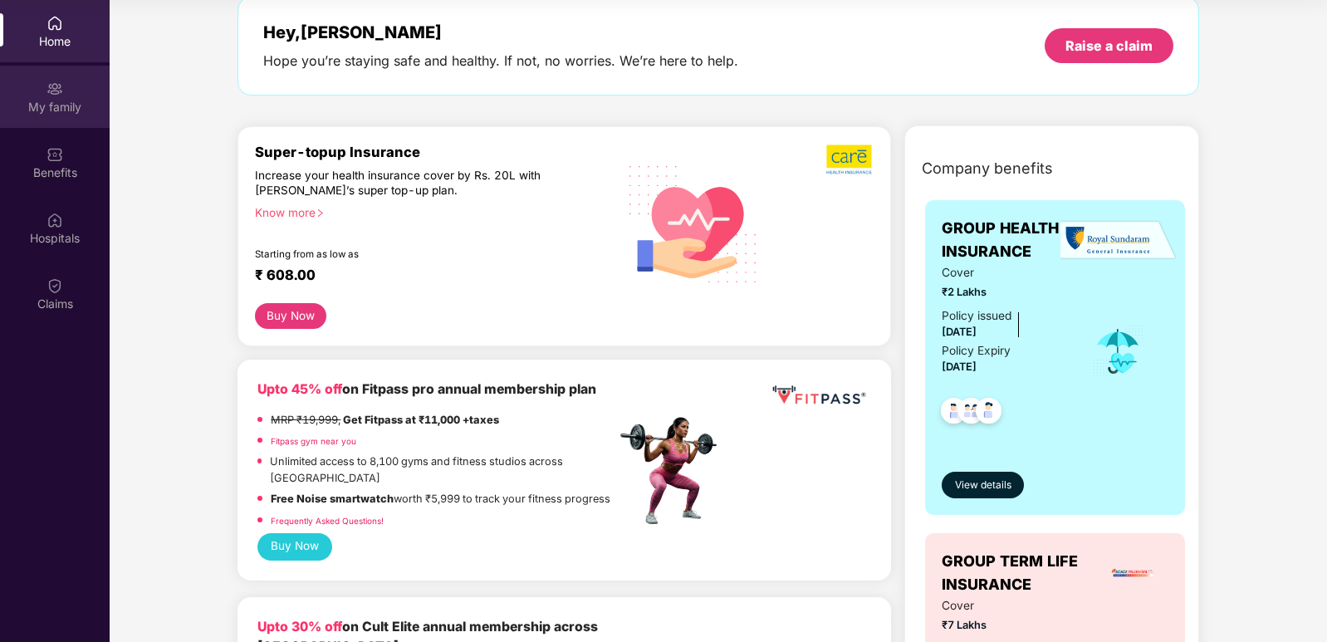
click at [62, 91] on img at bounding box center [55, 89] width 17 height 17
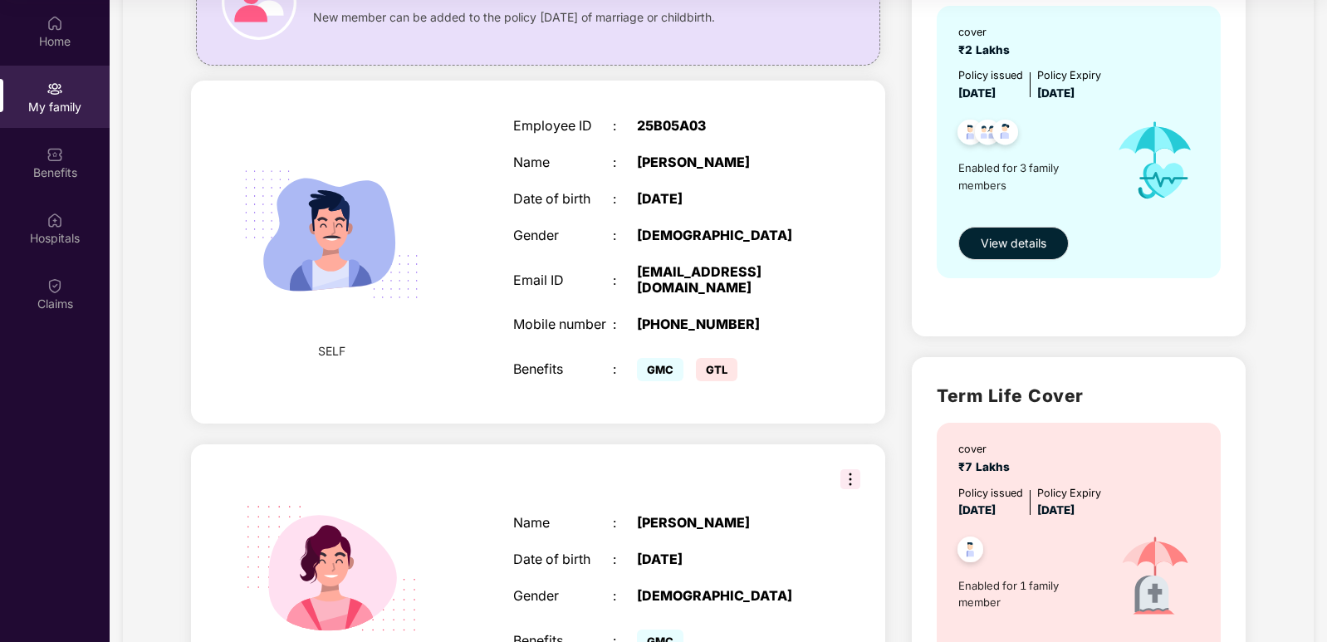
scroll to position [415, 0]
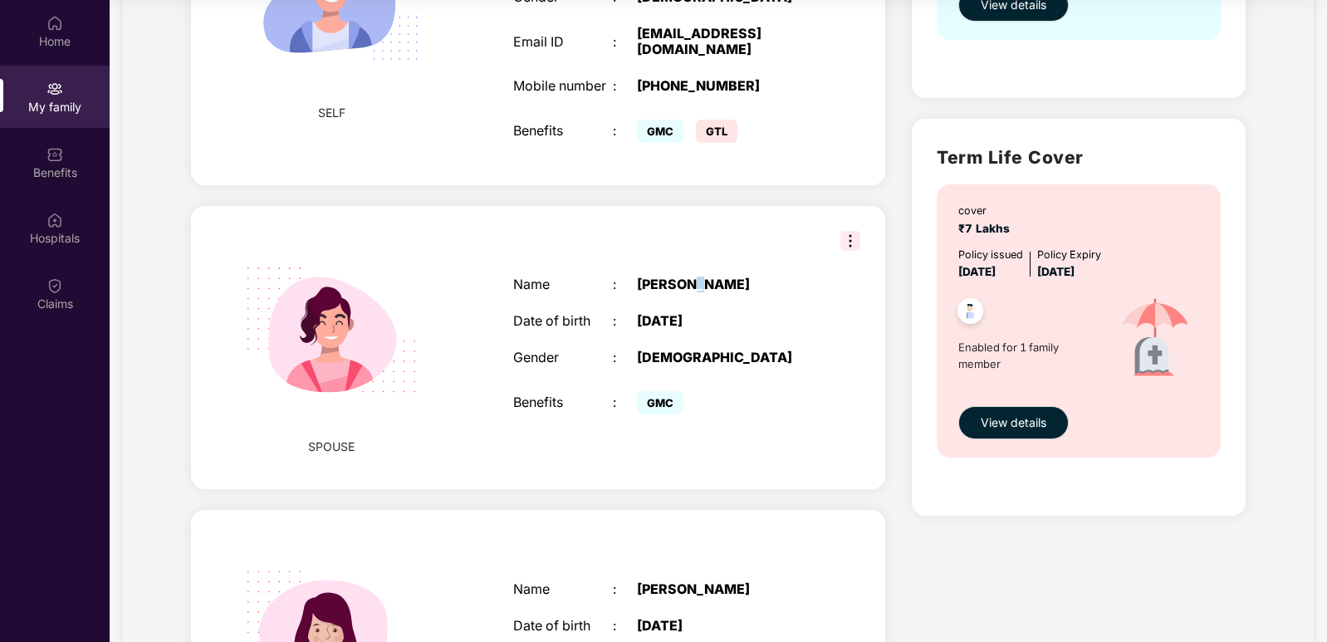
click at [697, 283] on div "[PERSON_NAME]" at bounding box center [724, 285] width 174 height 16
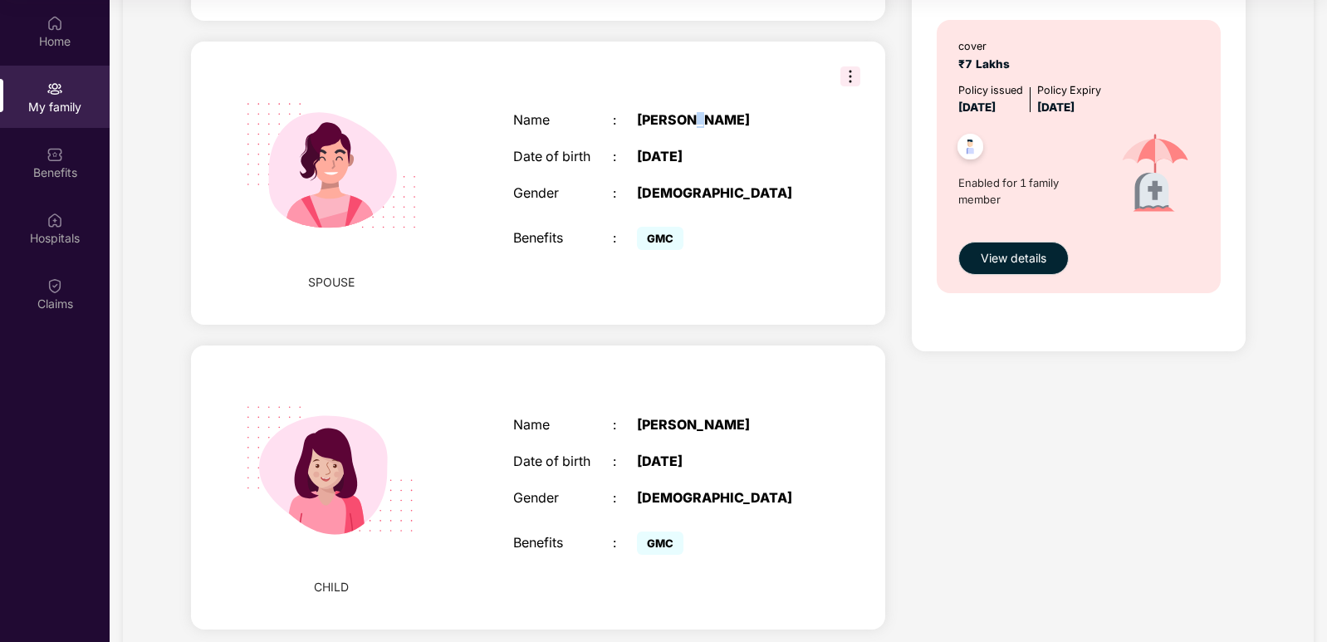
scroll to position [640, 0]
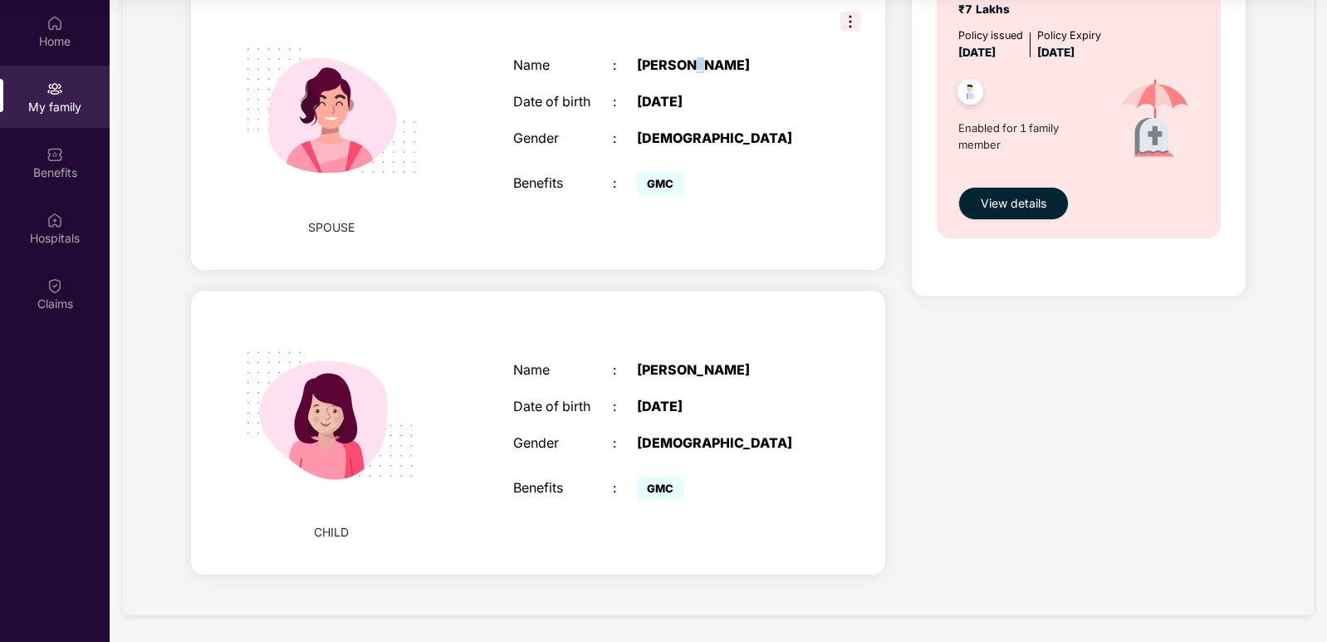
click at [694, 66] on div "[PERSON_NAME]" at bounding box center [724, 65] width 174 height 16
click at [779, 112] on div "Name : Sharda Tadaun Date of birth : 09 May 1998 Gender : FEMALE Benefits : GMC" at bounding box center [662, 129] width 331 height 184
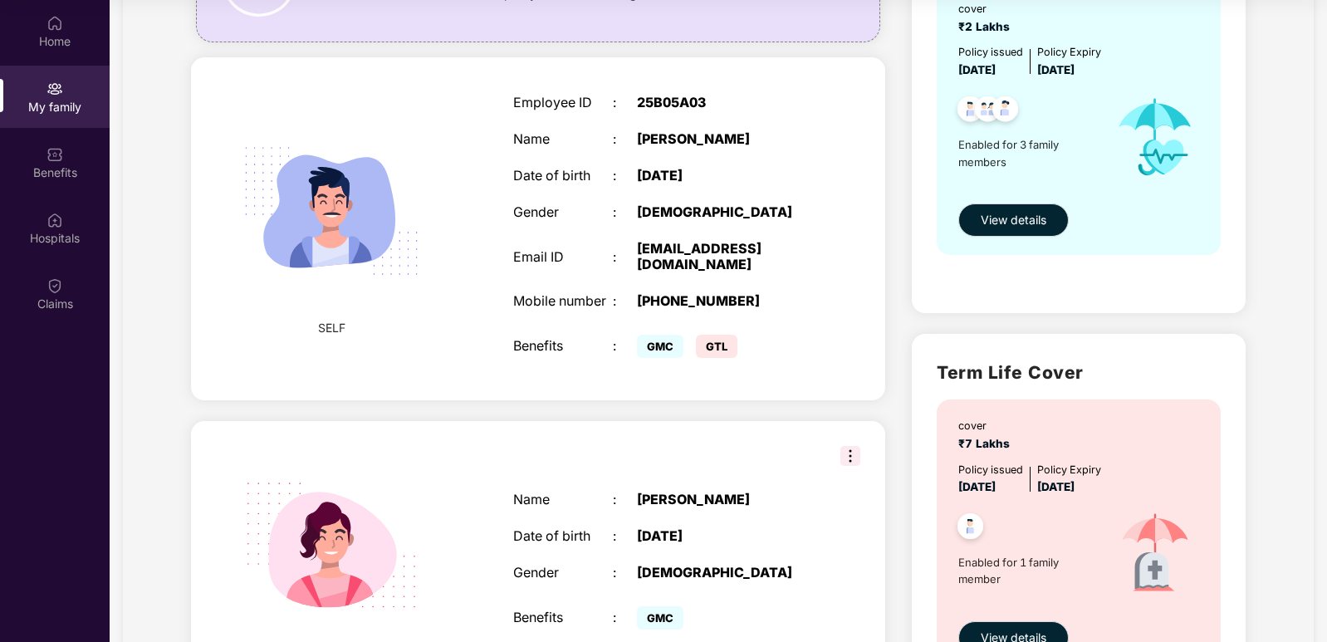
scroll to position [0, 0]
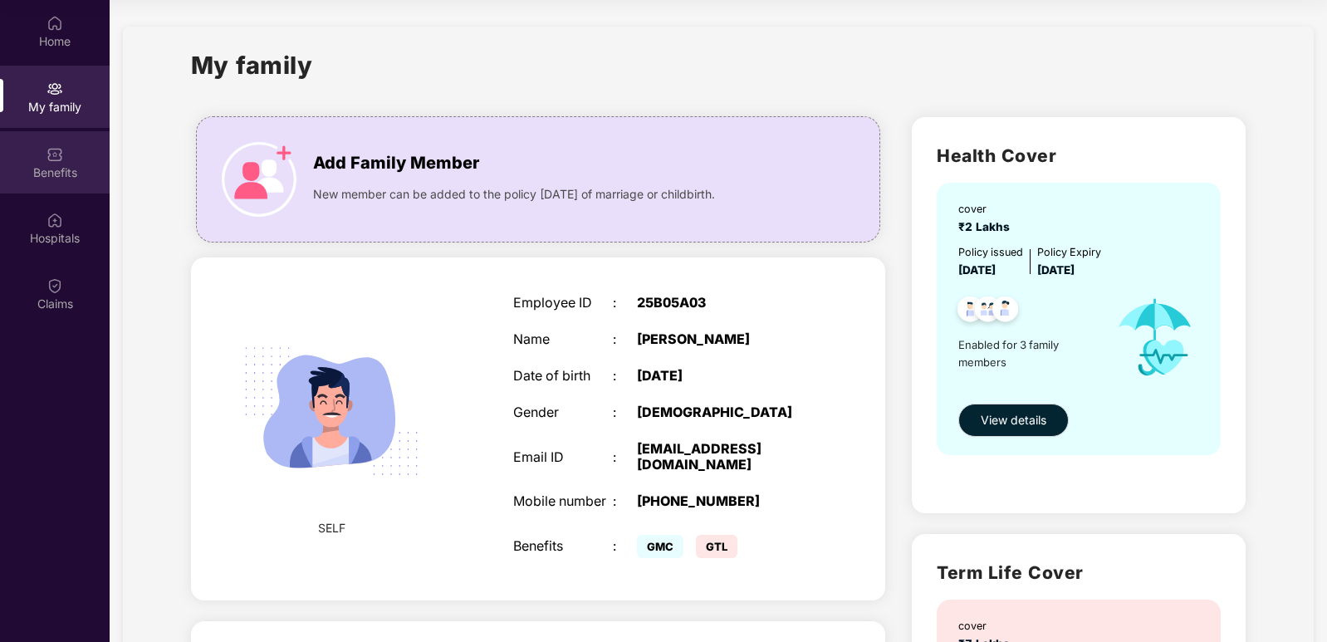
click at [61, 170] on div "Benefits" at bounding box center [55, 172] width 110 height 17
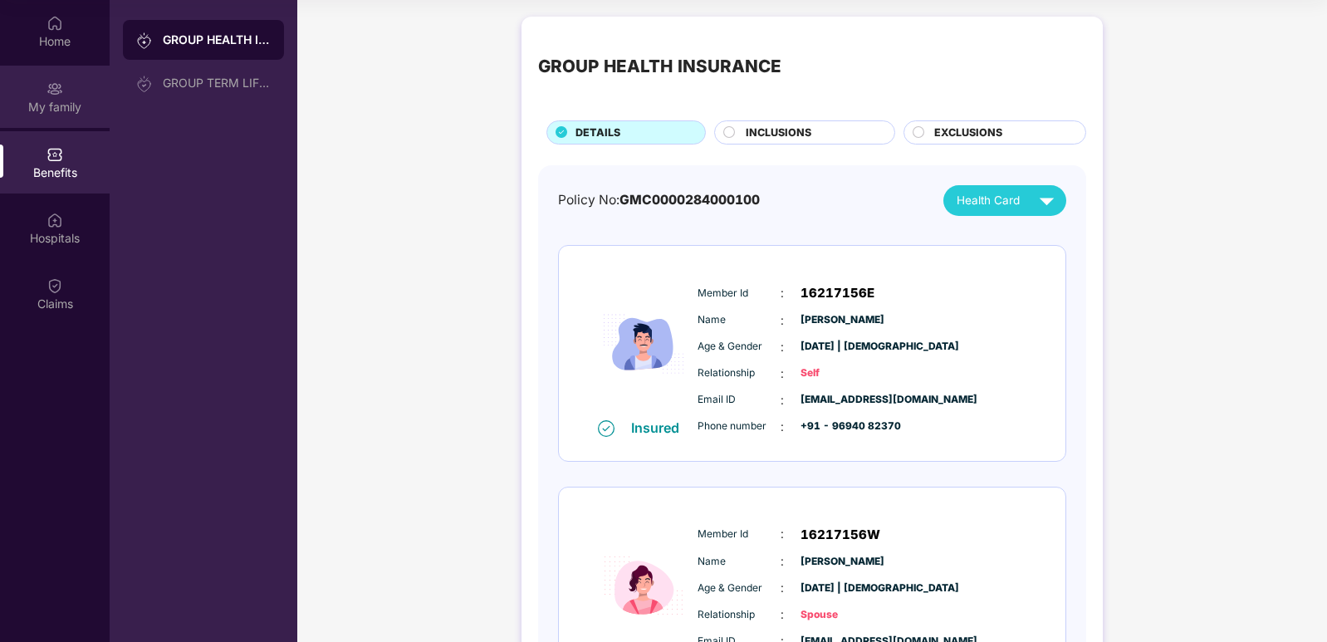
click at [61, 112] on div "My family" at bounding box center [55, 107] width 110 height 17
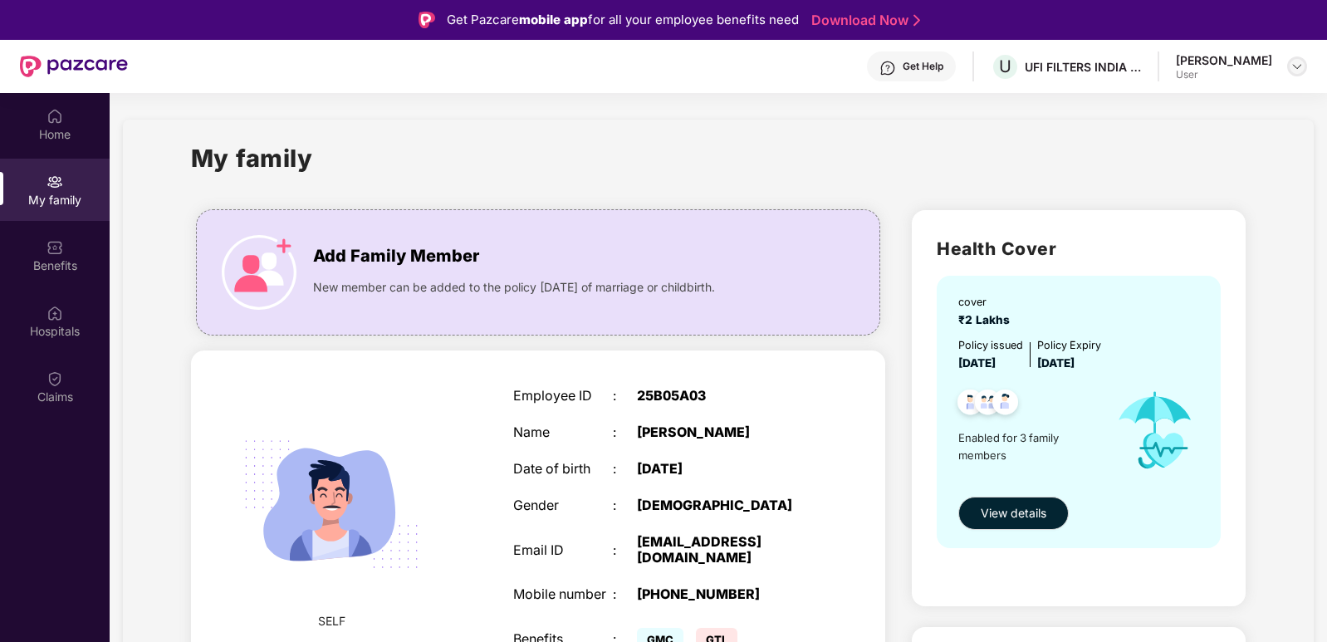
click at [1299, 68] on img at bounding box center [1297, 66] width 13 height 13
click at [1162, 112] on div "Logout" at bounding box center [1219, 106] width 216 height 32
